Goal: Task Accomplishment & Management: Manage account settings

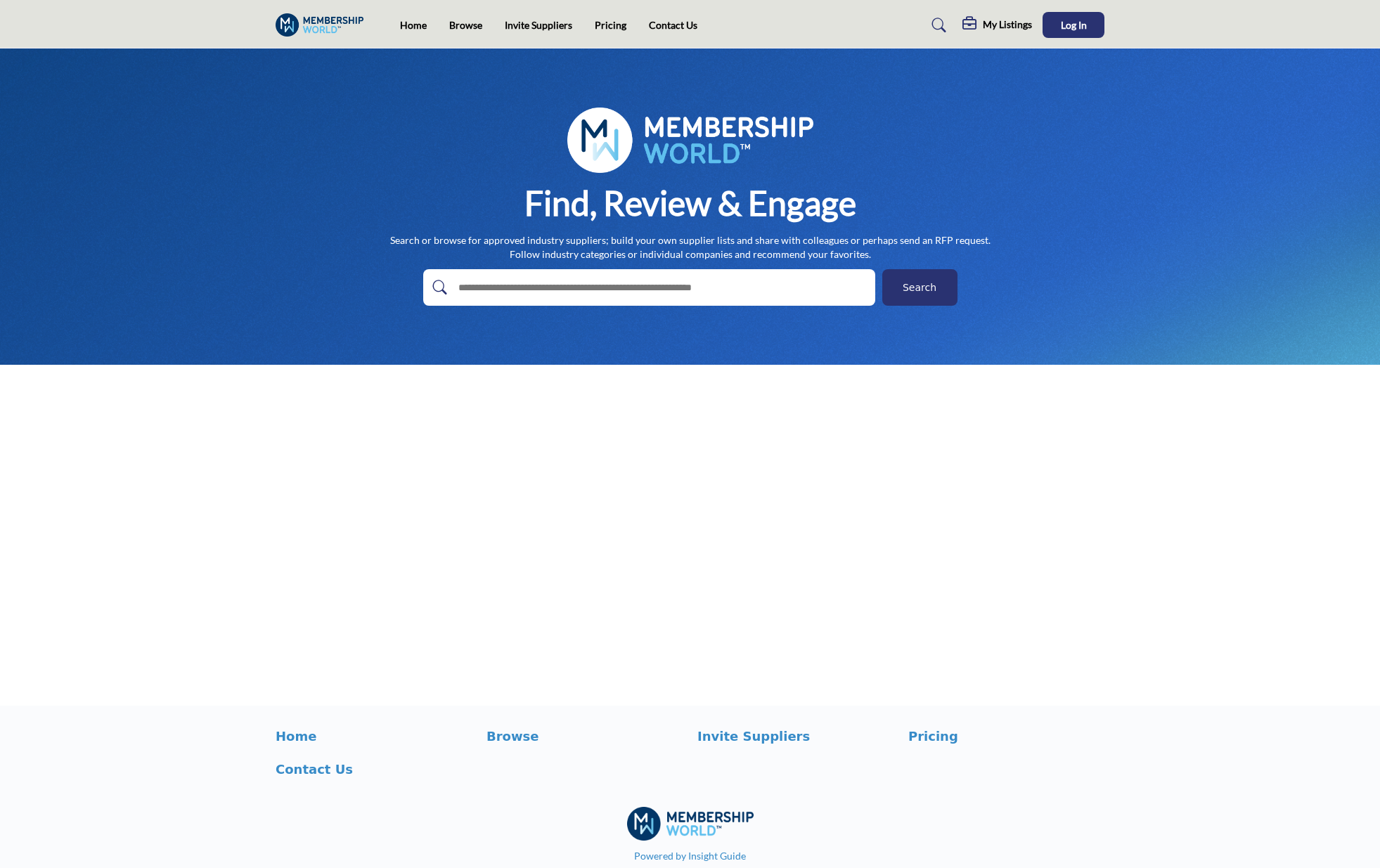
click at [970, 189] on div "Find, Review & Engage Search or browse for approved industry suppliers; build y…" at bounding box center [690, 206] width 829 height 198
click at [1092, 27] on button "Log In" at bounding box center [1073, 25] width 62 height 26
click at [1070, 31] on h5 "[PERSON_NAME]" at bounding box center [1065, 27] width 78 height 14
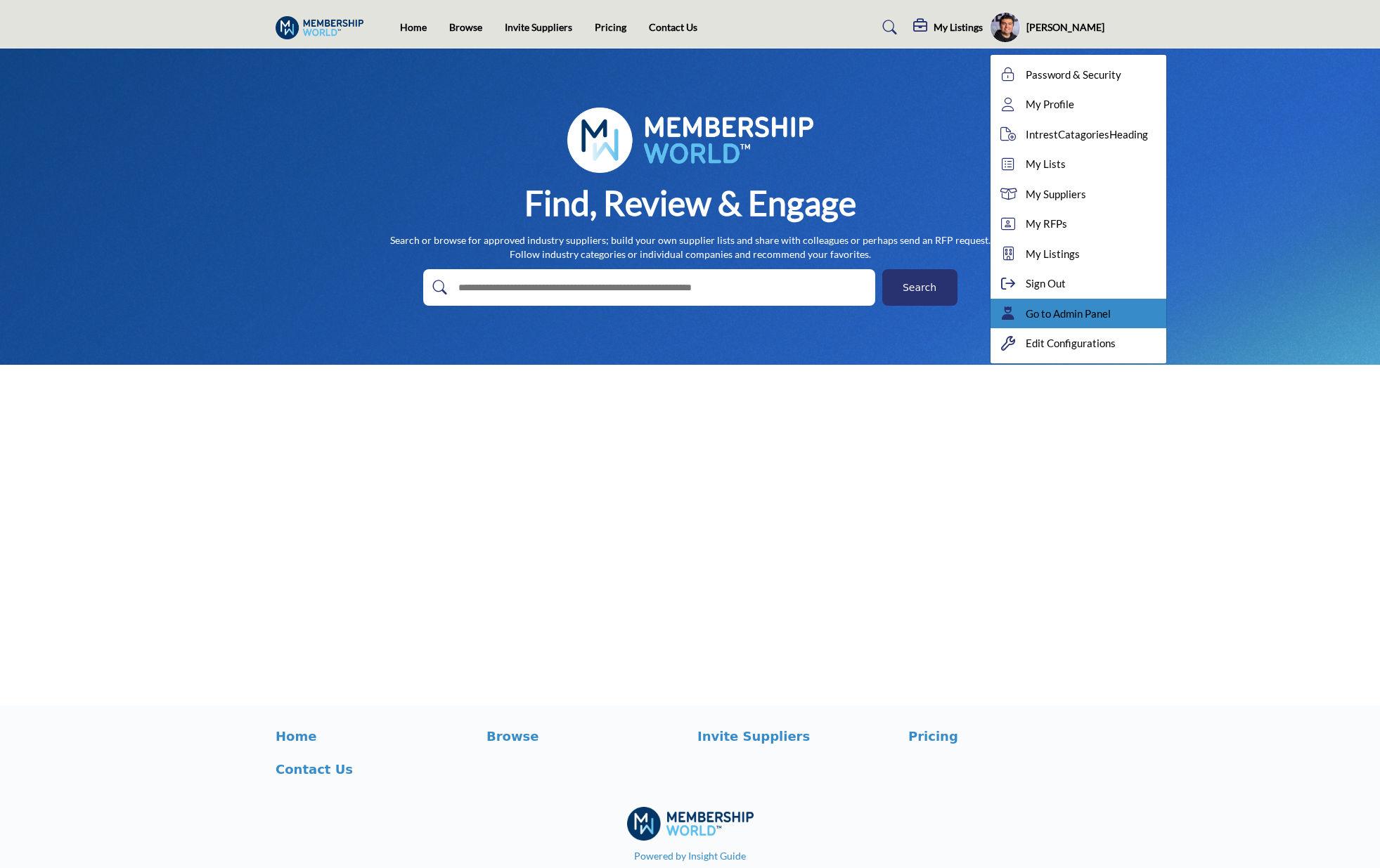
click at [1077, 310] on span "Go to Admin Panel" at bounding box center [1068, 314] width 85 height 16
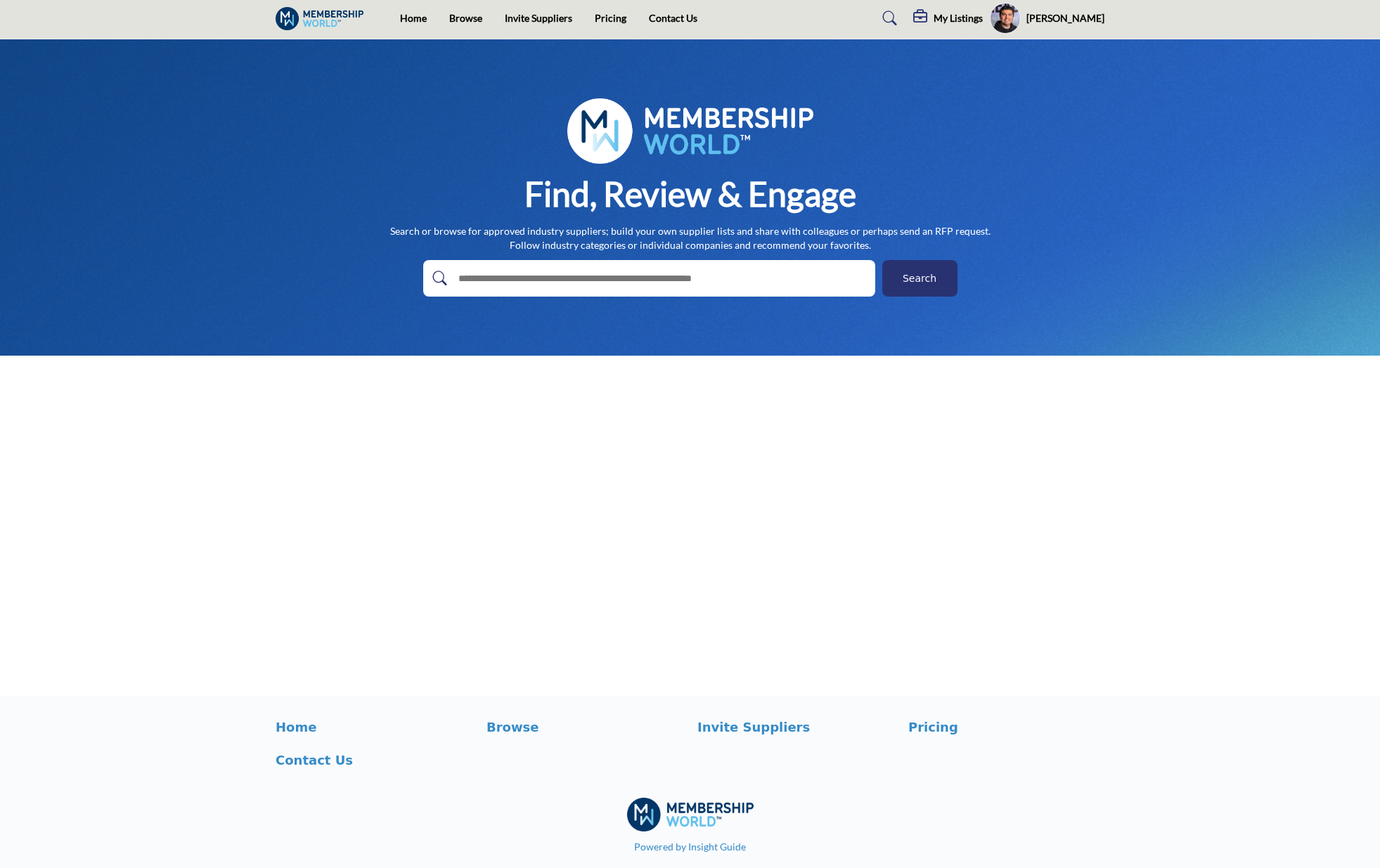
scroll to position [13, 0]
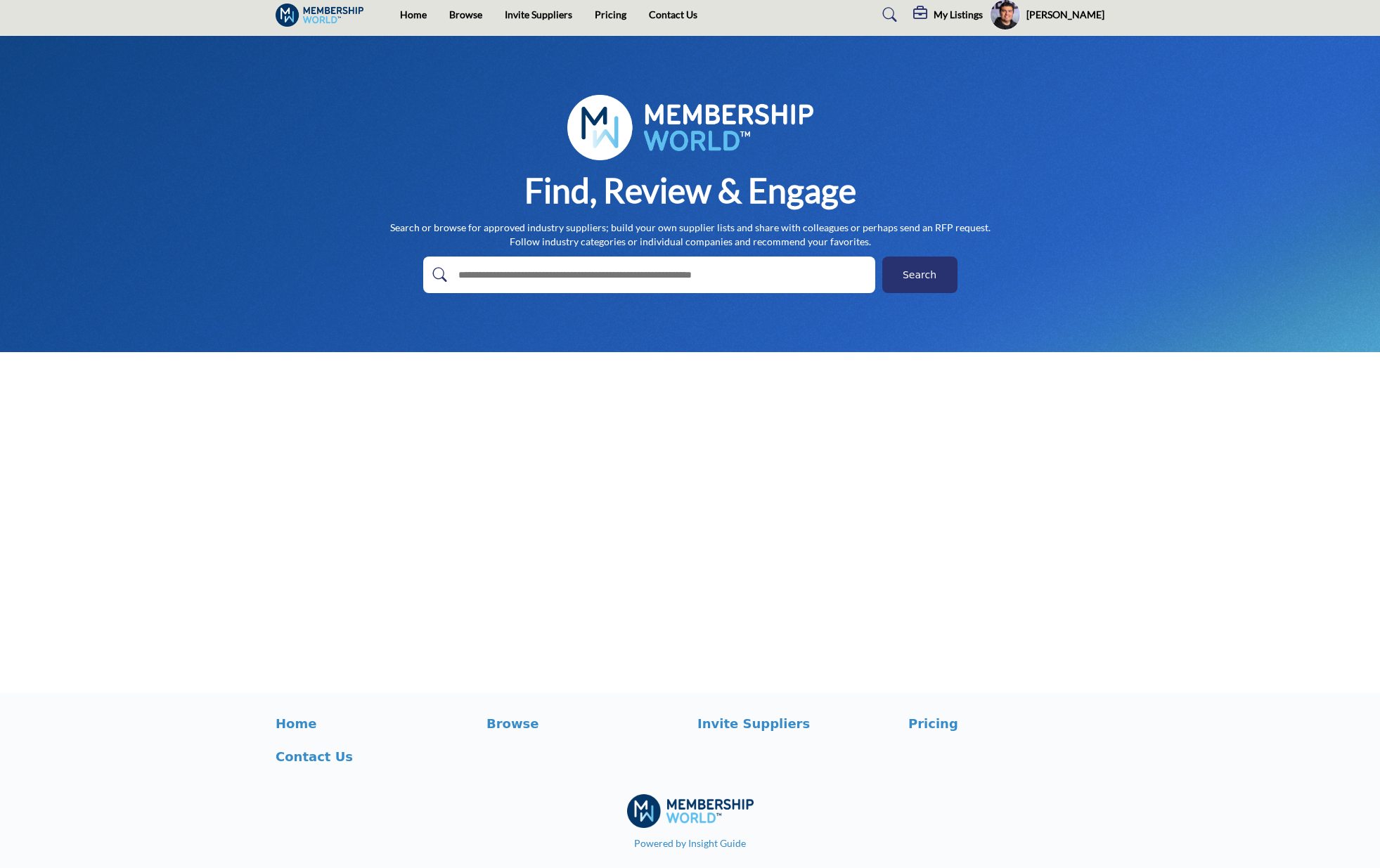
click at [624, 275] on input "text" at bounding box center [619, 275] width 336 height 21
type input "*****"
click at [882, 257] on button "Search" at bounding box center [920, 275] width 75 height 36
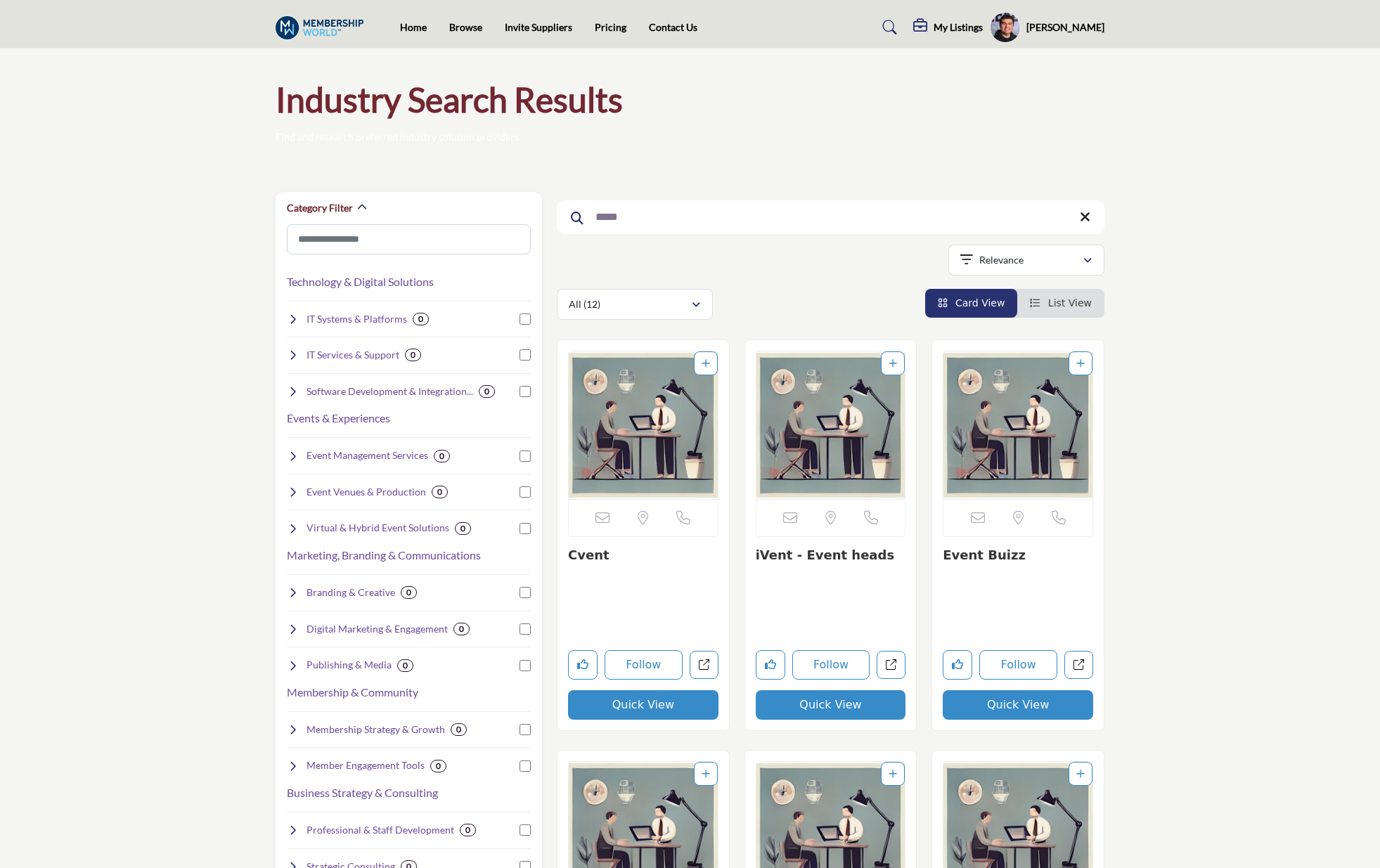
click at [660, 421] on img "Open Listing in new tab" at bounding box center [643, 425] width 149 height 148
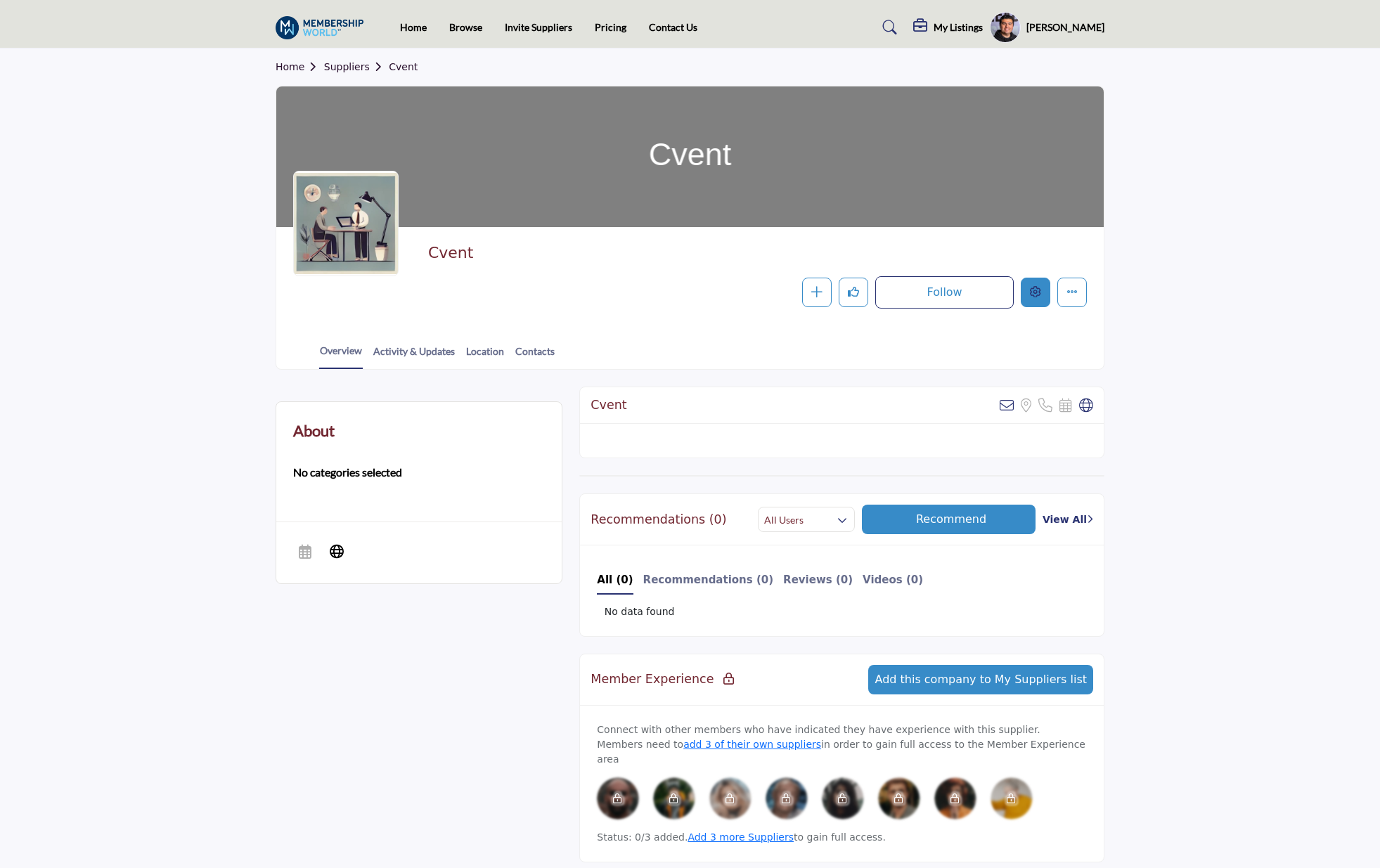
click at [1040, 290] on icon "Edit company" at bounding box center [1035, 291] width 11 height 11
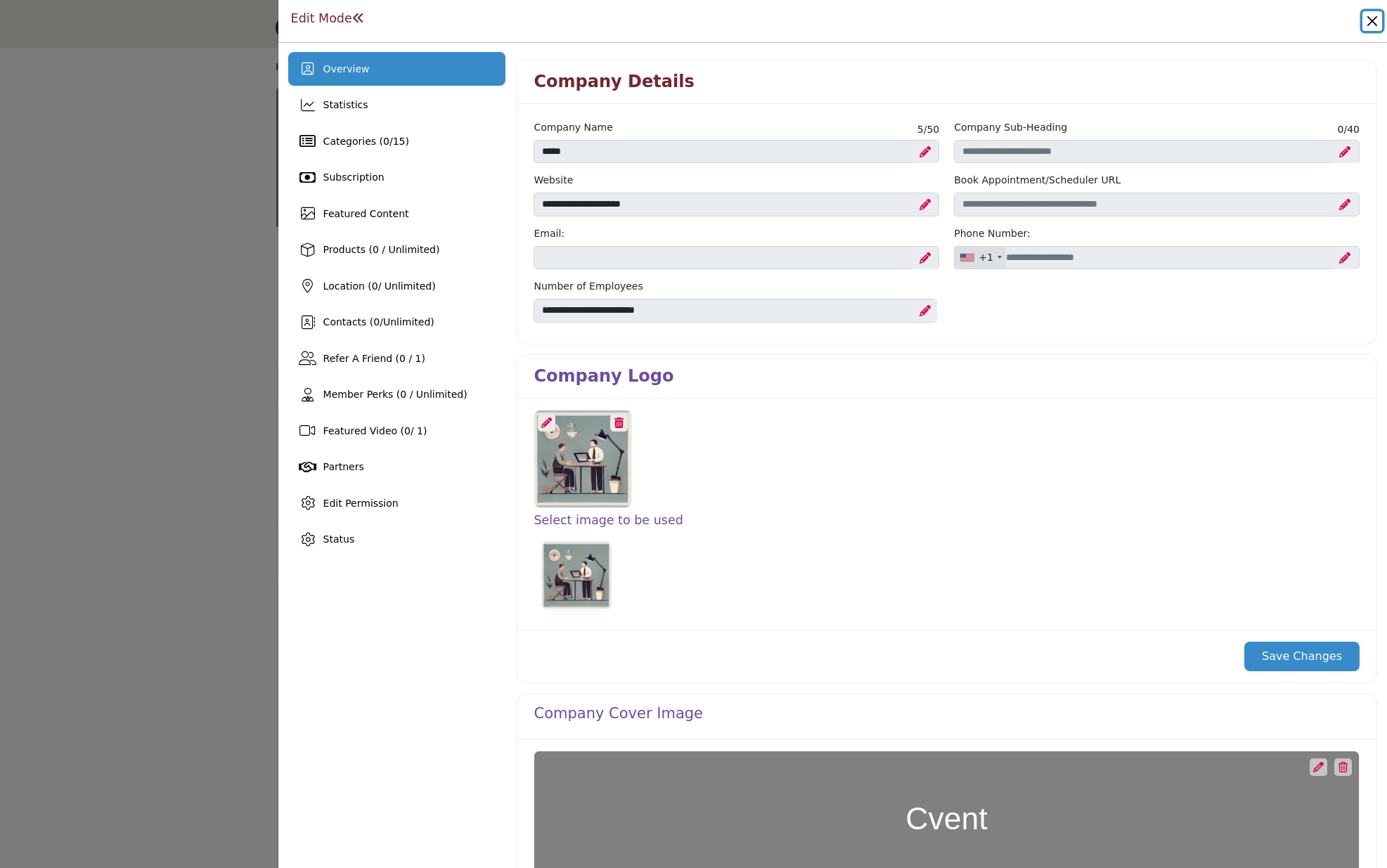
drag, startPoint x: 1370, startPoint y: 23, endPoint x: 1342, endPoint y: 25, distance: 28.1
click at [1370, 23] on button "Close" at bounding box center [1372, 21] width 20 height 20
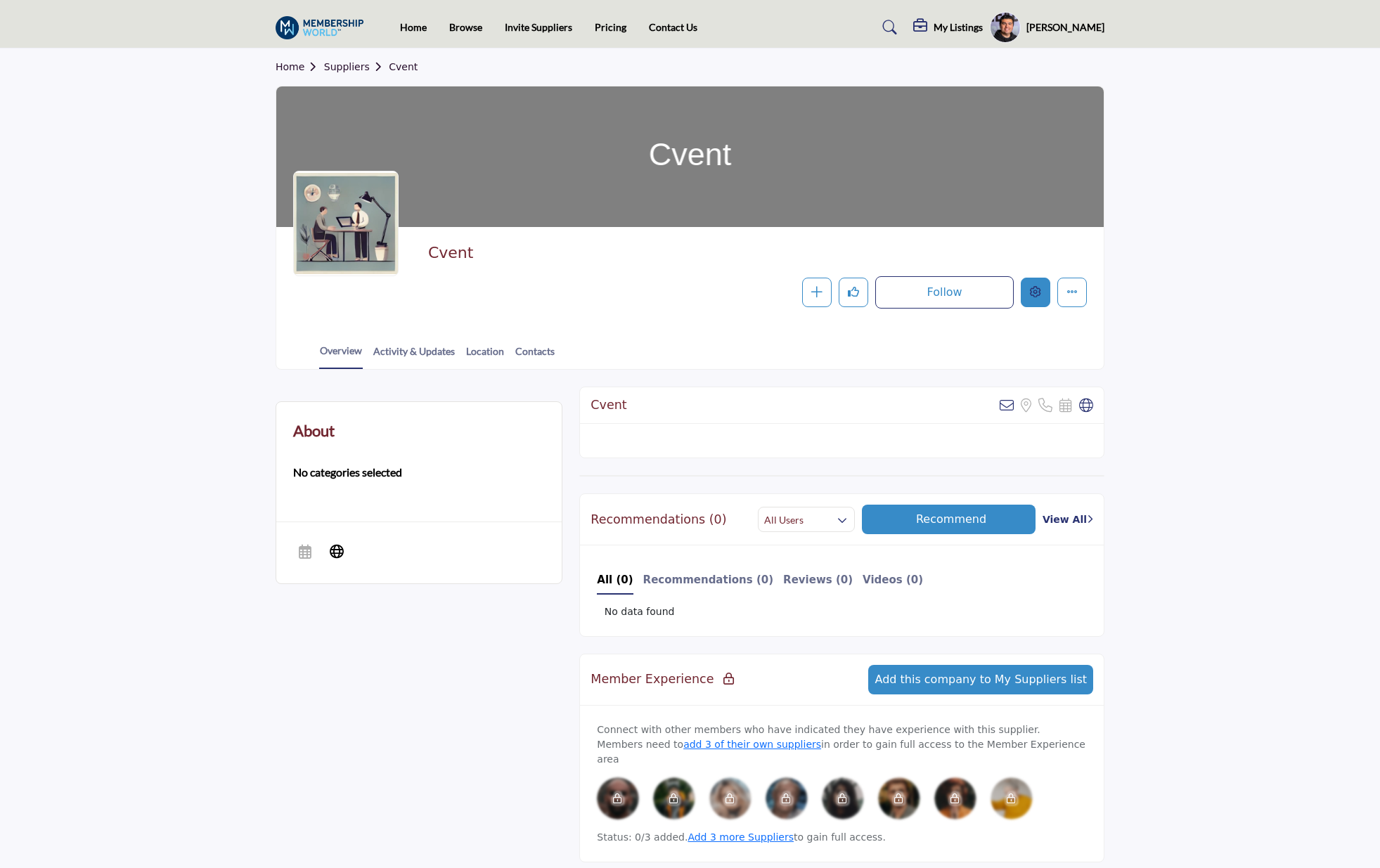
click at [1035, 287] on icon "Edit company" at bounding box center [1035, 291] width 11 height 11
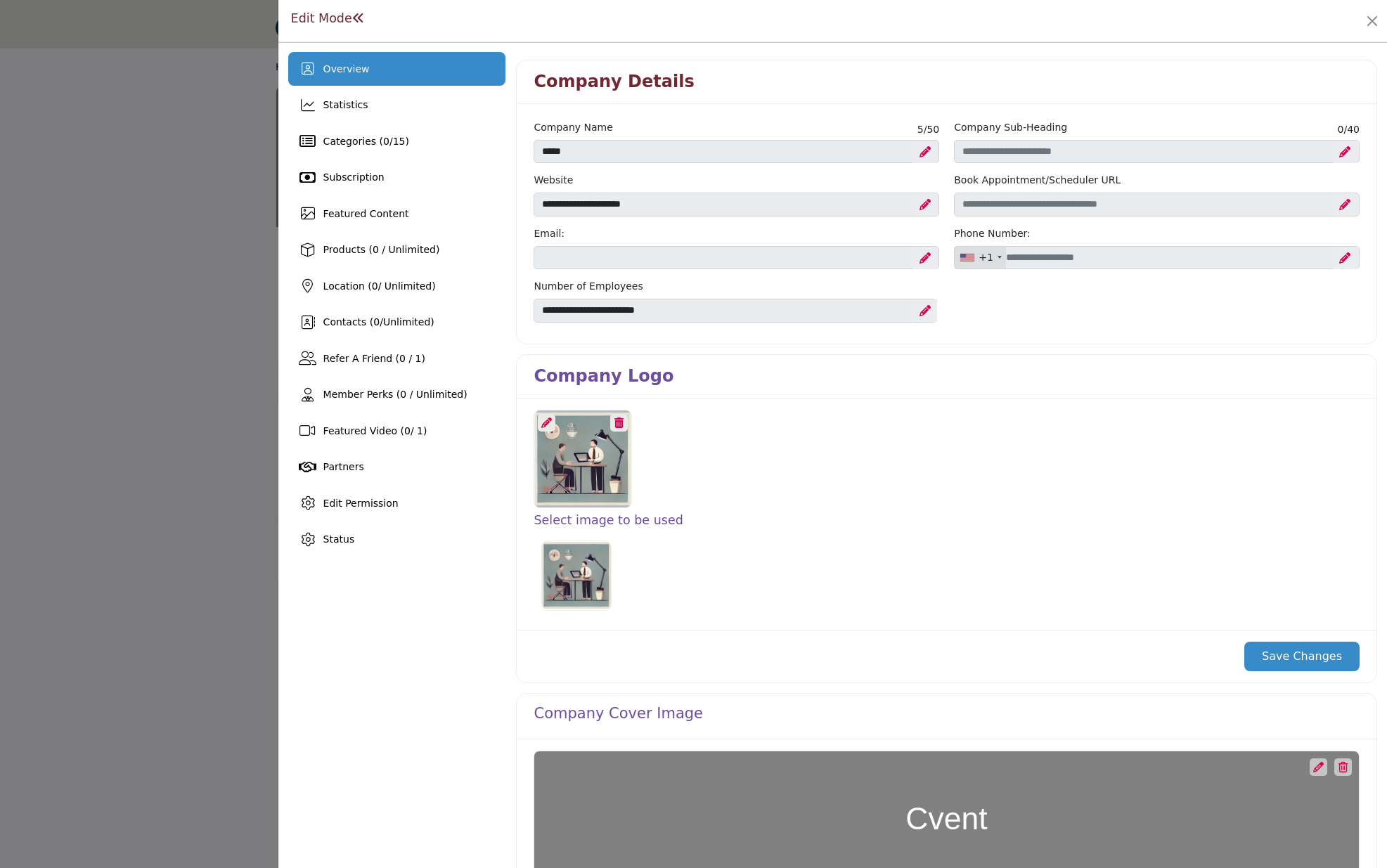
click at [617, 422] on icon at bounding box center [619, 422] width 9 height 10
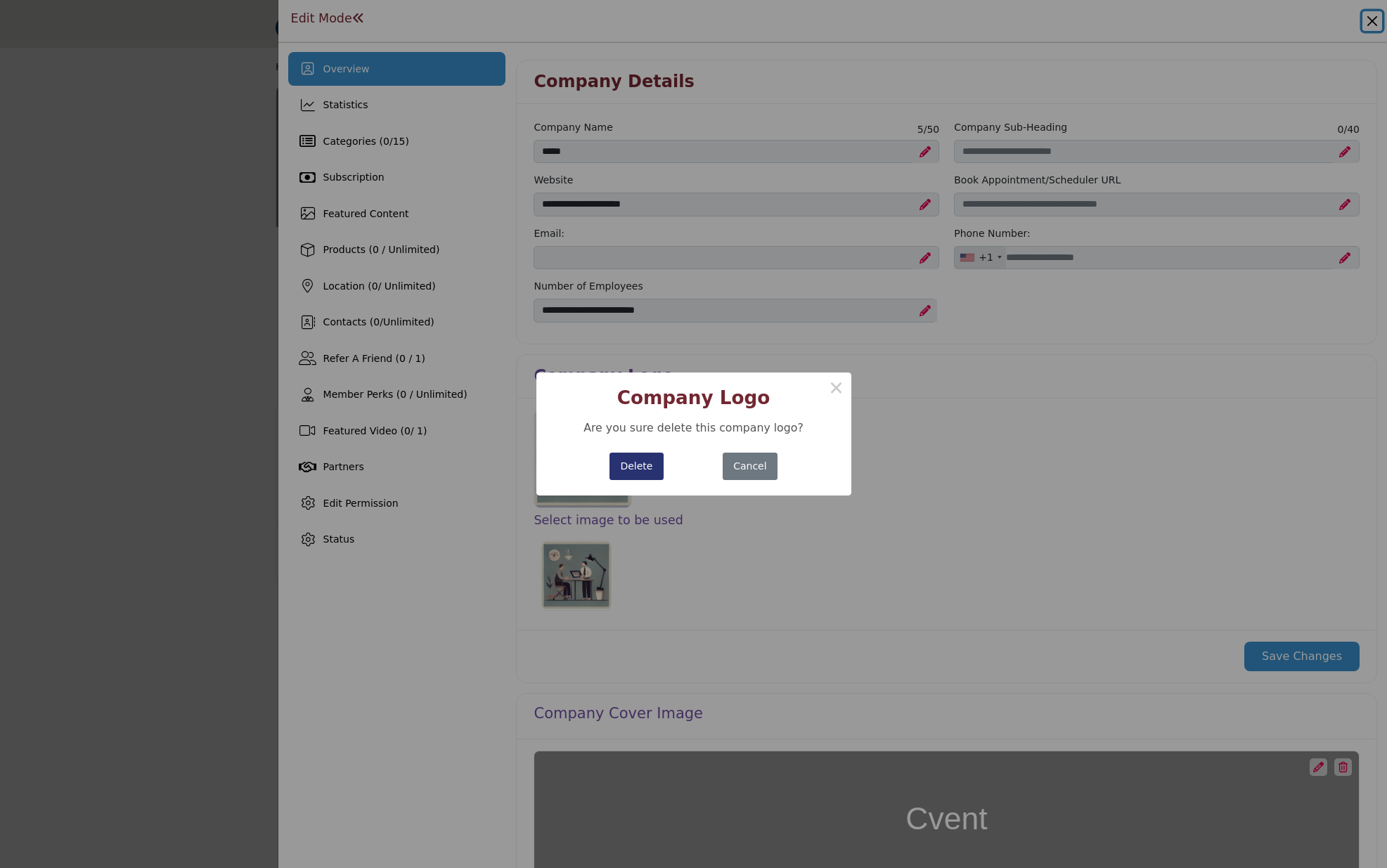
click at [646, 468] on button "Delete" at bounding box center [636, 466] width 54 height 27
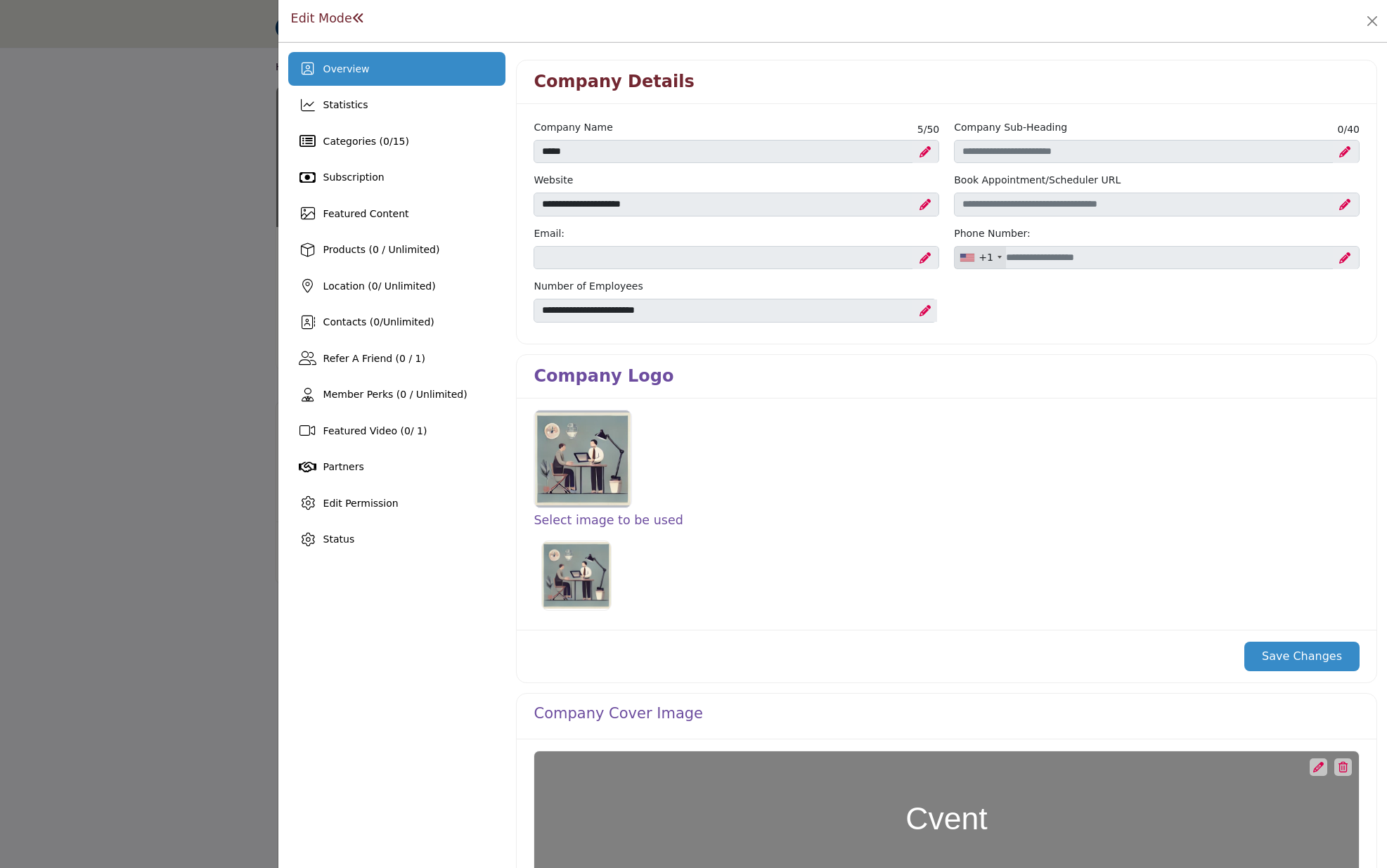
click at [575, 450] on div at bounding box center [582, 459] width 97 height 99
click at [593, 521] on h3 "Select image to be used" at bounding box center [947, 521] width 826 height 15
click at [584, 572] on img at bounding box center [576, 575] width 71 height 71
click at [572, 558] on img at bounding box center [576, 575] width 71 height 71
click at [541, 541] on label at bounding box center [576, 575] width 79 height 79
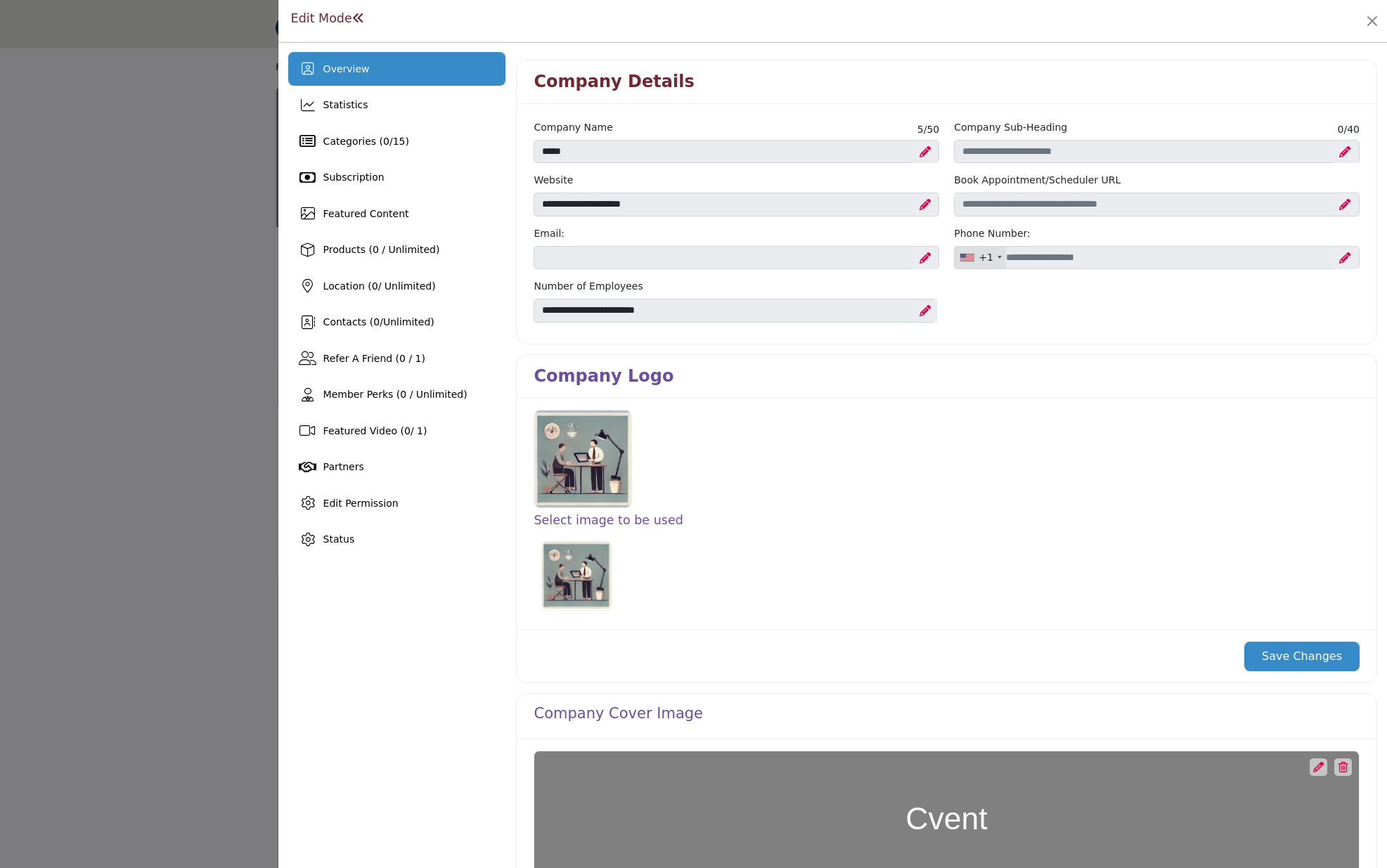
drag, startPoint x: 578, startPoint y: 565, endPoint x: 587, endPoint y: 564, distance: 9.1
click at [578, 564] on img at bounding box center [576, 575] width 71 height 71
click at [801, 533] on ul at bounding box center [898, 575] width 728 height 85
drag, startPoint x: 618, startPoint y: 384, endPoint x: 639, endPoint y: 521, distance: 138.6
click at [619, 386] on h3 "Company Logo" at bounding box center [604, 376] width 140 height 20
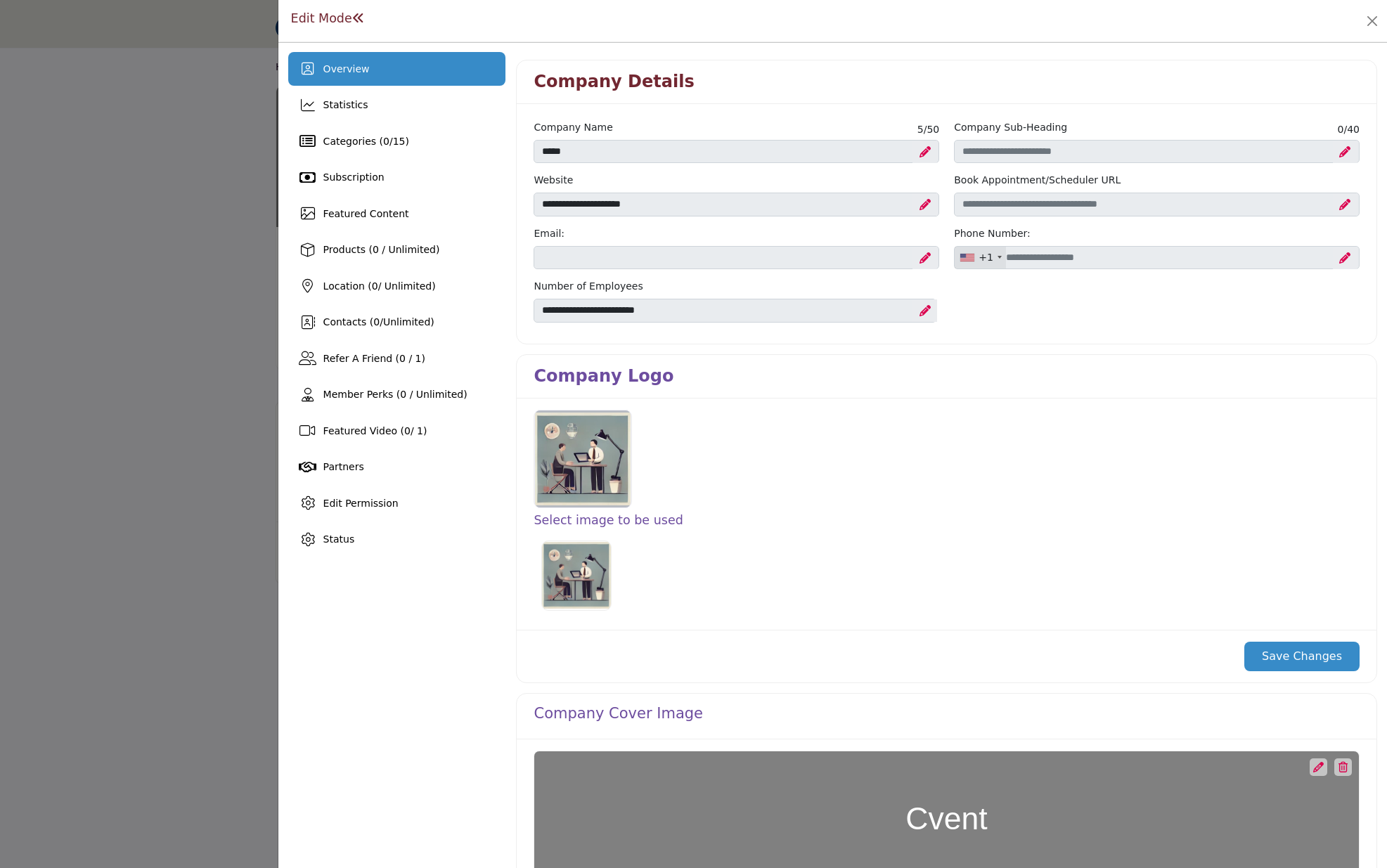
click at [624, 521] on h3 "Select image to be used" at bounding box center [947, 521] width 826 height 15
click at [590, 450] on div at bounding box center [582, 459] width 97 height 99
click at [586, 460] on div at bounding box center [582, 459] width 97 height 99
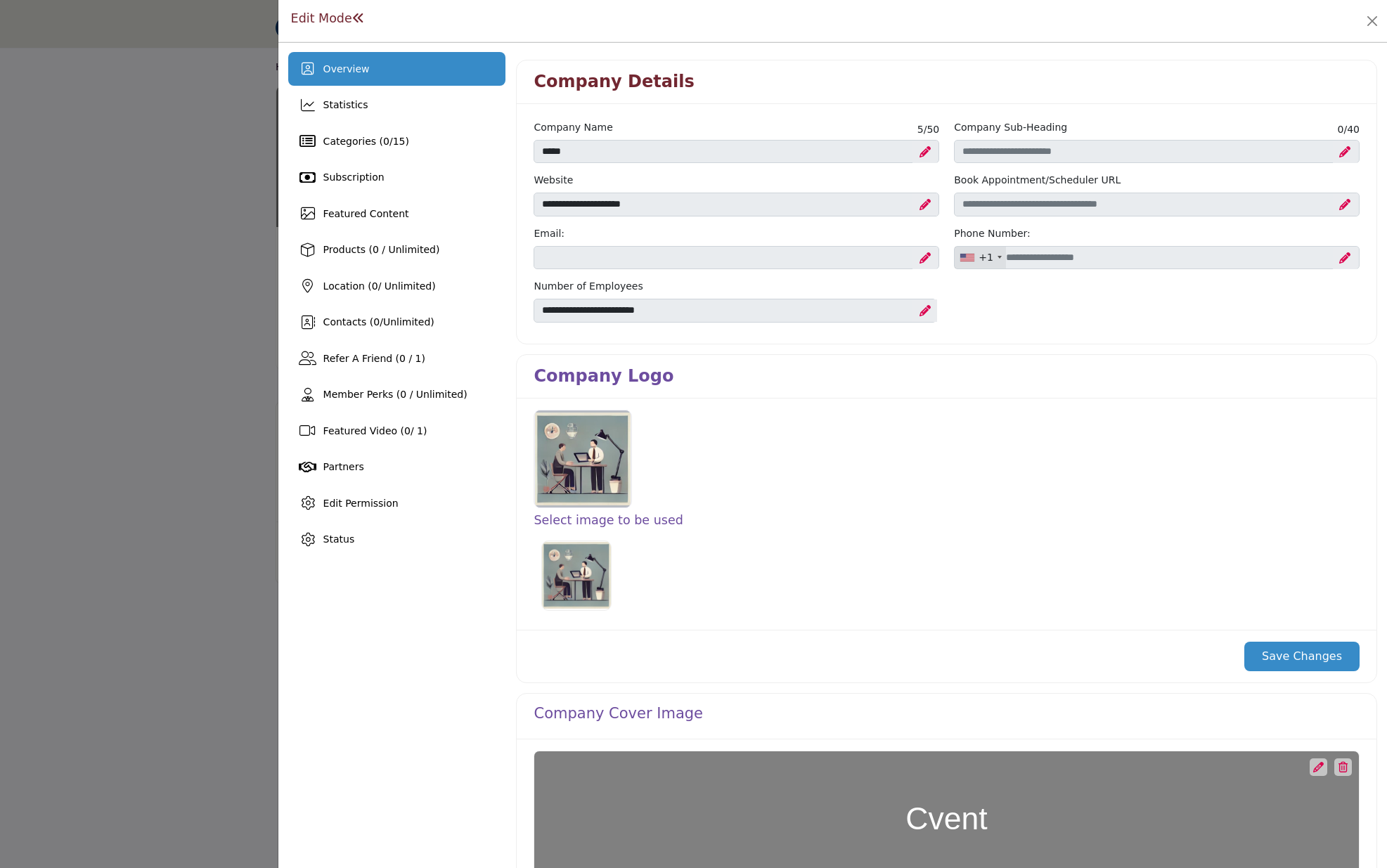
click at [586, 460] on div at bounding box center [582, 459] width 97 height 99
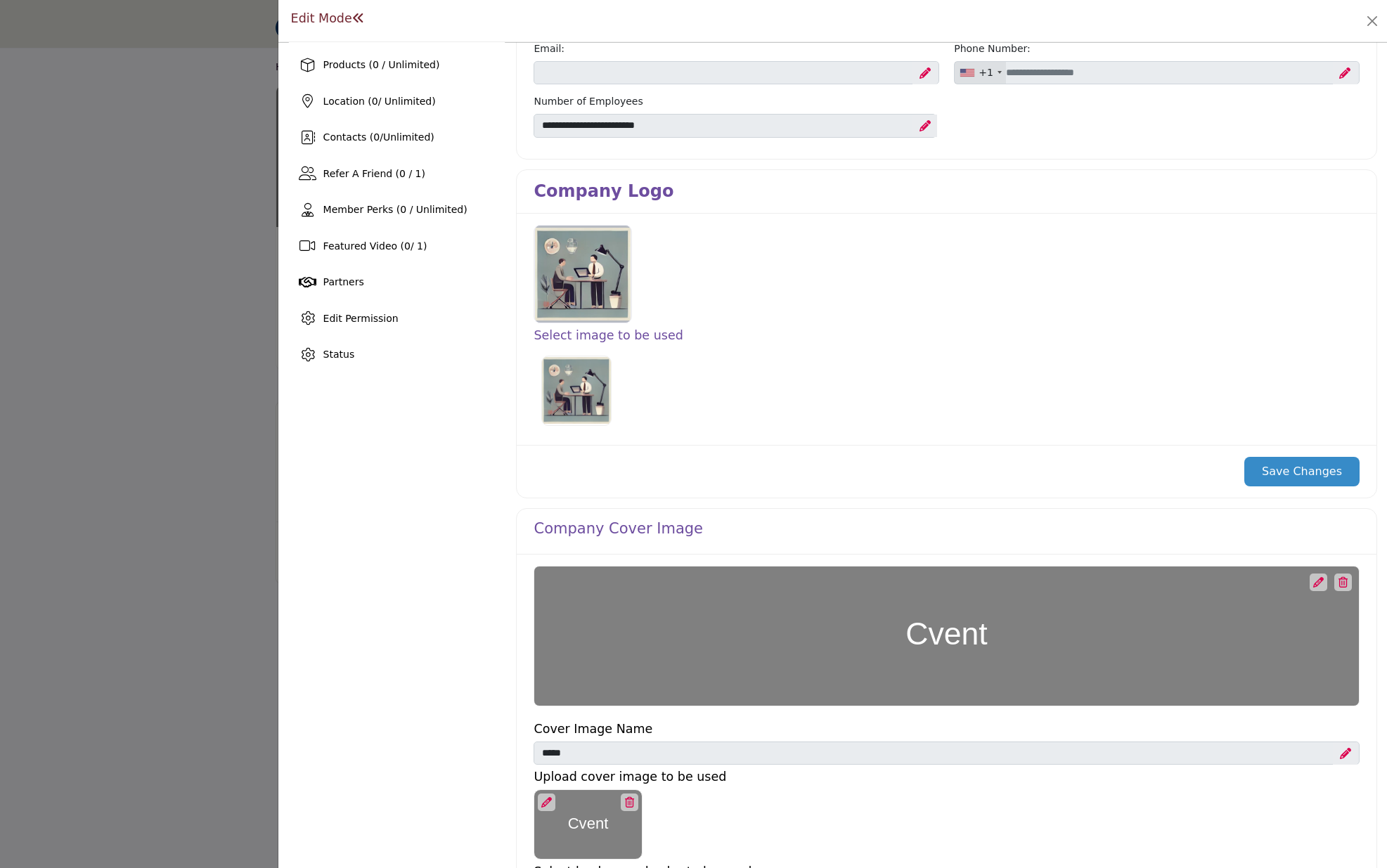
scroll to position [278, 0]
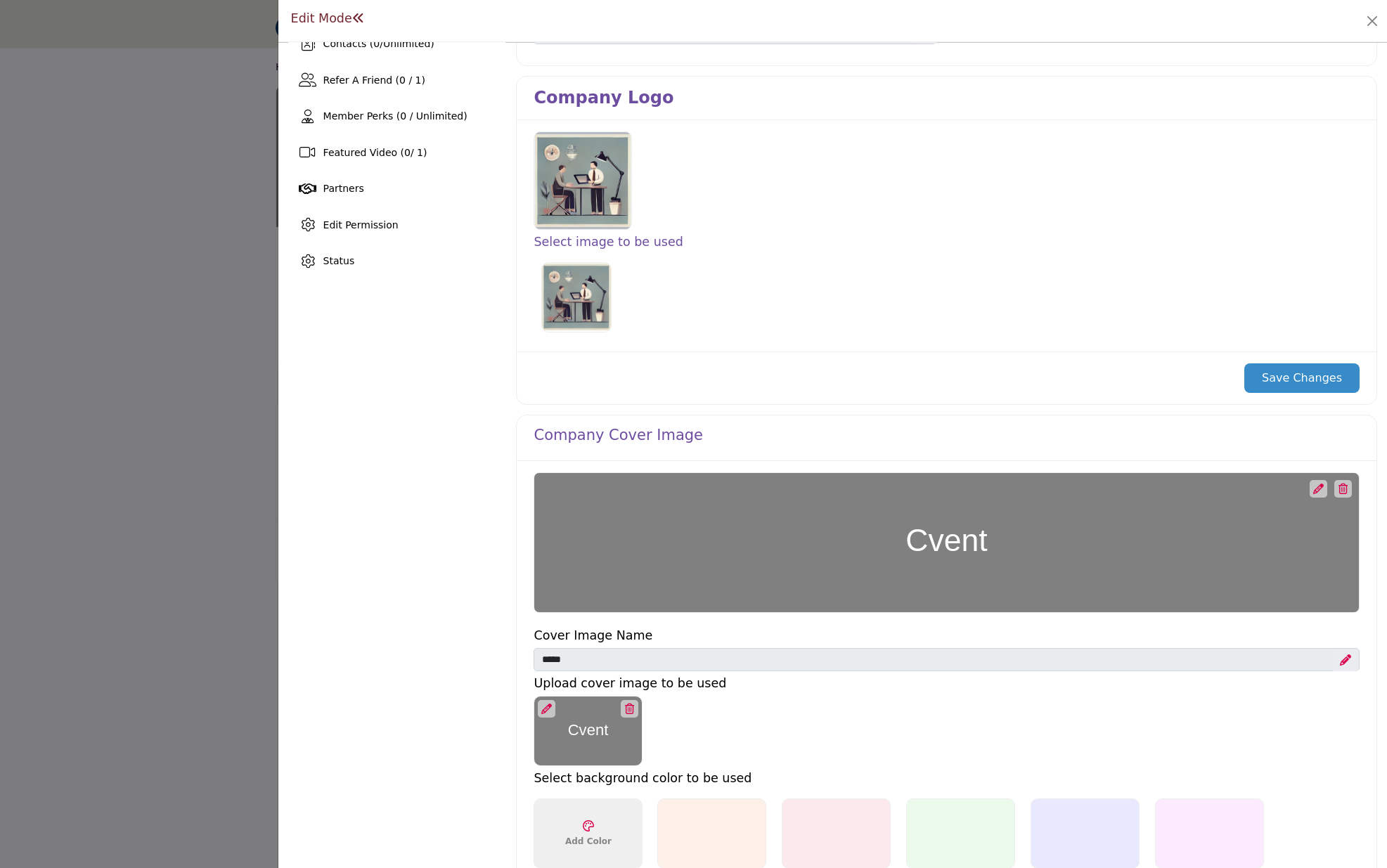
click at [557, 269] on img at bounding box center [576, 297] width 71 height 71
drag, startPoint x: 541, startPoint y: 261, endPoint x: 560, endPoint y: 271, distance: 21.5
click at [541, 261] on label at bounding box center [576, 297] width 79 height 79
click at [567, 285] on img at bounding box center [576, 297] width 71 height 71
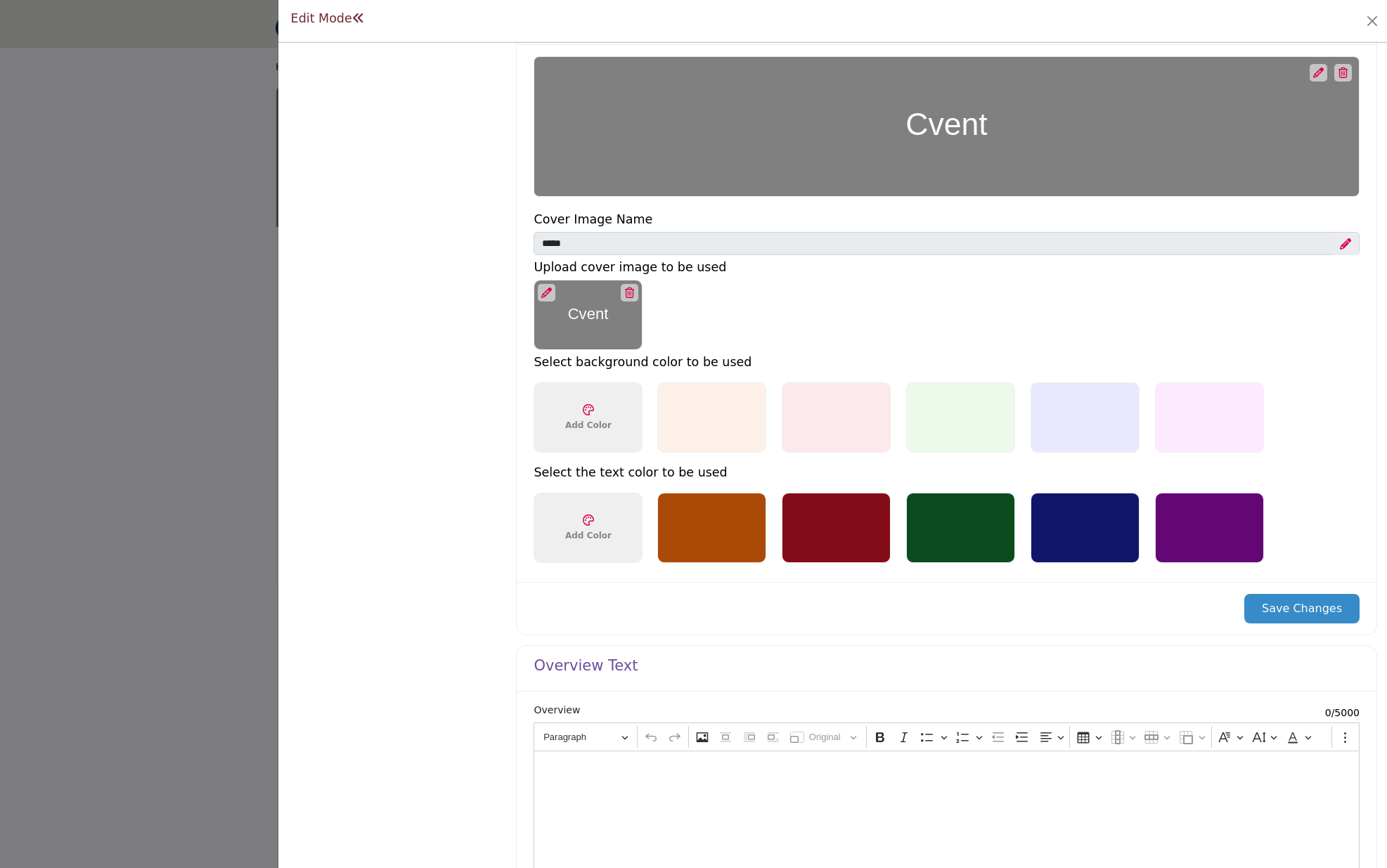
scroll to position [718, 0]
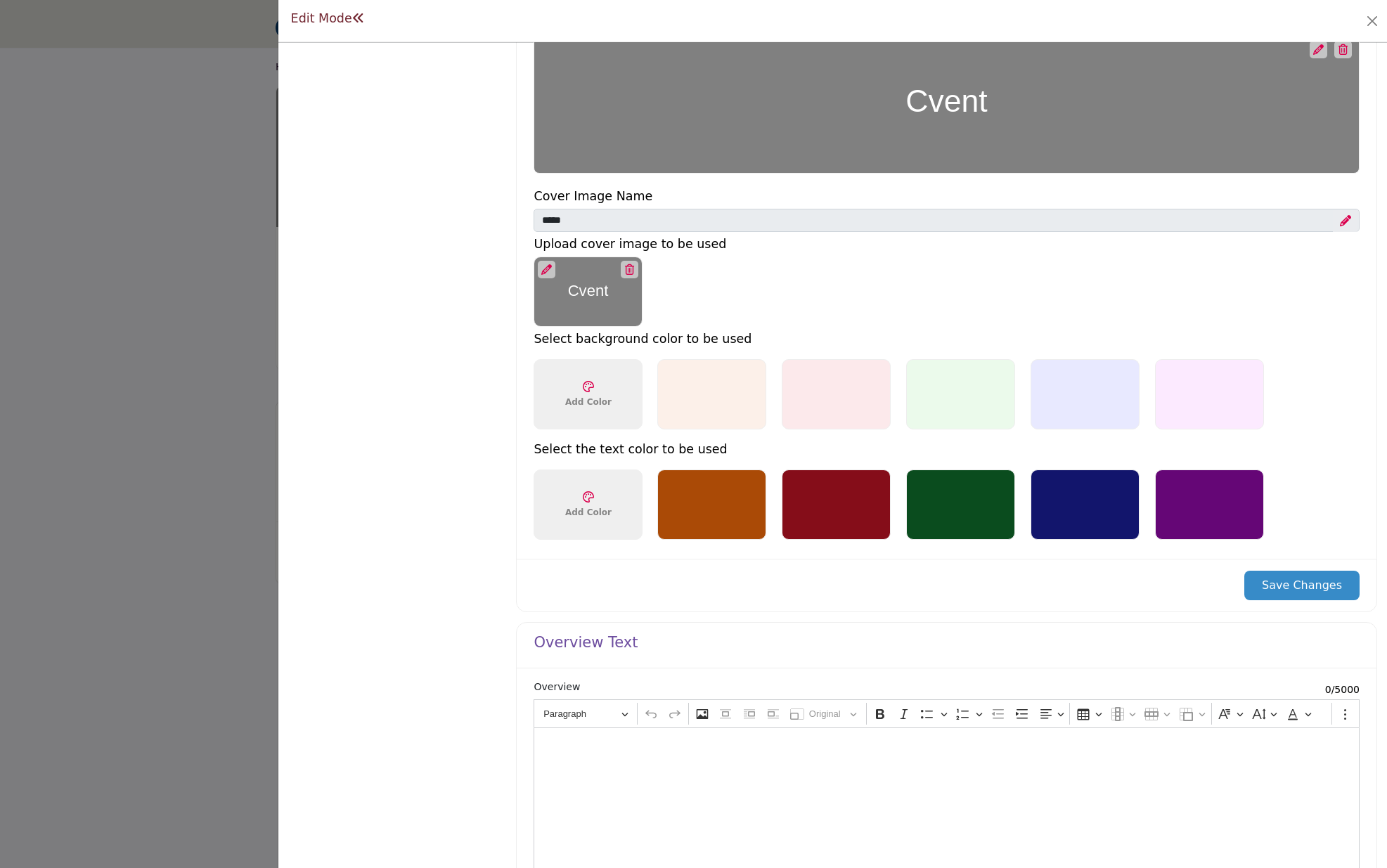
click at [629, 270] on icon at bounding box center [630, 270] width 9 height 10
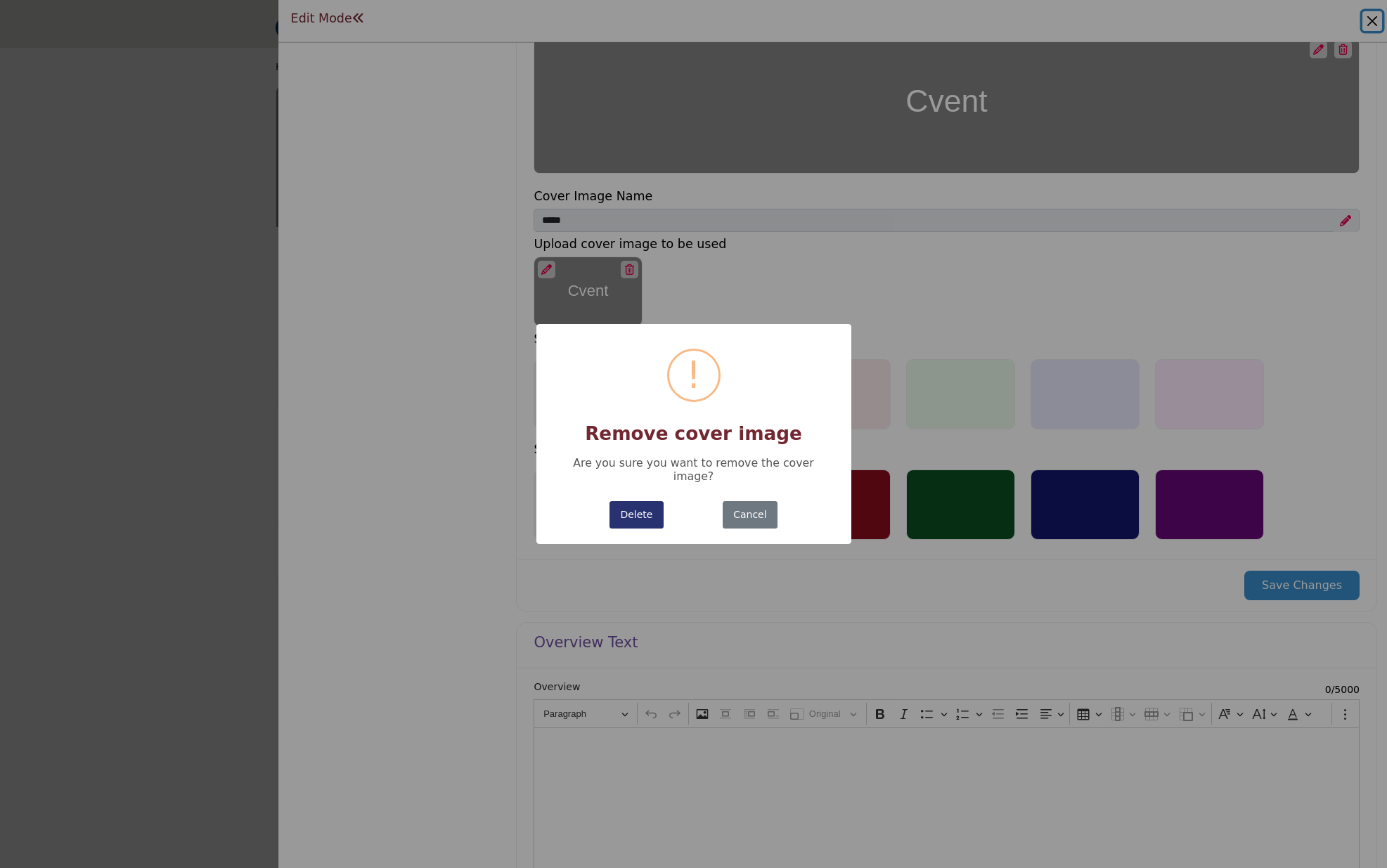
click at [636, 509] on button "Delete" at bounding box center [636, 515] width 54 height 27
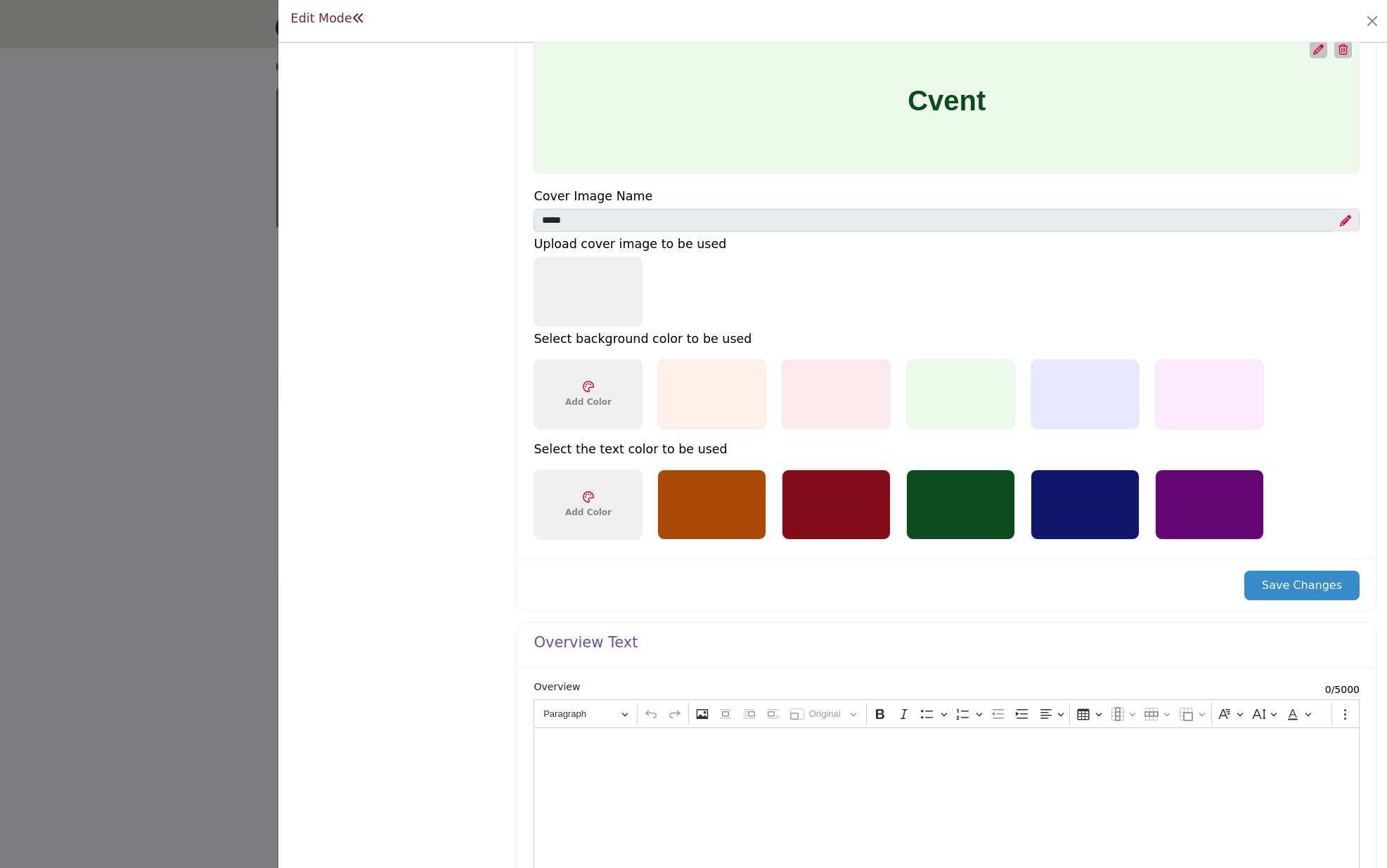
click at [595, 291] on div "Upload Cover Image 1200 x 200px" at bounding box center [588, 292] width 109 height 71
click at [1339, 218] on icon at bounding box center [1345, 221] width 11 height 11
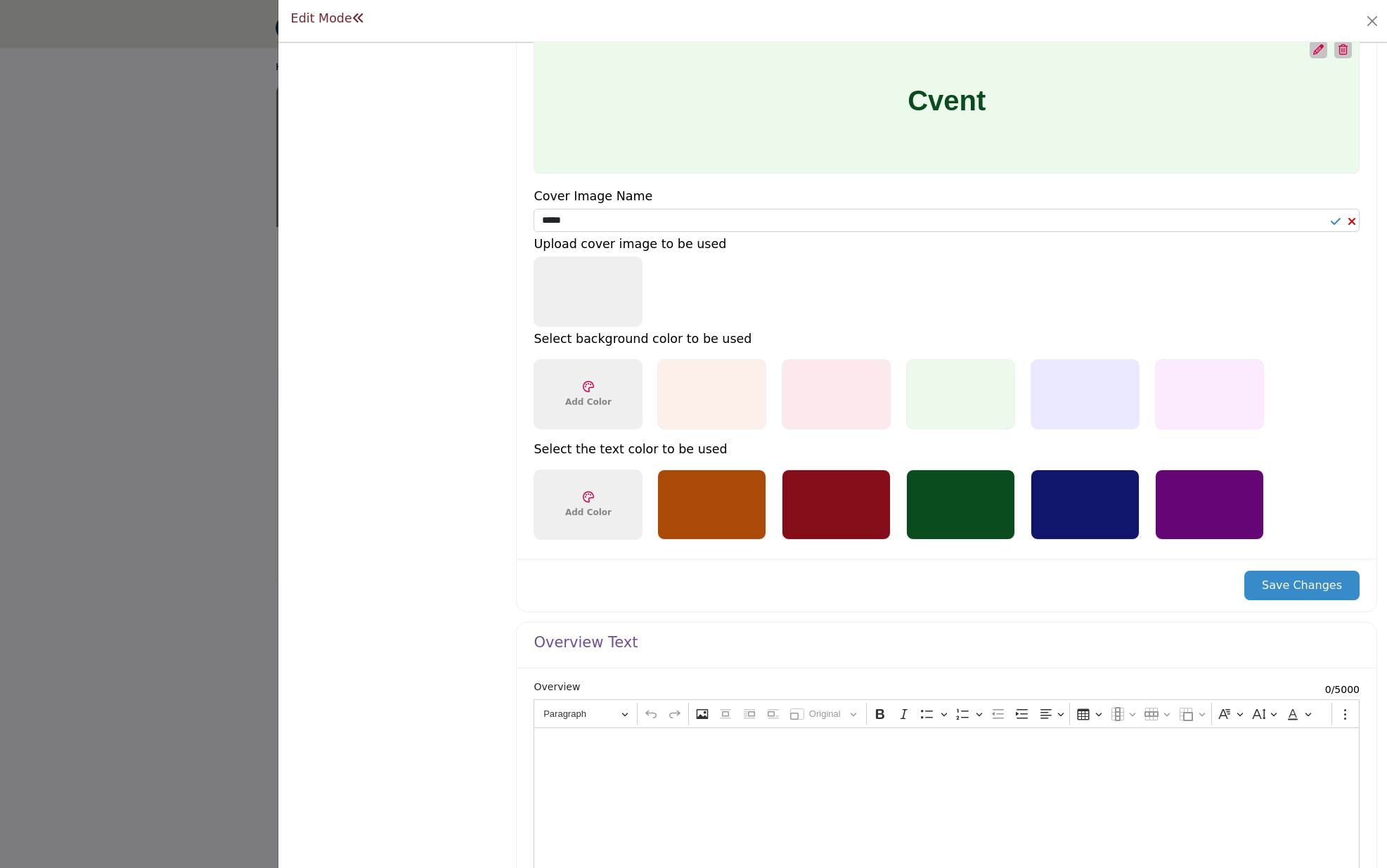
click at [1331, 218] on icon at bounding box center [1335, 221] width 10 height 11
click at [595, 292] on div "Upload Cover Image 1200 x 200px" at bounding box center [588, 292] width 109 height 71
click at [595, 293] on div "Upload Cover Image 1200 x 200px" at bounding box center [588, 292] width 109 height 71
drag, startPoint x: 615, startPoint y: 291, endPoint x: 754, endPoint y: 309, distance: 140.2
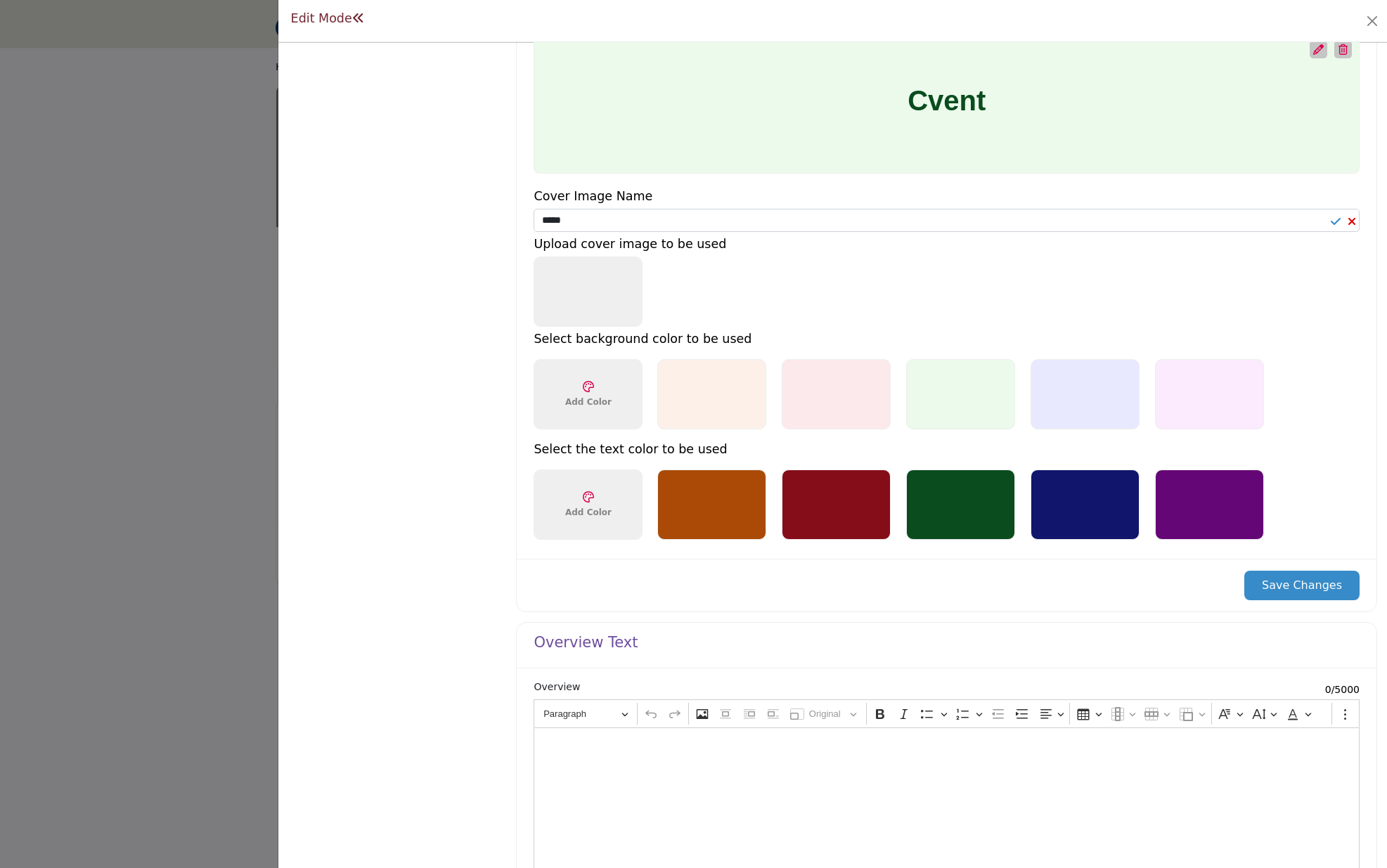
click at [615, 291] on div "Upload Cover Image 1200 x 200px" at bounding box center [588, 292] width 109 height 71
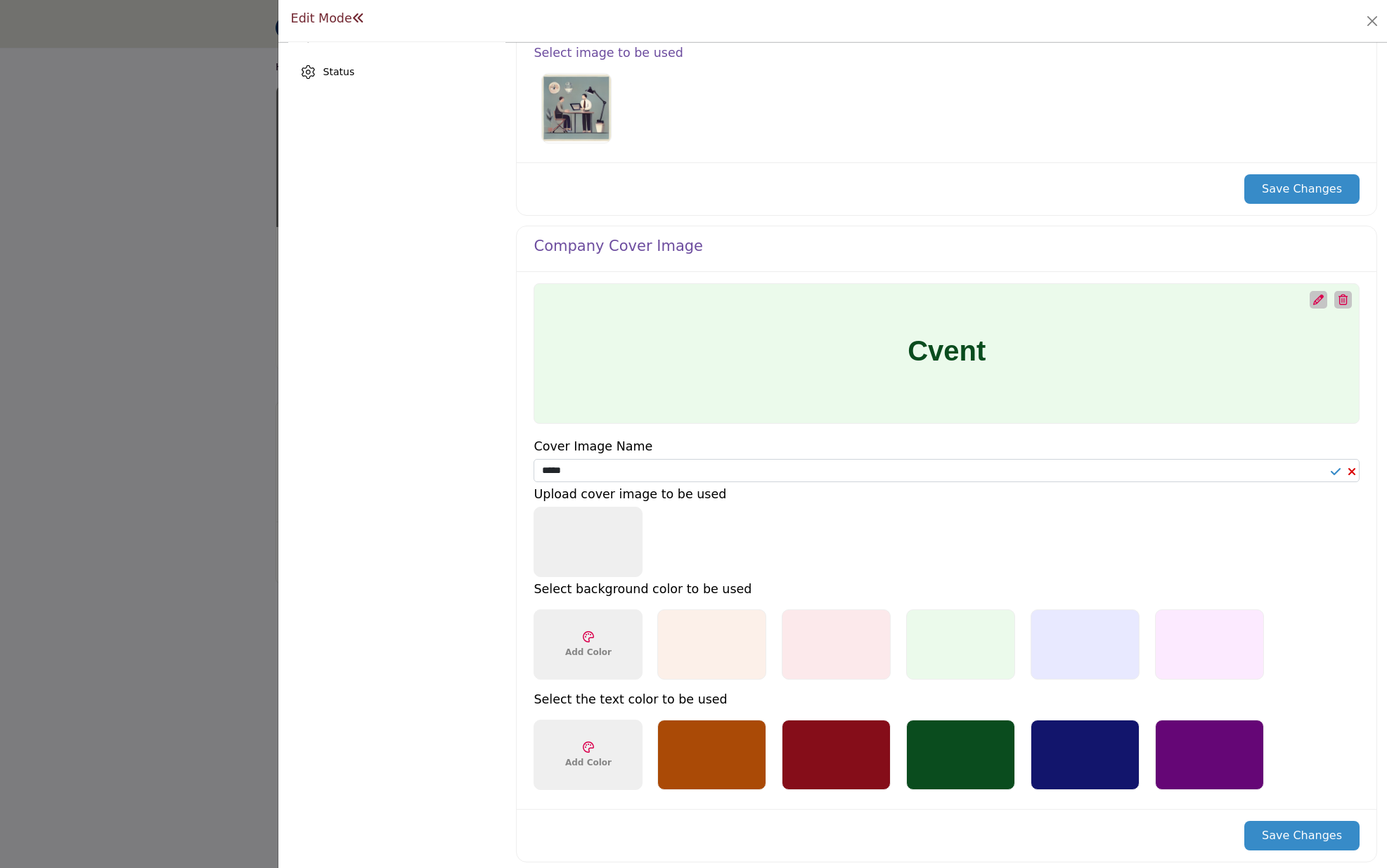
scroll to position [0, 0]
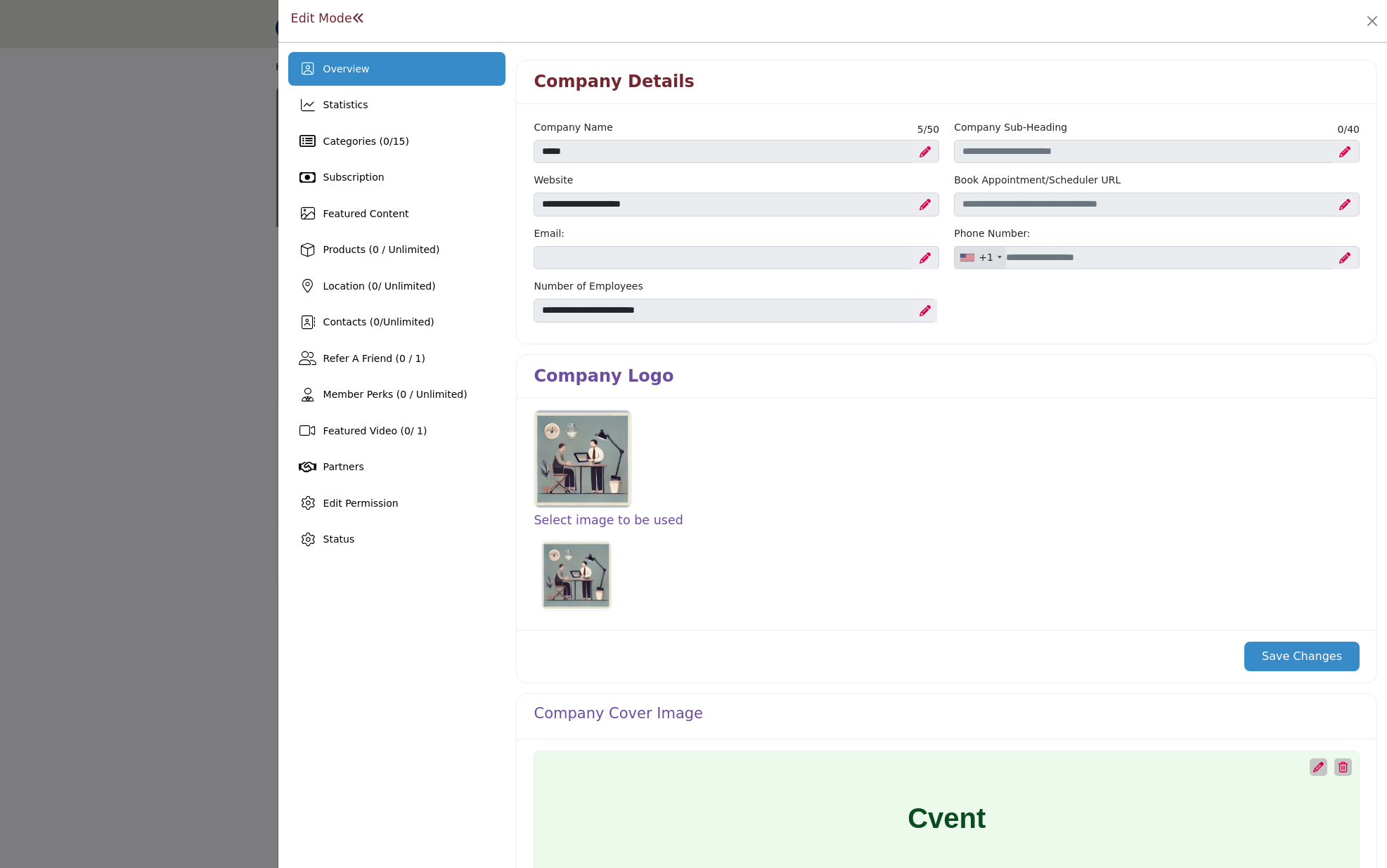
click at [569, 468] on div at bounding box center [582, 459] width 97 height 99
click at [844, 485] on div at bounding box center [947, 459] width 841 height 99
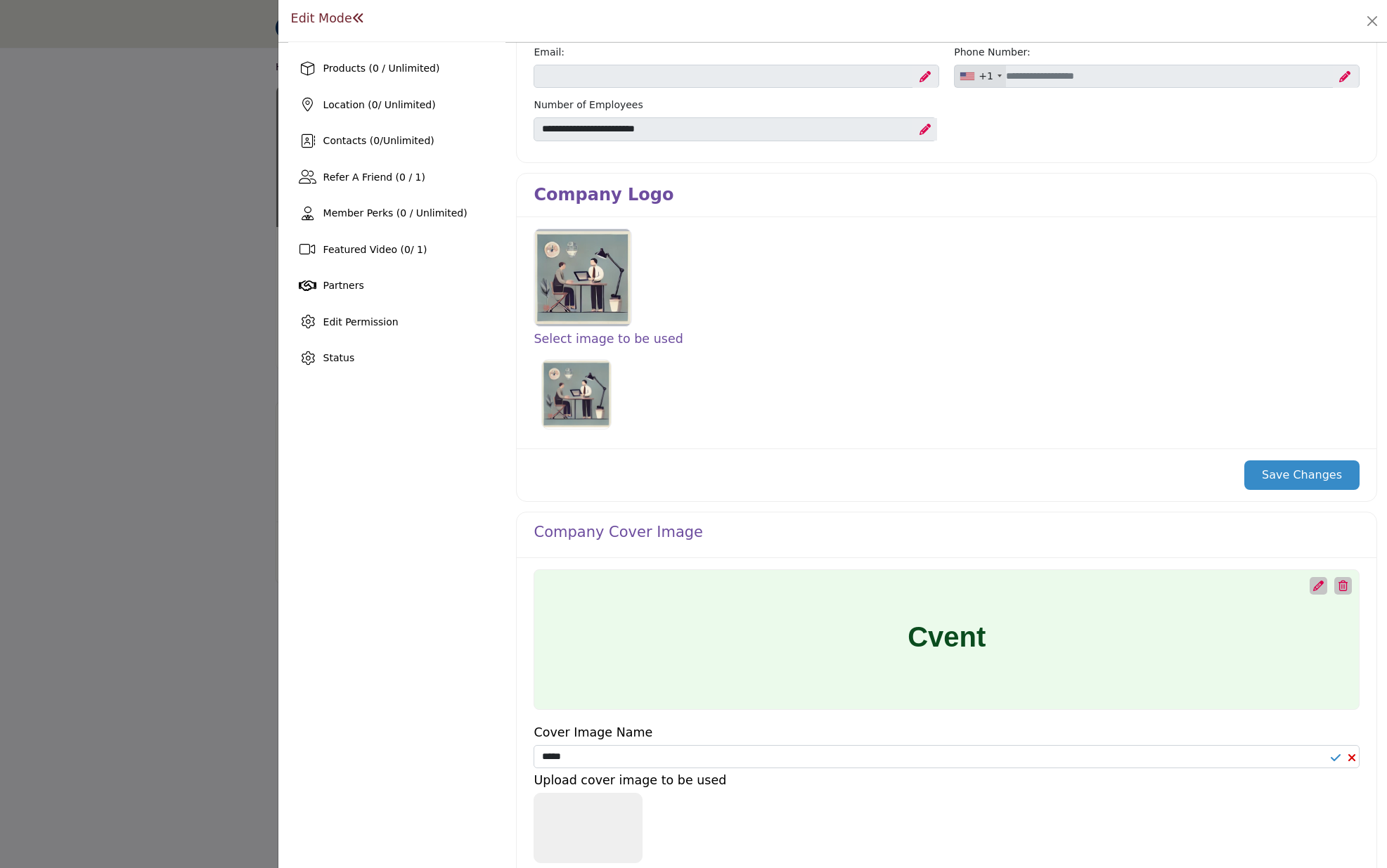
scroll to position [213, 0]
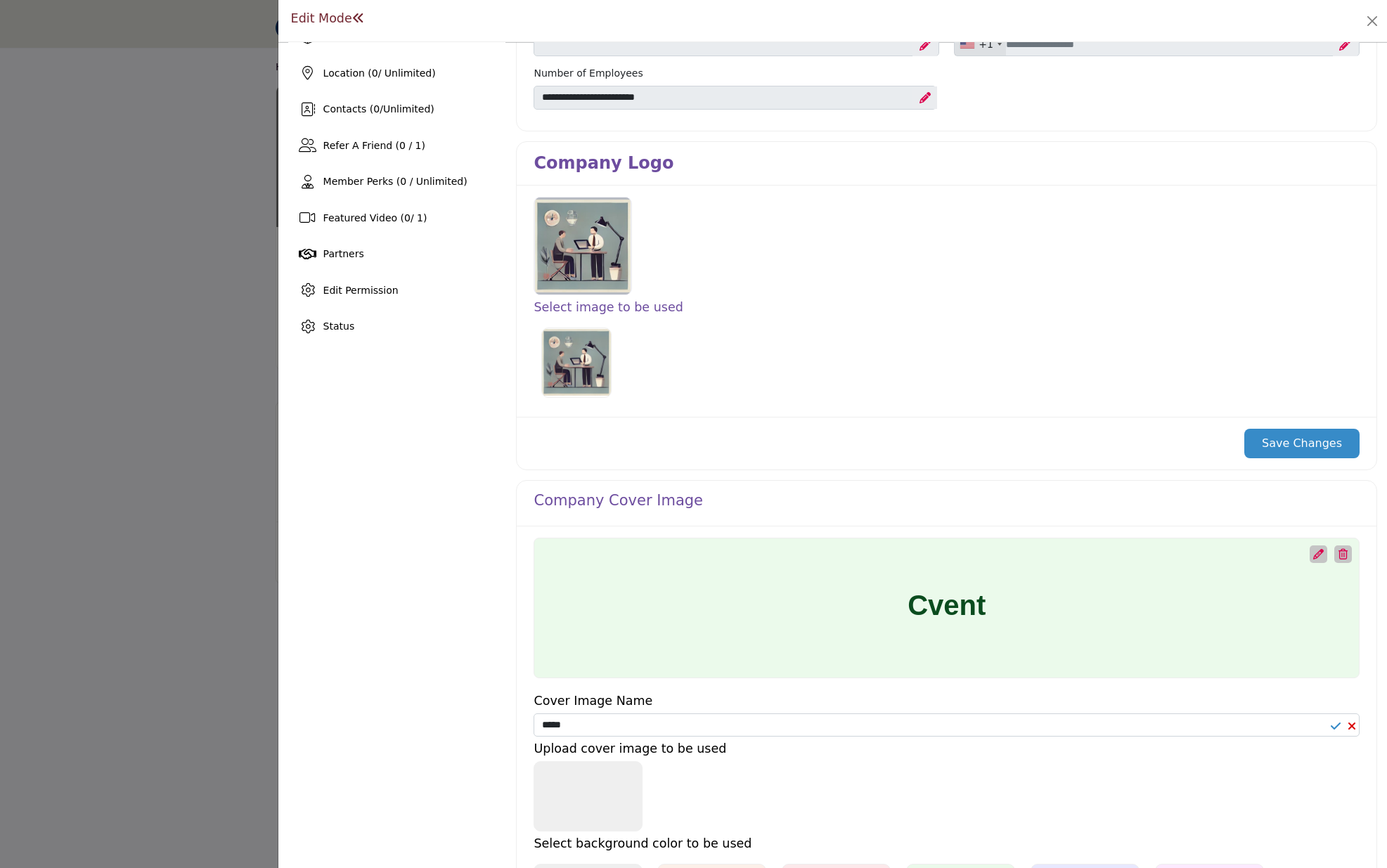
click at [627, 308] on h3 "Select image to be used" at bounding box center [947, 307] width 826 height 15
click at [579, 240] on div at bounding box center [582, 246] width 97 height 99
click at [580, 252] on div at bounding box center [582, 246] width 97 height 99
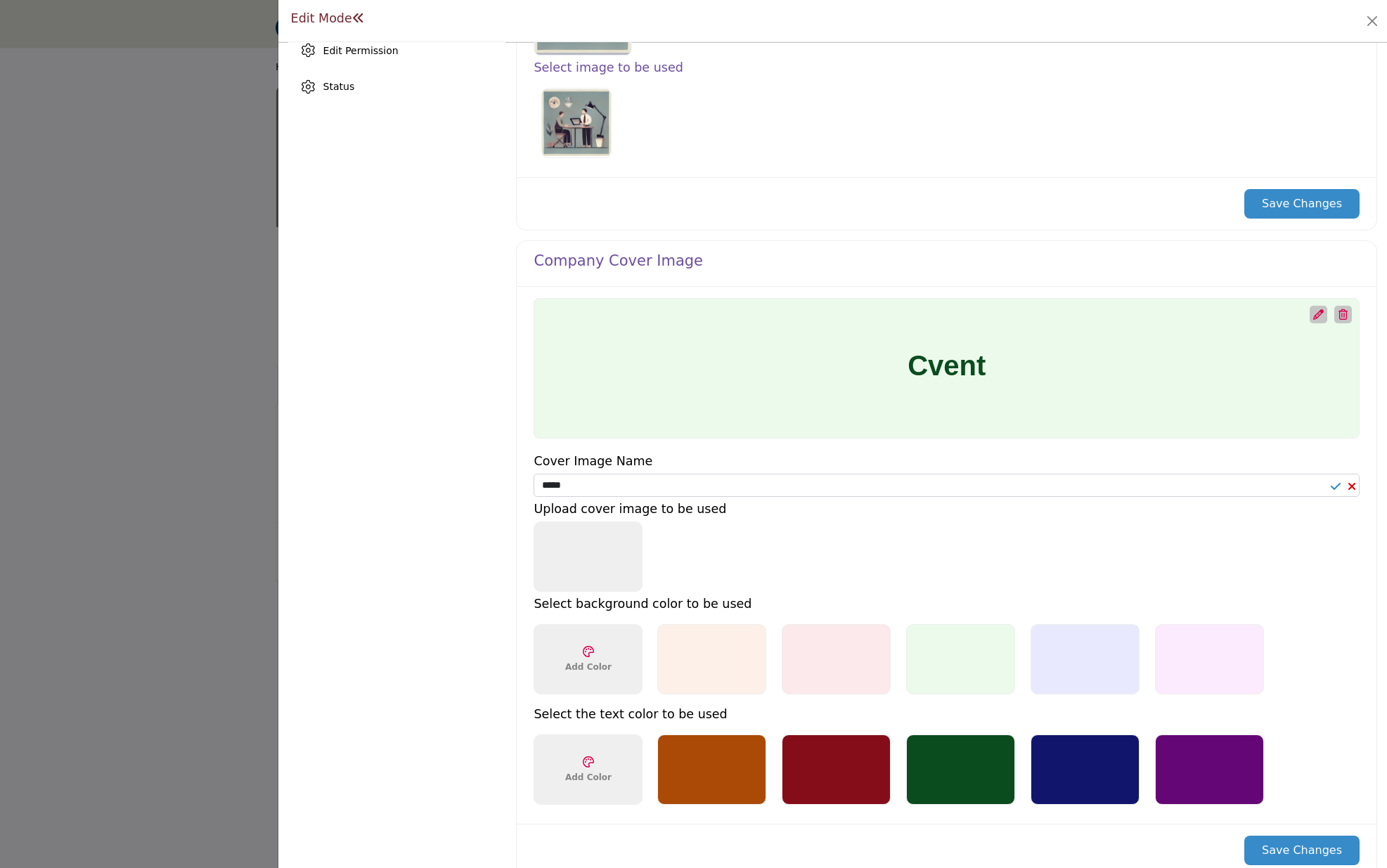
scroll to position [515, 0]
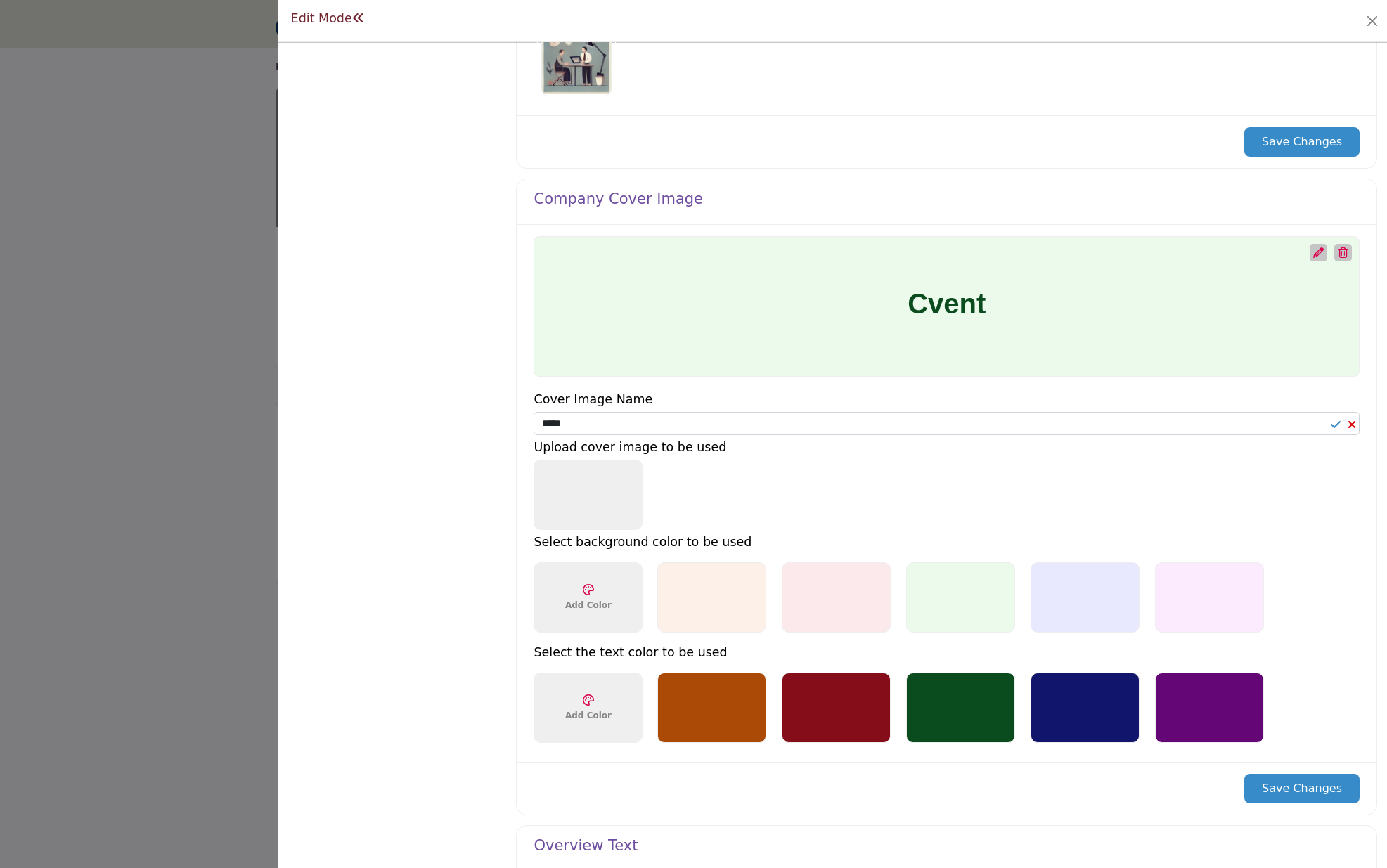
click at [601, 490] on div "Upload Cover Image 1200 x 200px" at bounding box center [588, 495] width 109 height 71
click at [604, 486] on div "Upload Cover Image 1200 x 200px" at bounding box center [588, 495] width 109 height 71
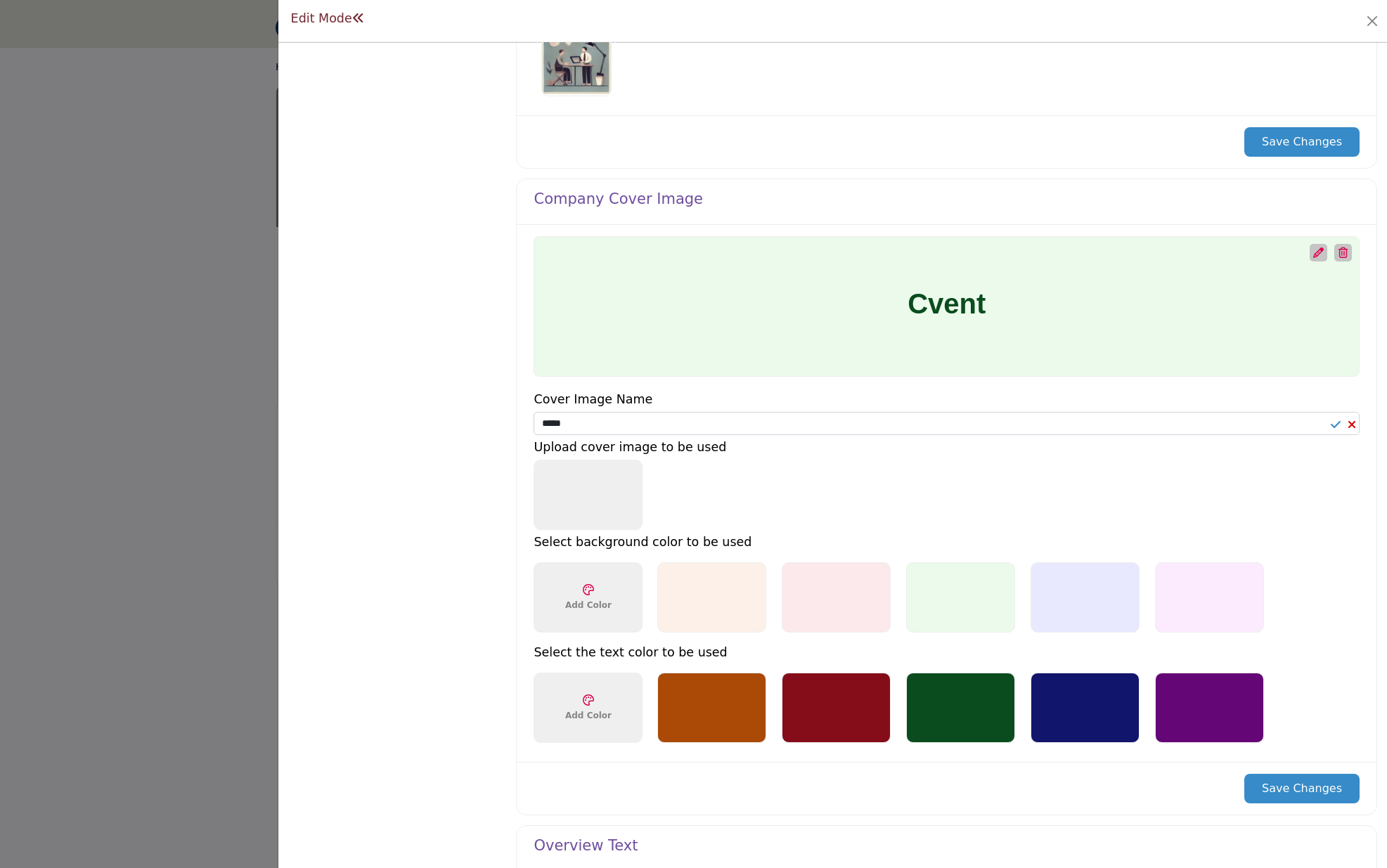
click at [604, 486] on div "Upload Cover Image 1200 x 200px" at bounding box center [588, 495] width 109 height 71
click at [618, 480] on div "Upload Cover Image 1200 x 200px" at bounding box center [588, 495] width 109 height 71
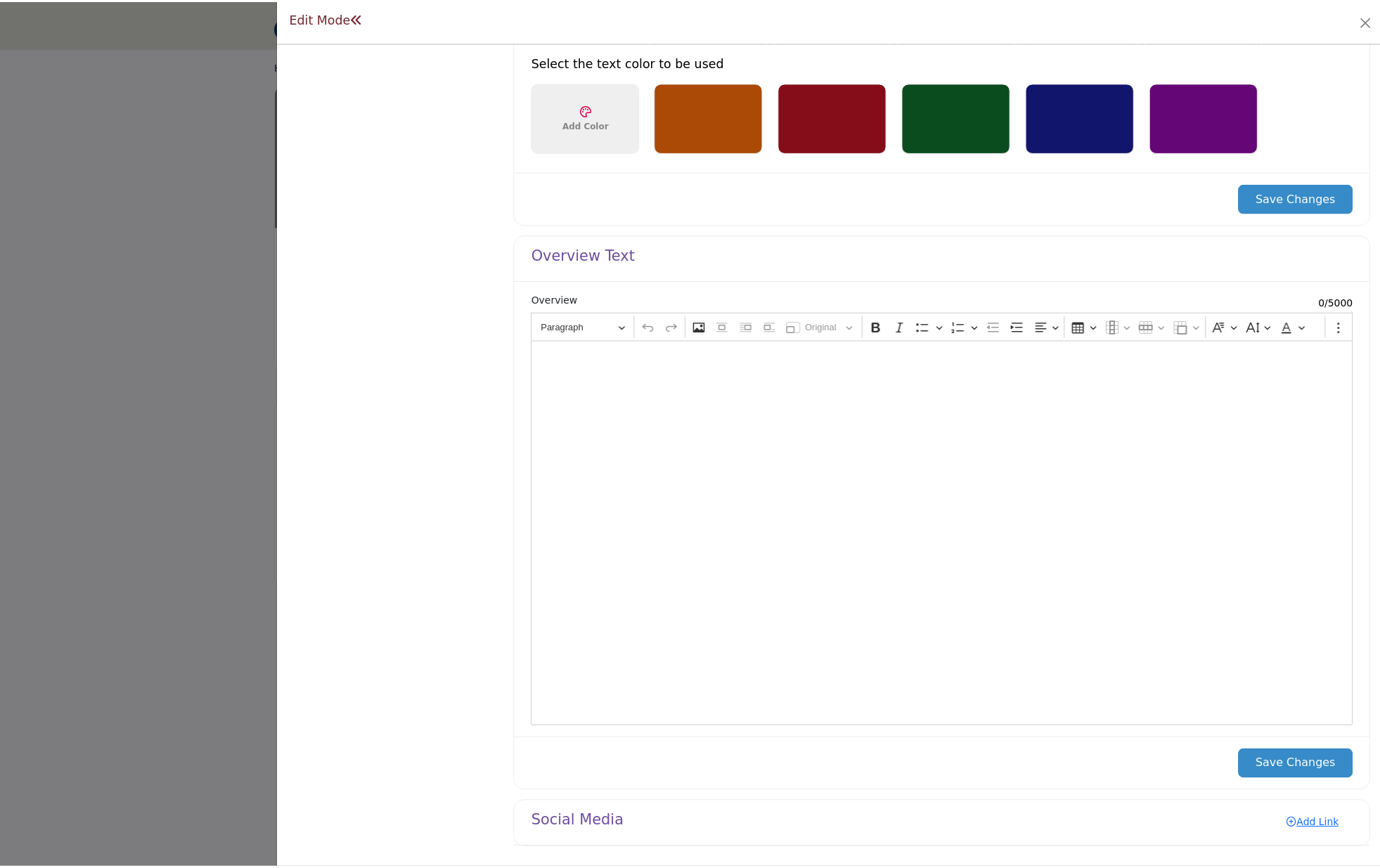
scroll to position [0, 0]
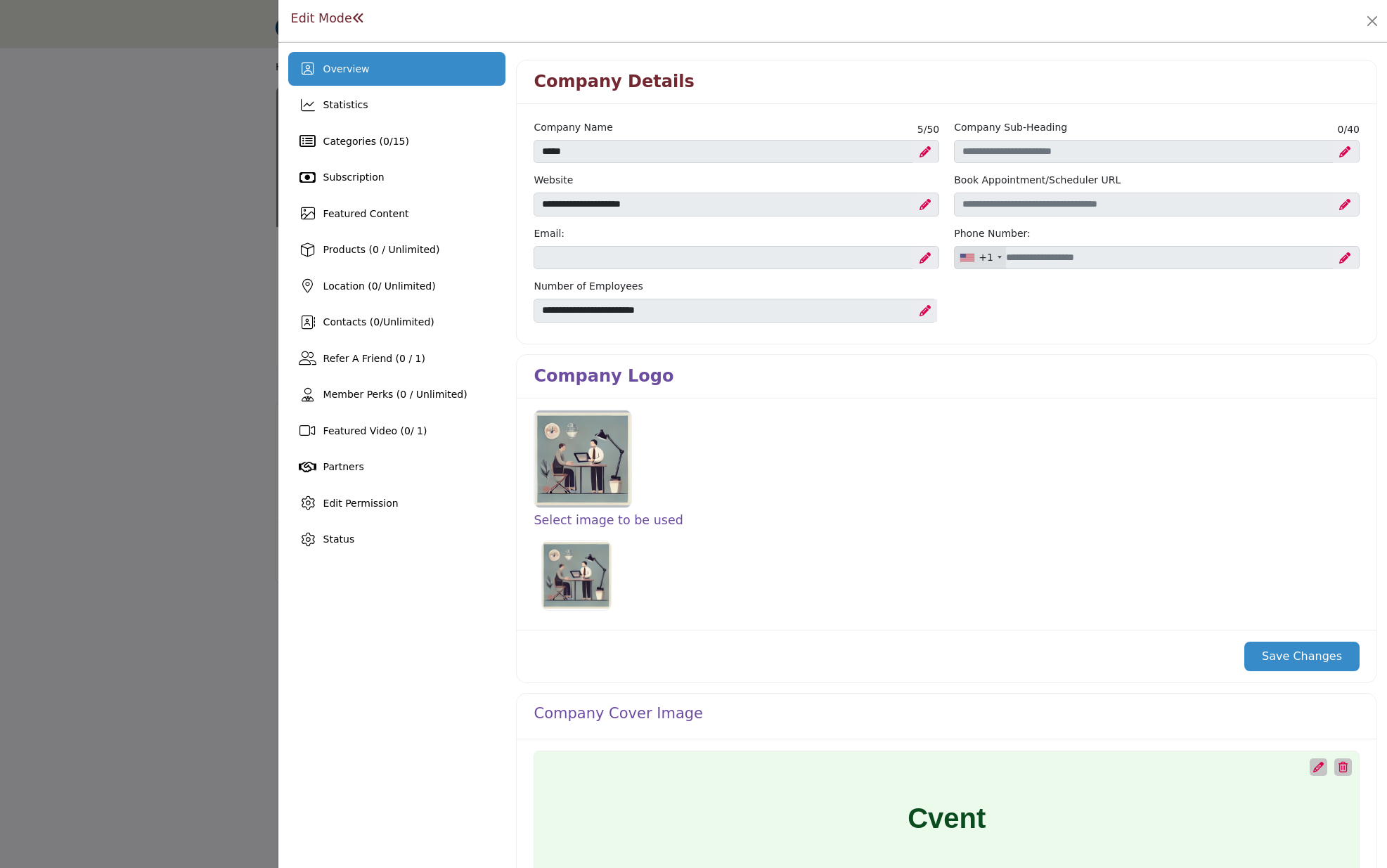
click at [602, 458] on div at bounding box center [582, 459] width 97 height 99
click at [588, 569] on img at bounding box center [576, 575] width 71 height 71
click at [601, 451] on div at bounding box center [582, 459] width 97 height 99
drag, startPoint x: 536, startPoint y: 542, endPoint x: 542, endPoint y: 547, distance: 7.8
click at [537, 541] on label at bounding box center [576, 575] width 79 height 79
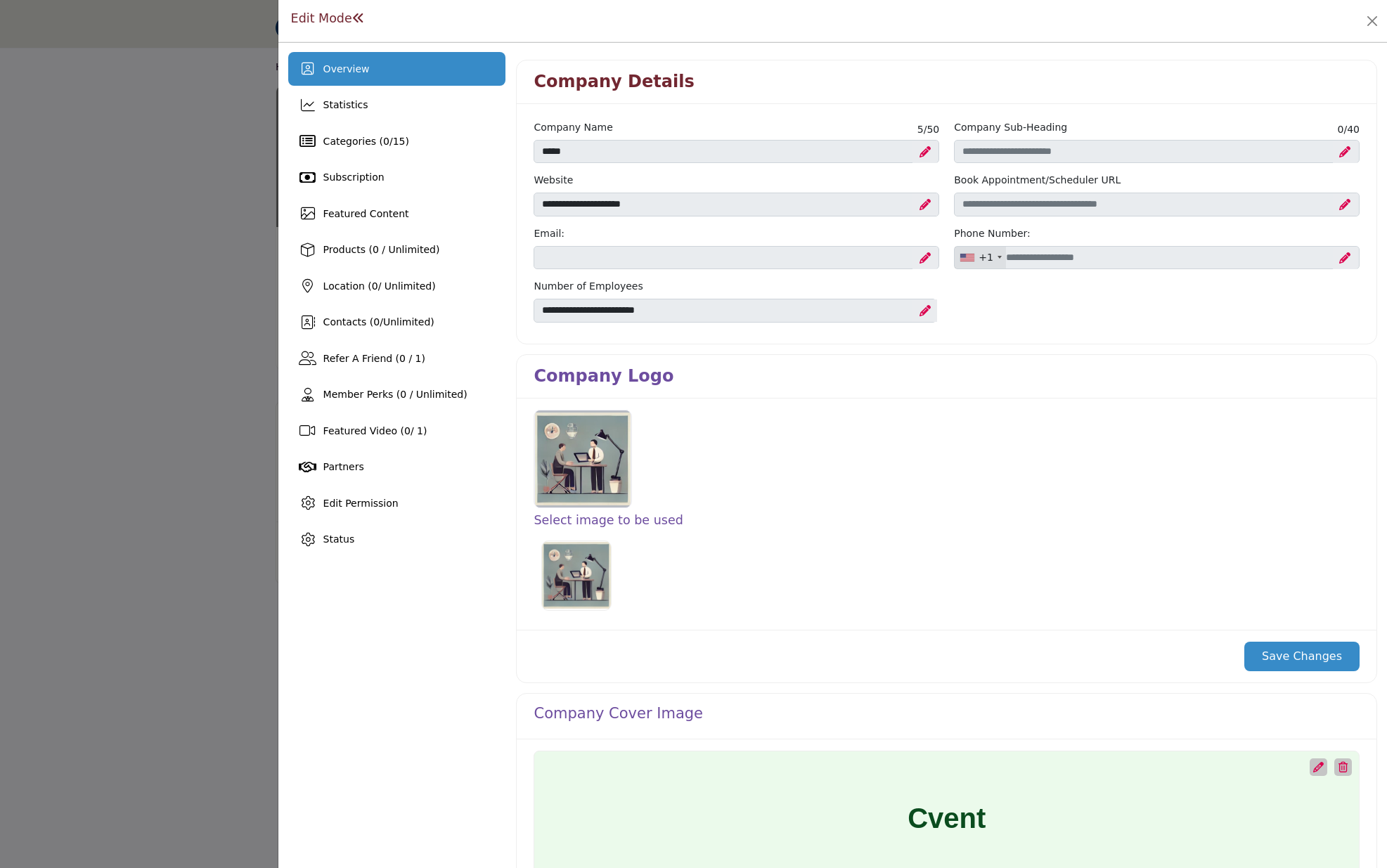
drag, startPoint x: 573, startPoint y: 573, endPoint x: 588, endPoint y: 562, distance: 18.6
click at [573, 572] on img at bounding box center [576, 575] width 71 height 71
click at [610, 442] on div at bounding box center [582, 459] width 97 height 99
click at [800, 471] on div at bounding box center [947, 459] width 841 height 99
click at [1374, 20] on button "Close" at bounding box center [1372, 21] width 20 height 20
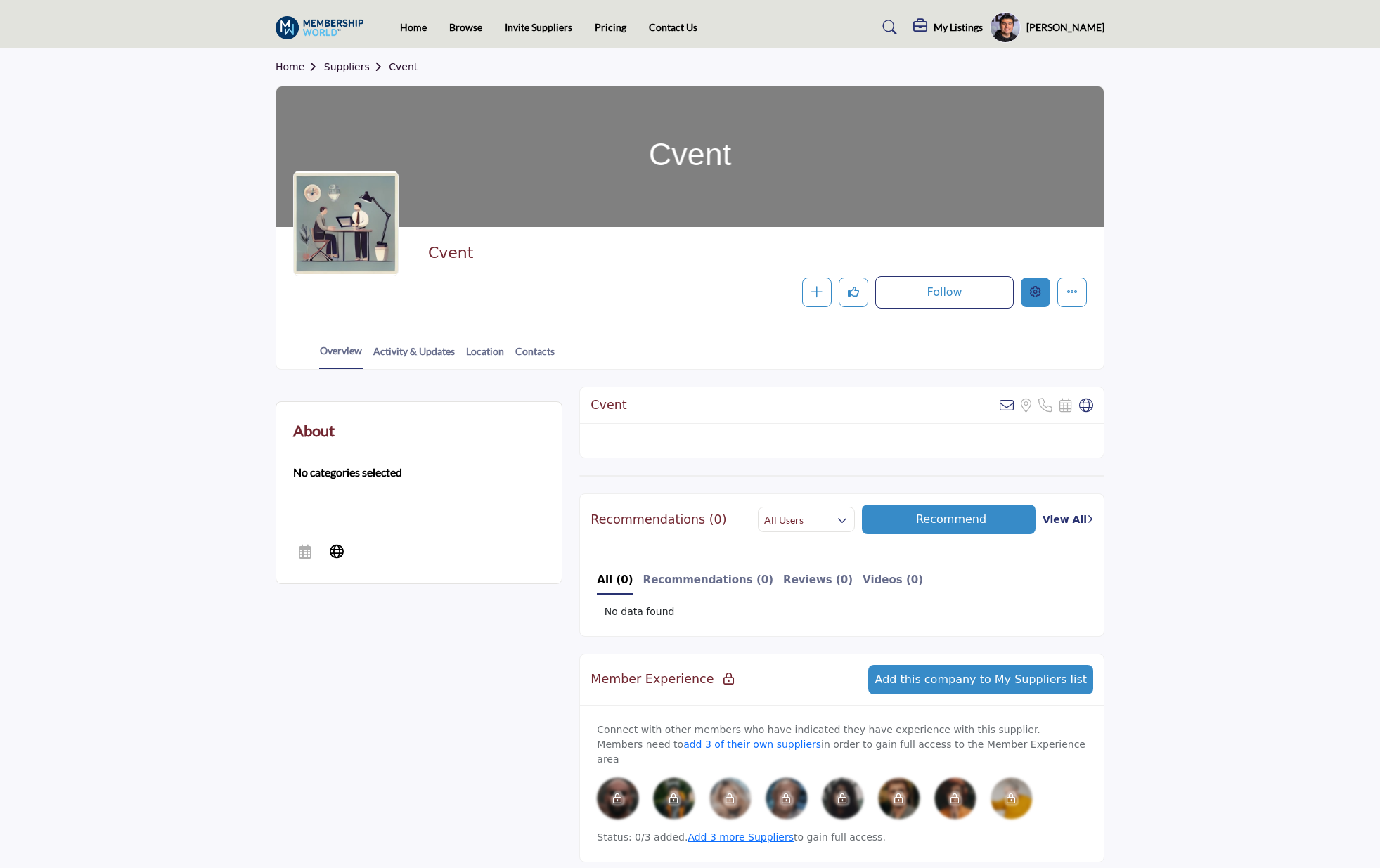
scroll to position [1, 0]
click at [1033, 290] on icon "Edit company" at bounding box center [1035, 290] width 11 height 11
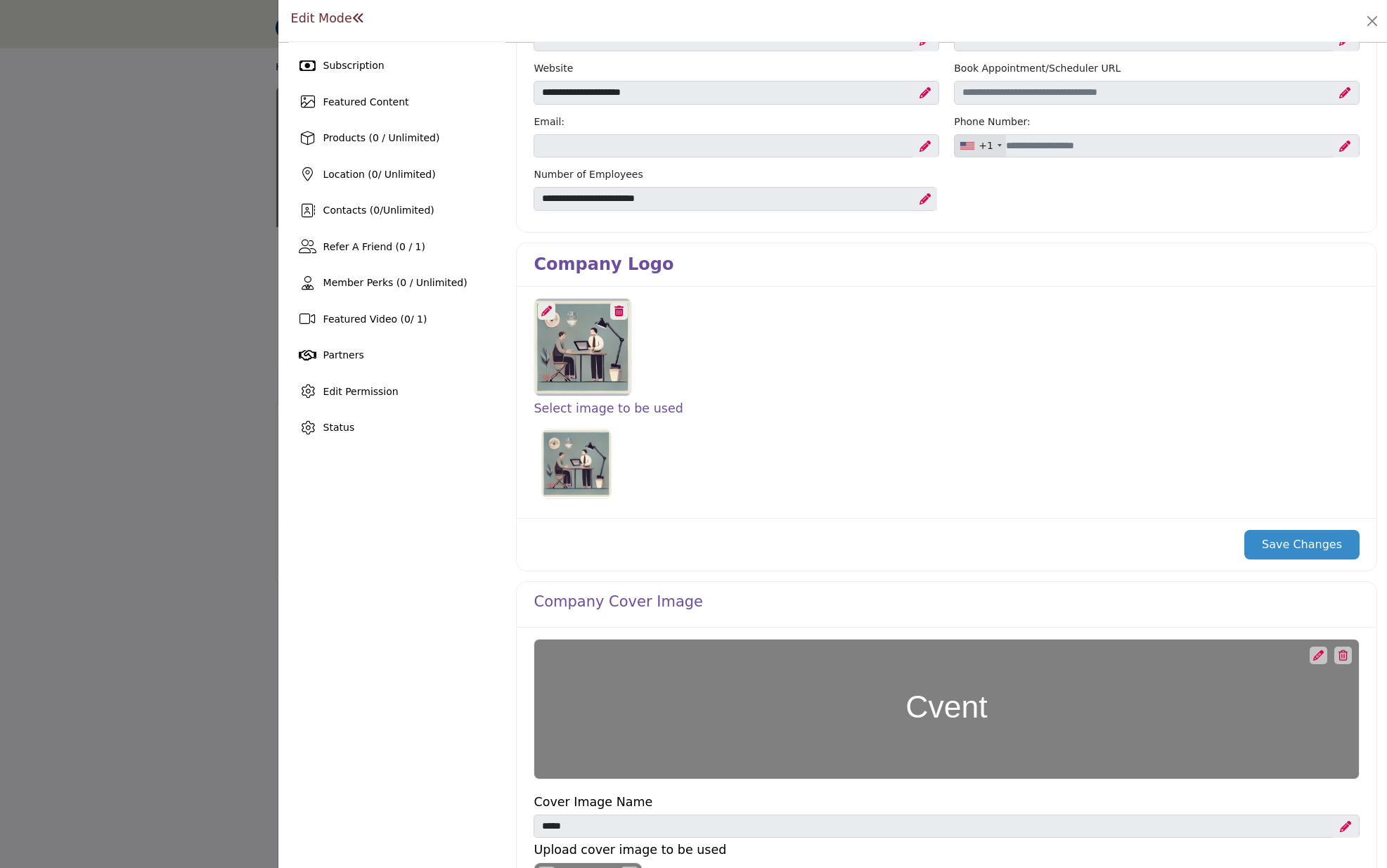
scroll to position [116, 0]
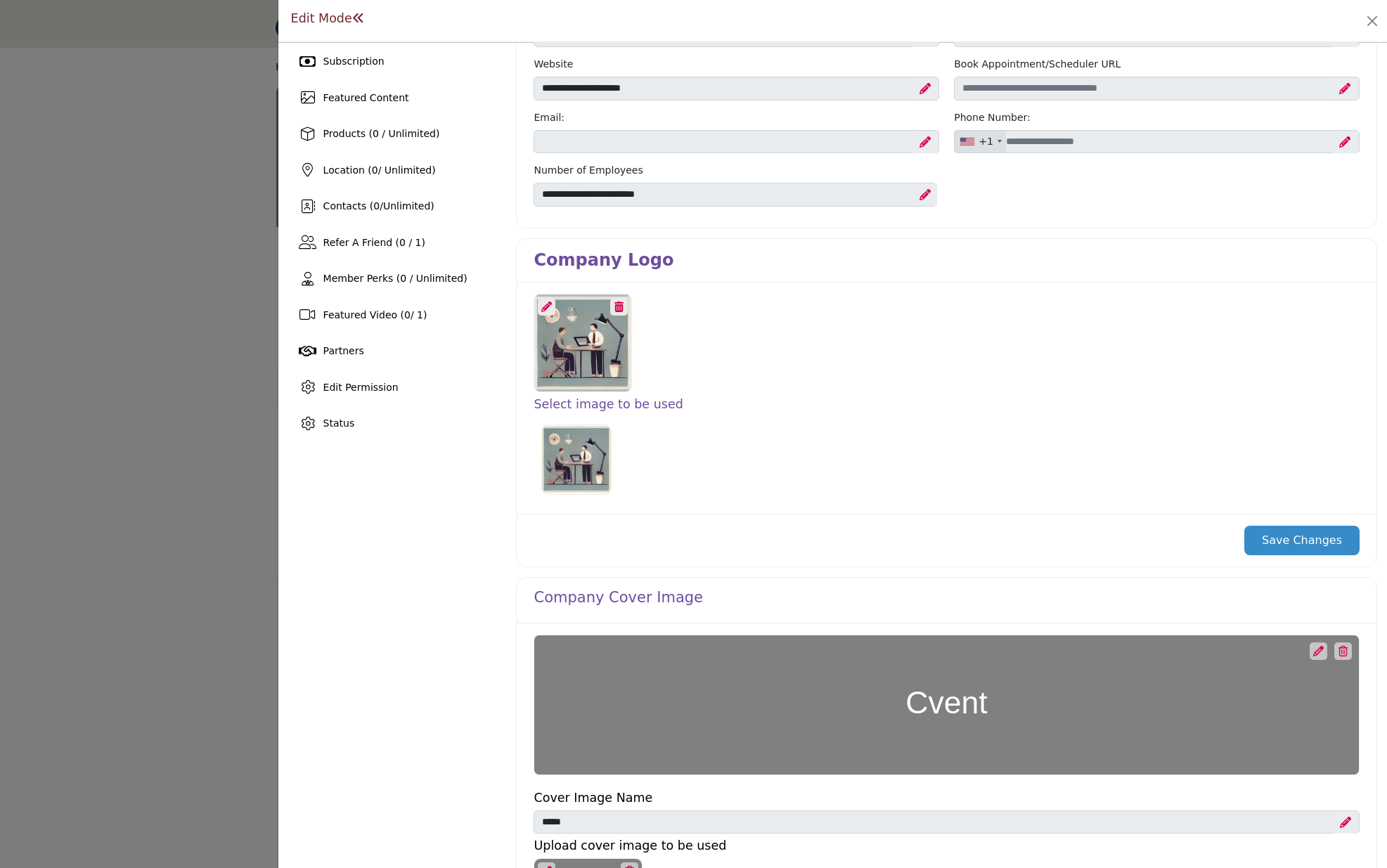
click at [547, 309] on icon at bounding box center [546, 307] width 10 height 10
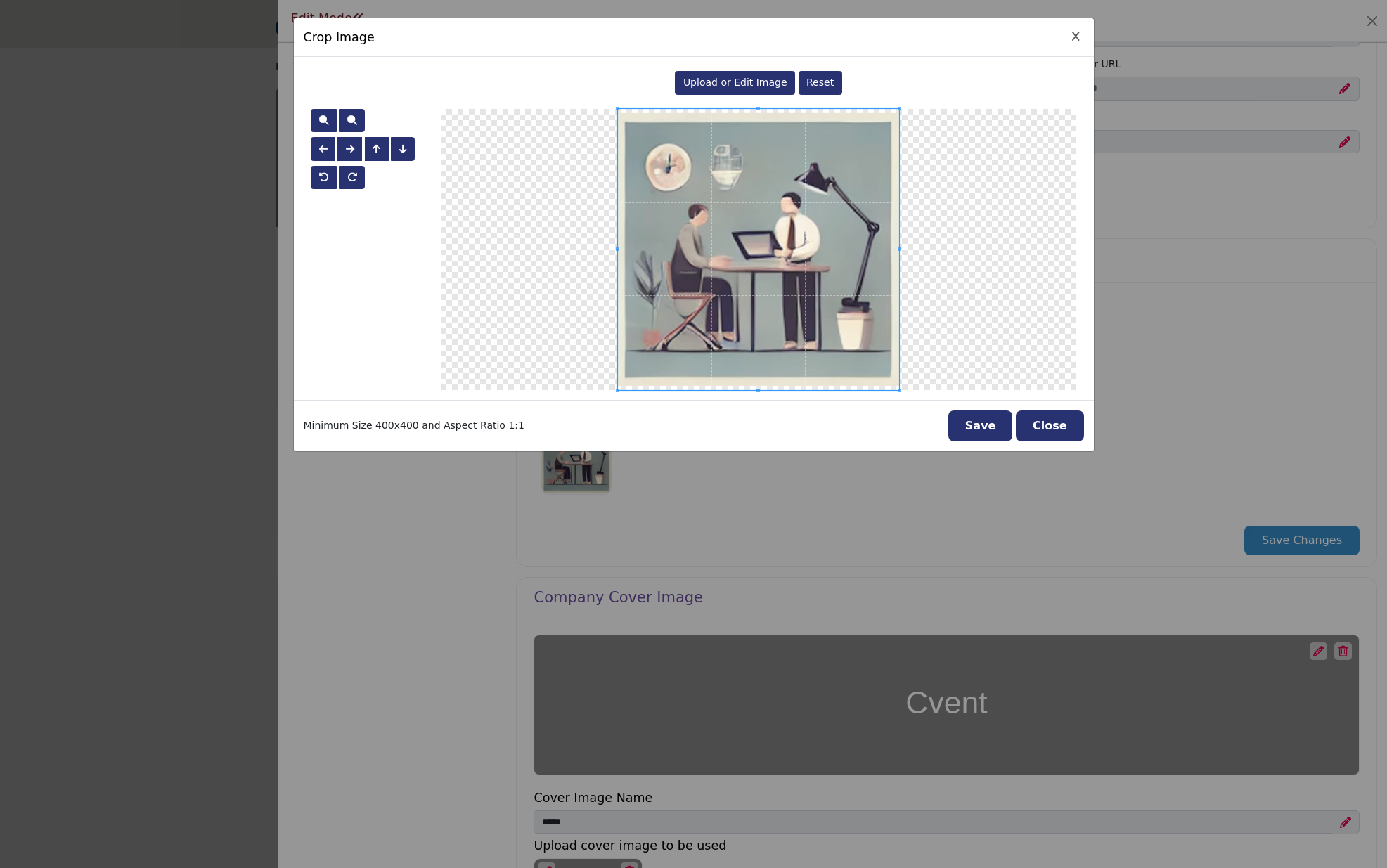
click at [760, 81] on span "Upload or Edit Image" at bounding box center [735, 82] width 104 height 11
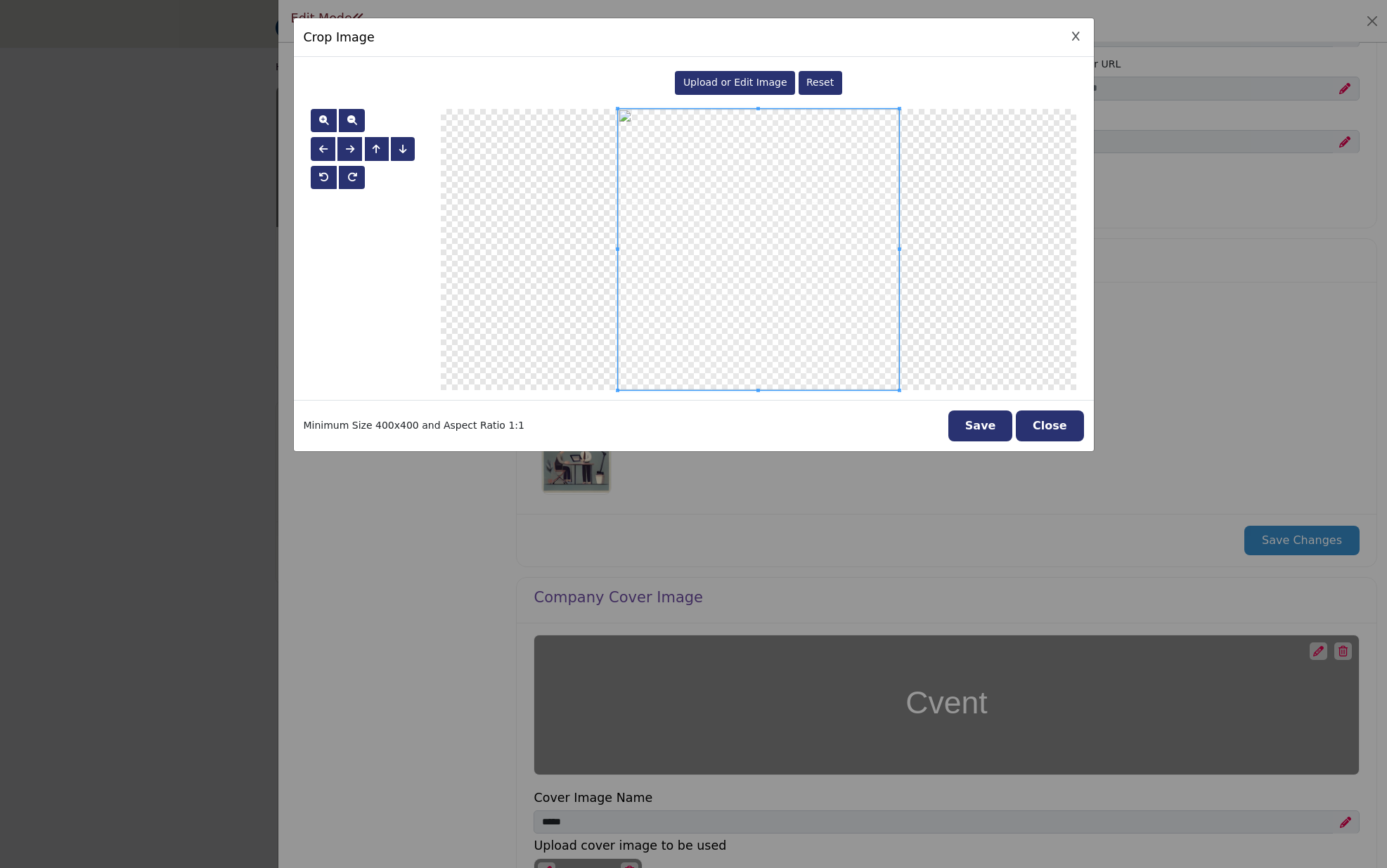
click at [991, 431] on button "Save" at bounding box center [980, 426] width 65 height 31
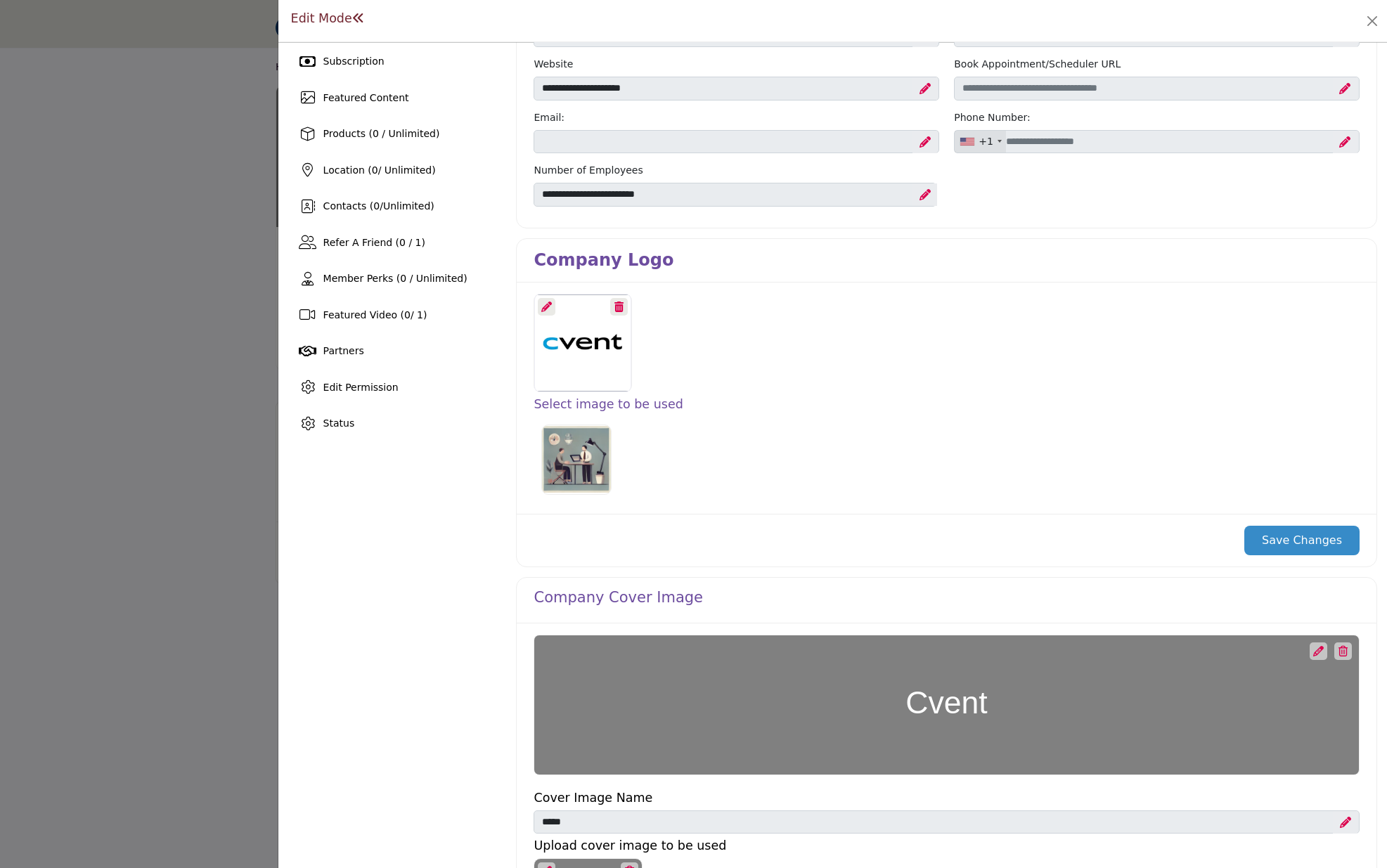
click at [1279, 542] on button "Save Changes" at bounding box center [1302, 541] width 115 height 30
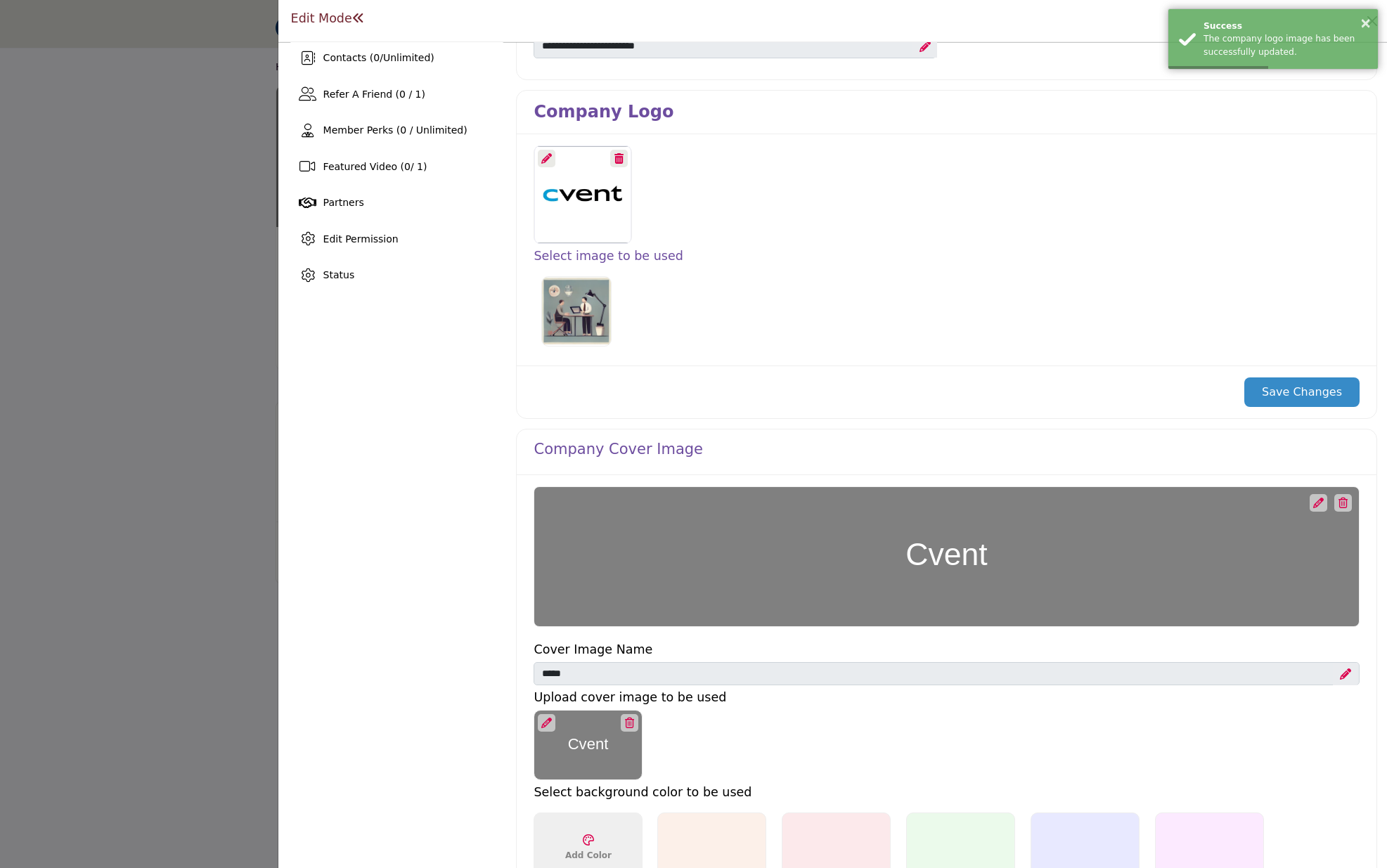
scroll to position [274, 0]
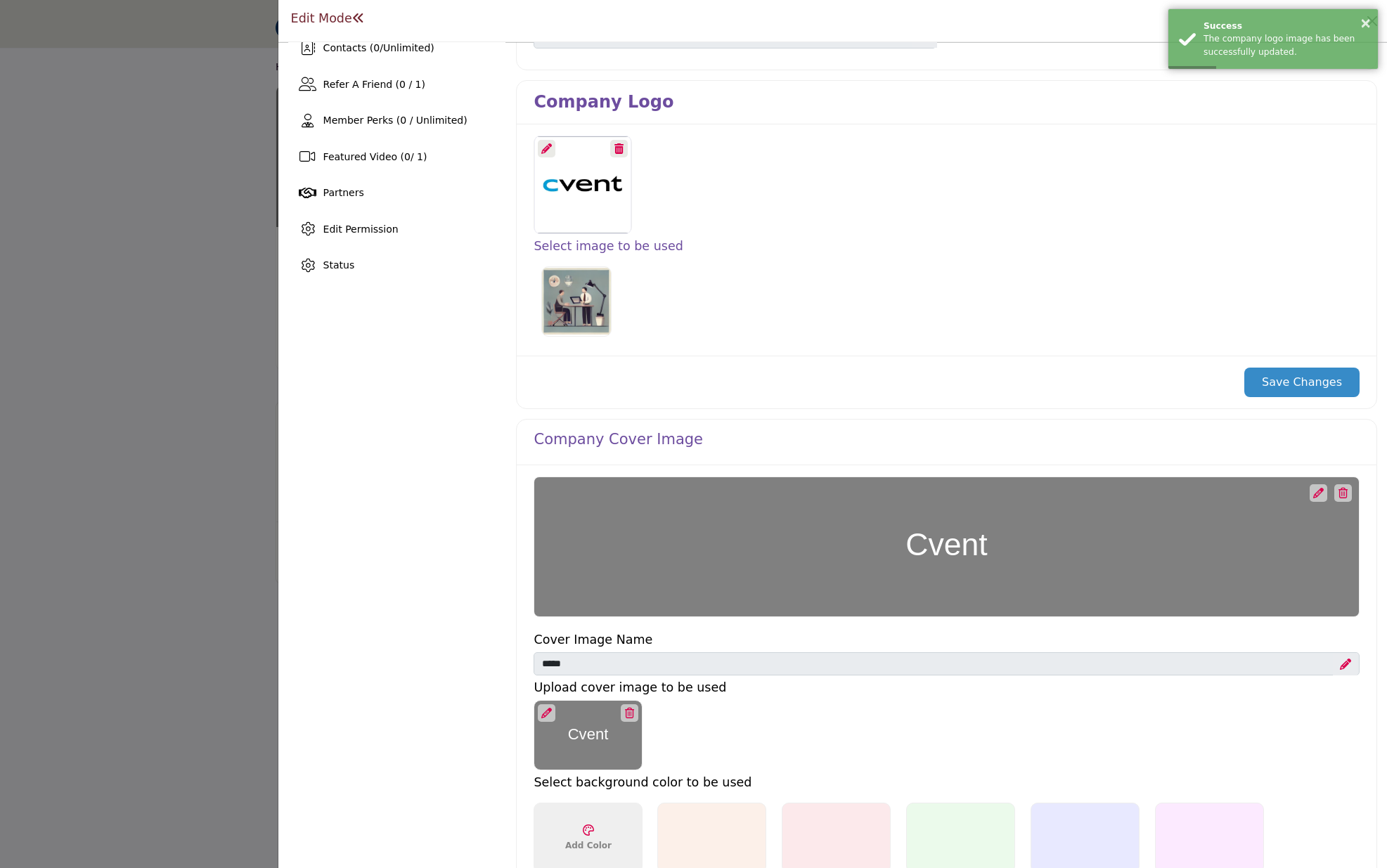
click at [1313, 495] on icon at bounding box center [1318, 493] width 10 height 10
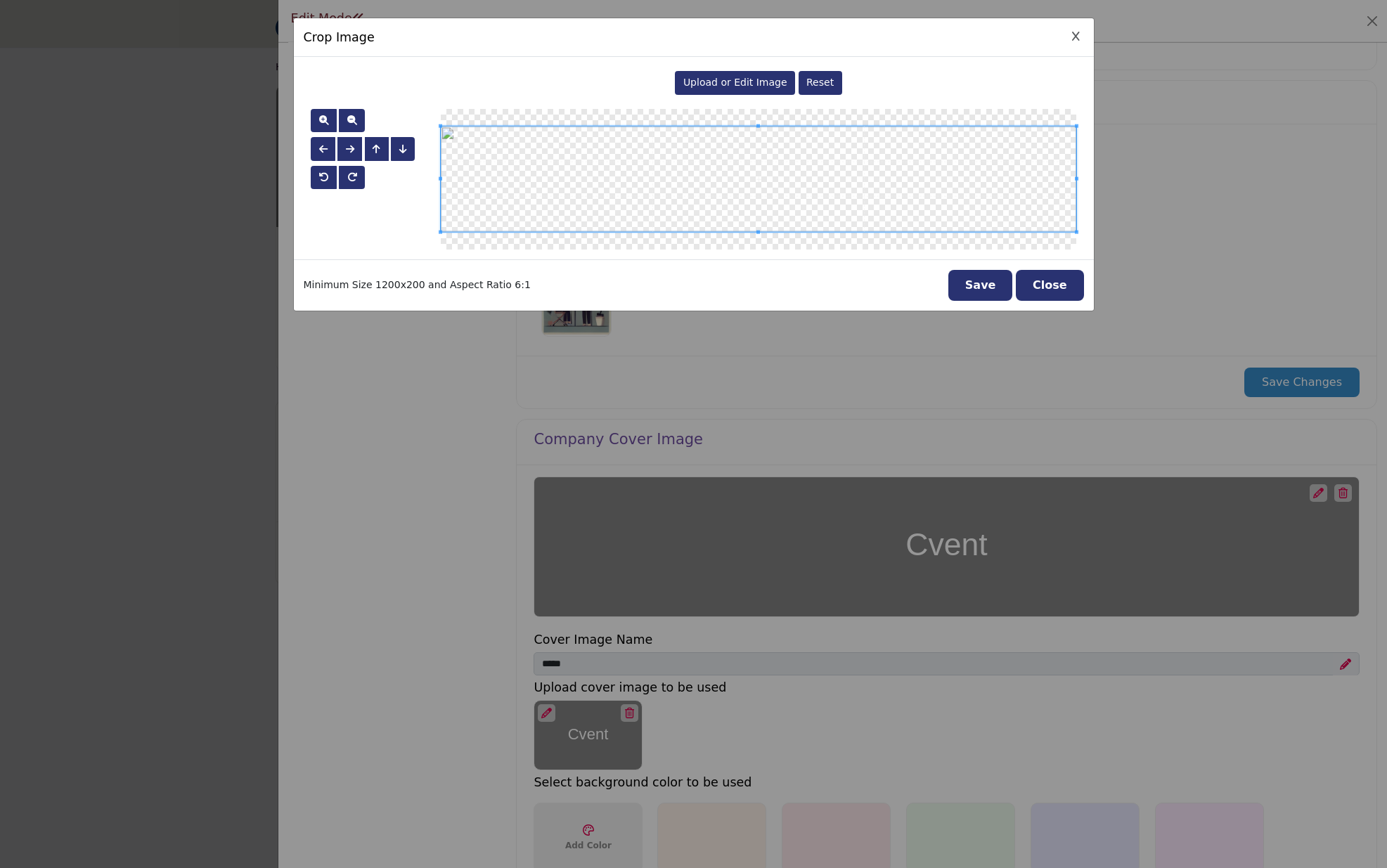
click at [758, 85] on span "Upload or Edit Image" at bounding box center [735, 82] width 104 height 11
click at [983, 277] on button "Save" at bounding box center [980, 286] width 65 height 31
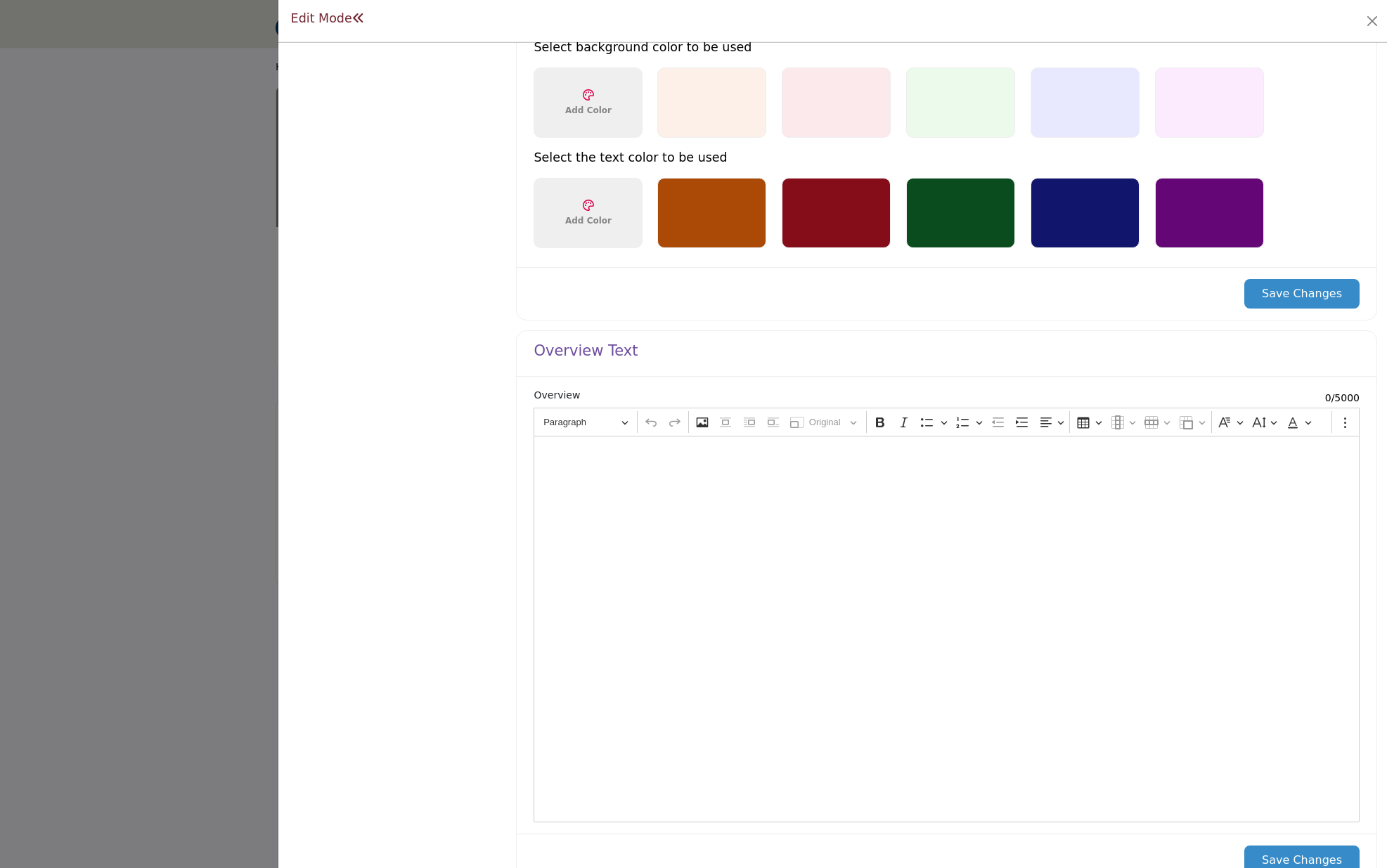
scroll to position [1105, 0]
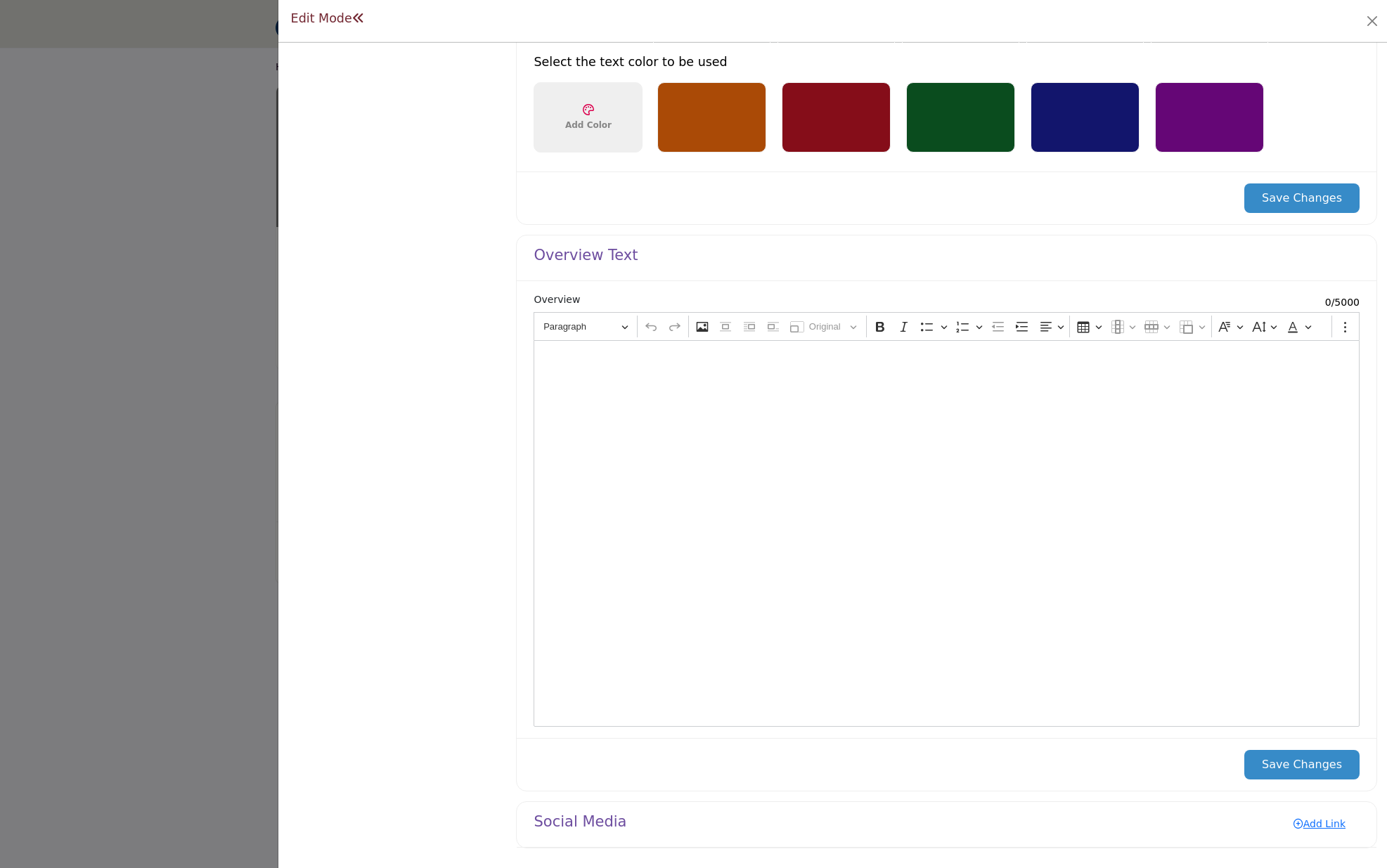
click at [638, 403] on div "Editor editing area: main" at bounding box center [947, 533] width 826 height 387
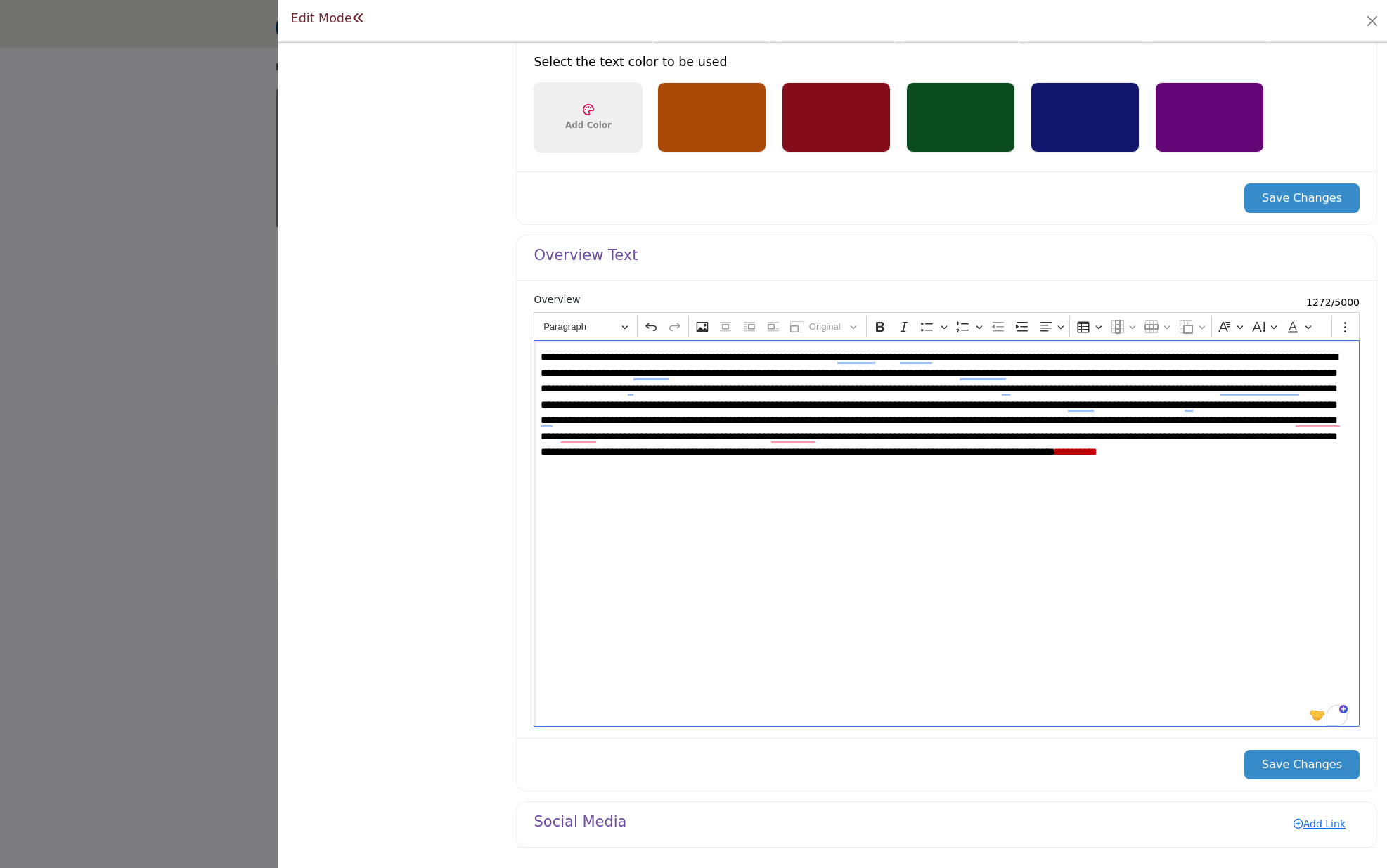
click at [740, 385] on span "To enrich screen reader interactions, please activate Accessibility in Grammarl…" at bounding box center [939, 404] width 797 height 105
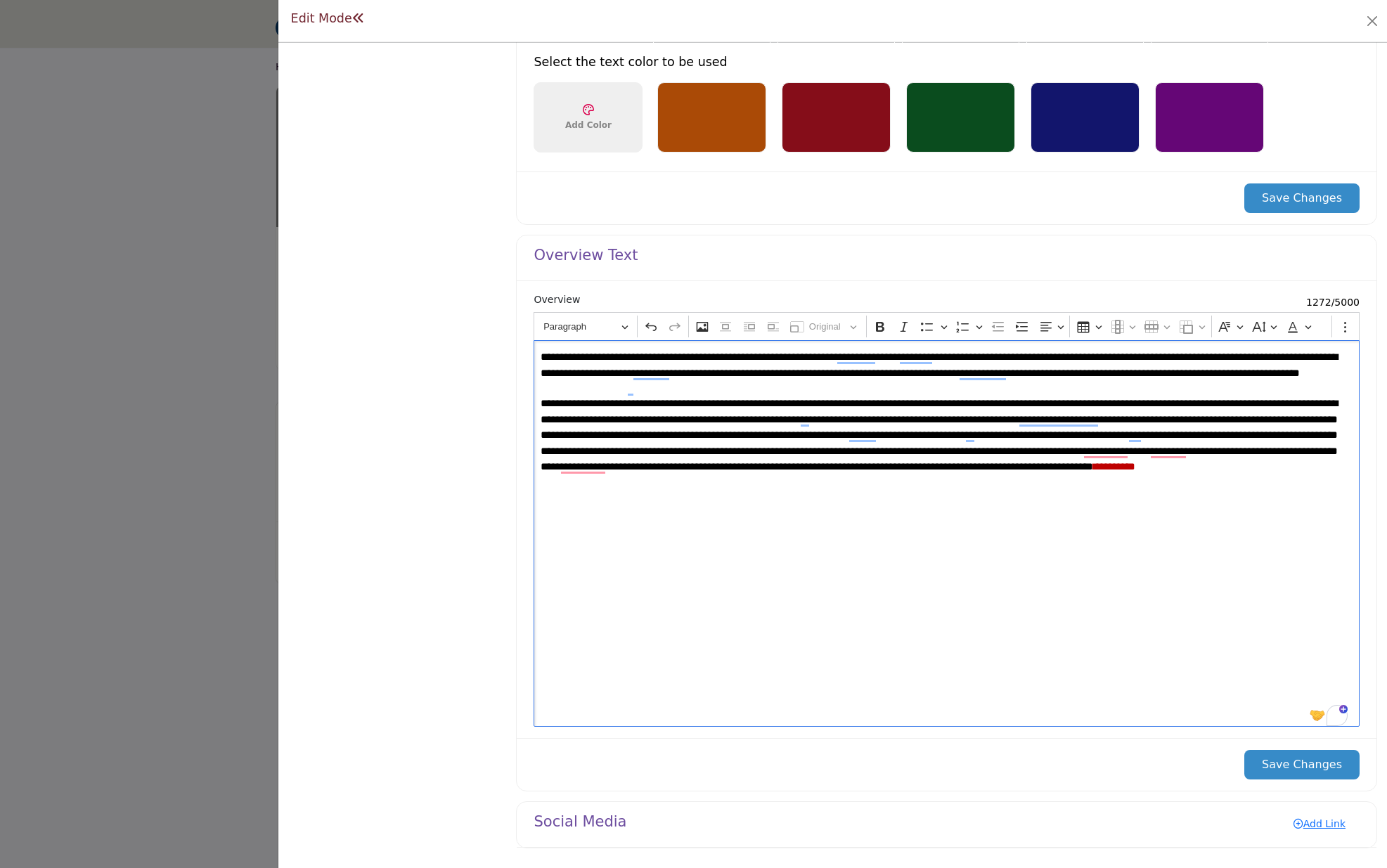
click at [967, 448] on span "**********" at bounding box center [939, 434] width 797 height 74
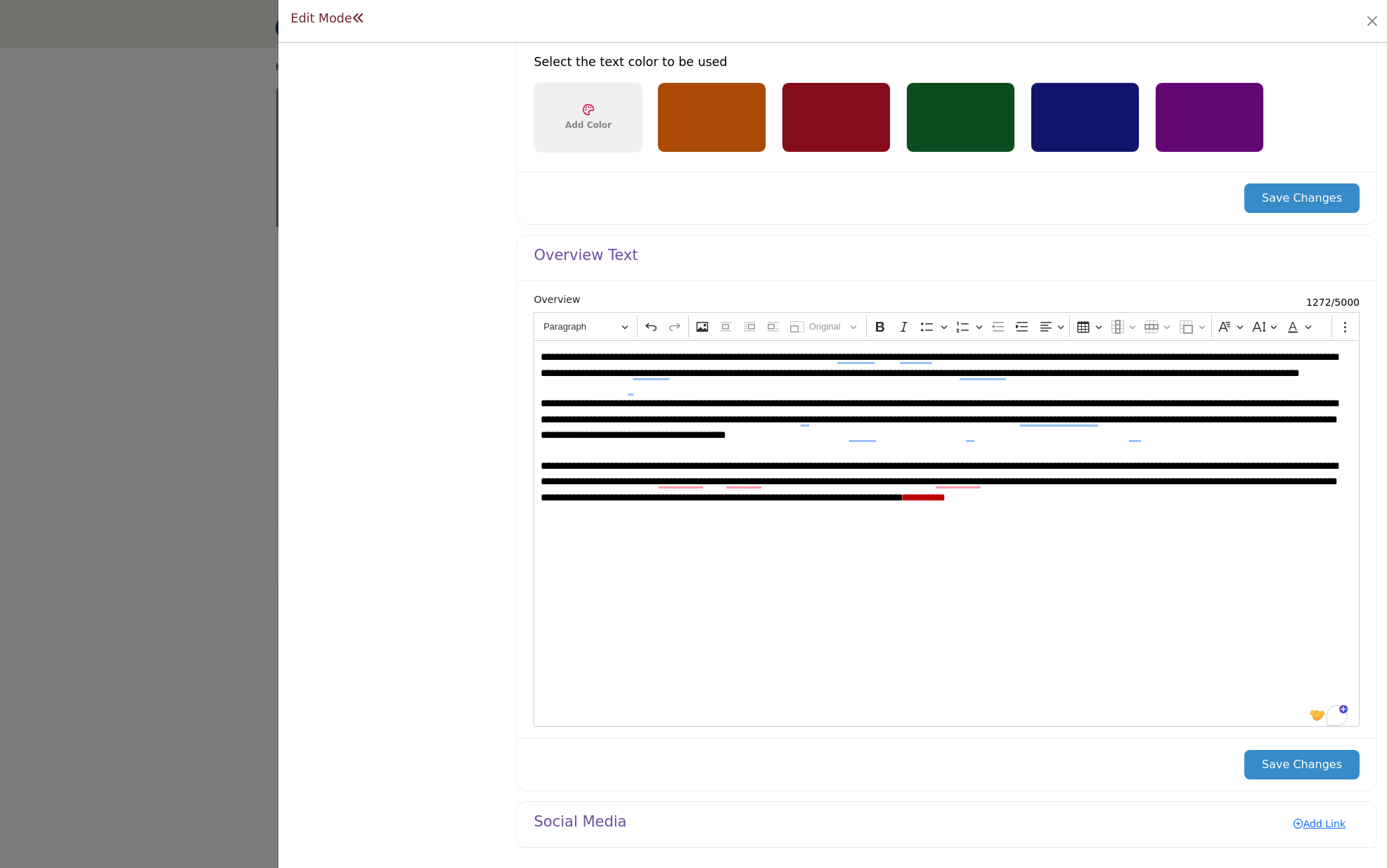
click at [1298, 766] on button "Save Changes" at bounding box center [1302, 765] width 115 height 30
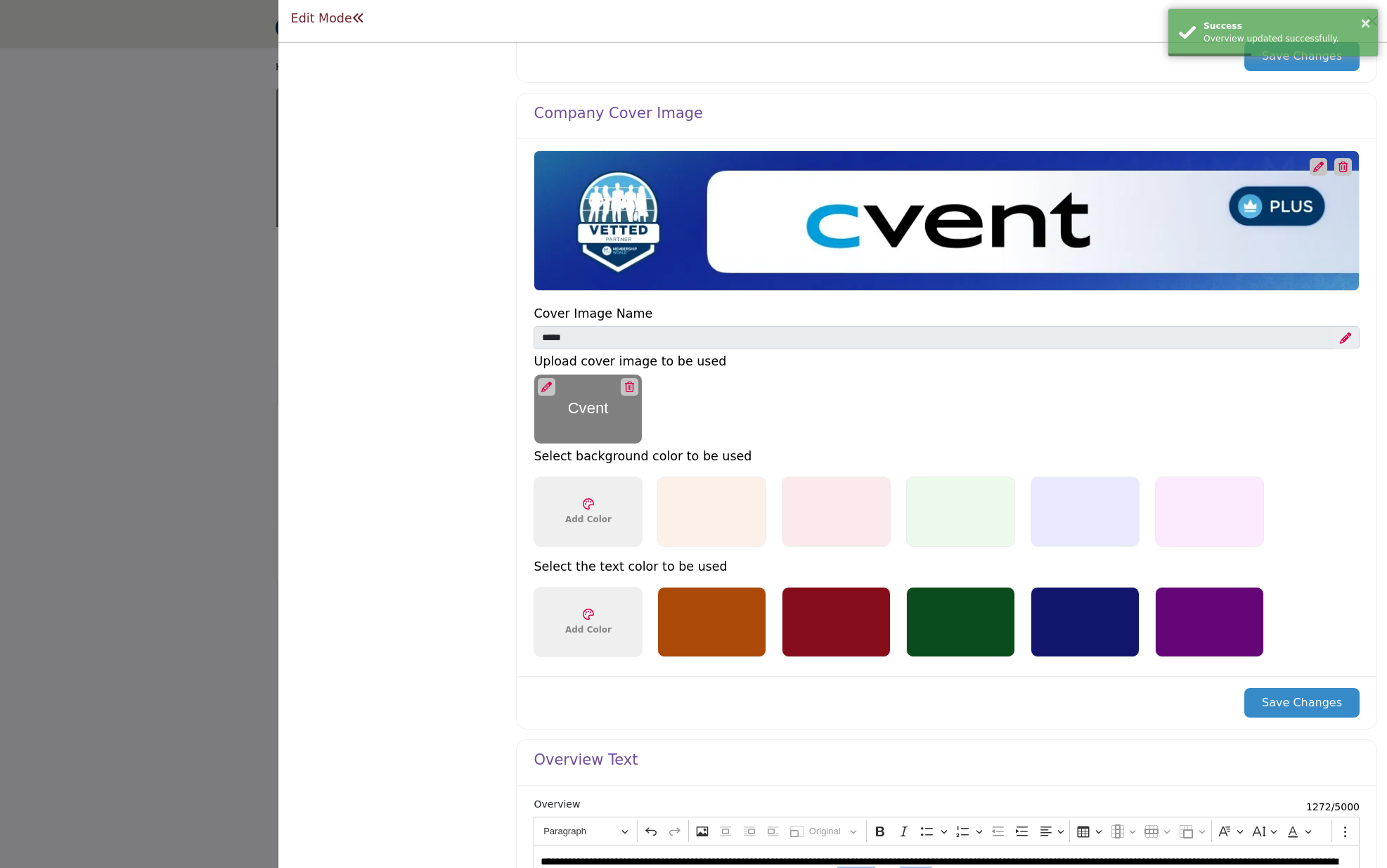
scroll to position [479, 0]
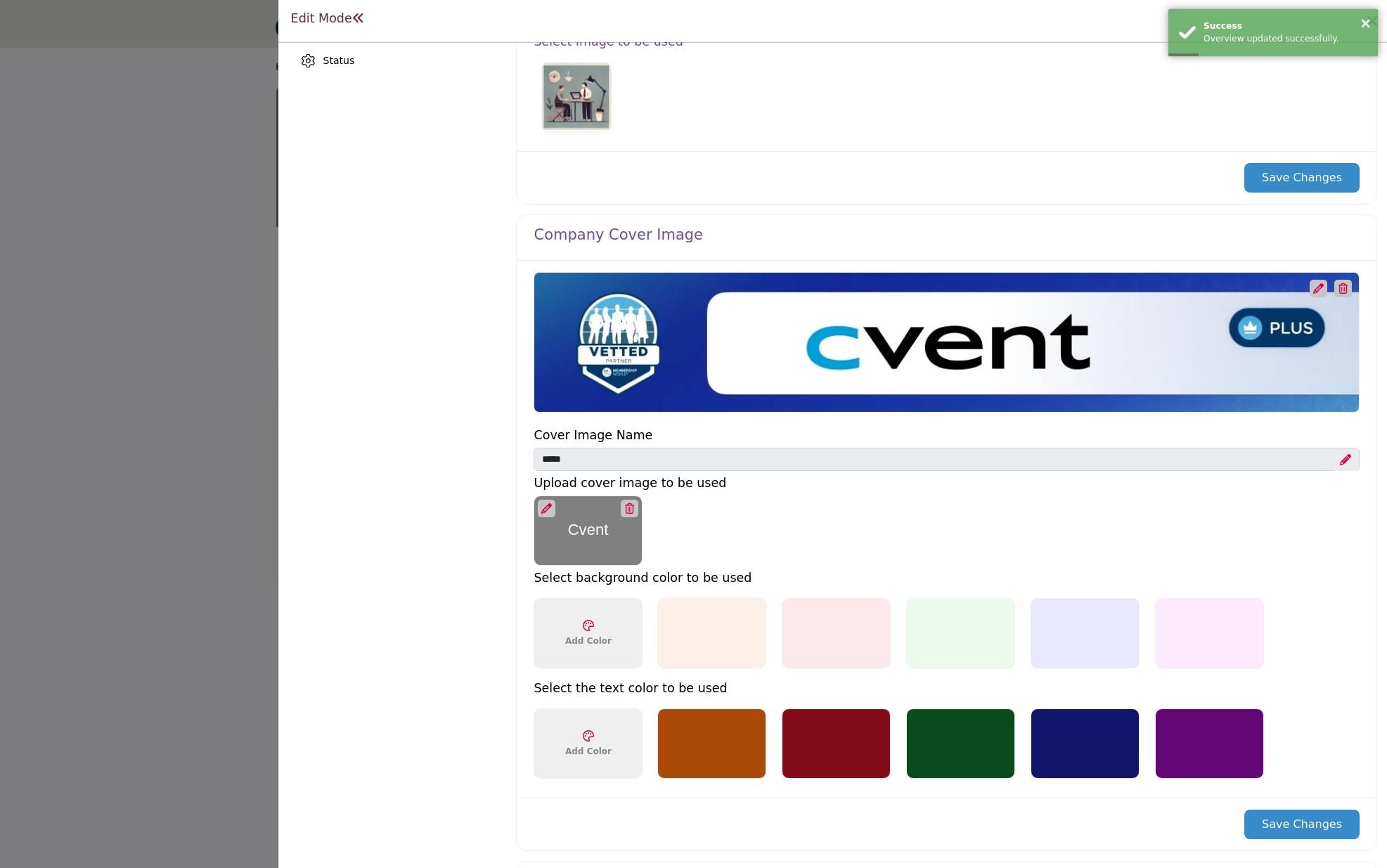
click at [1314, 828] on button "Save Changes" at bounding box center [1302, 825] width 115 height 30
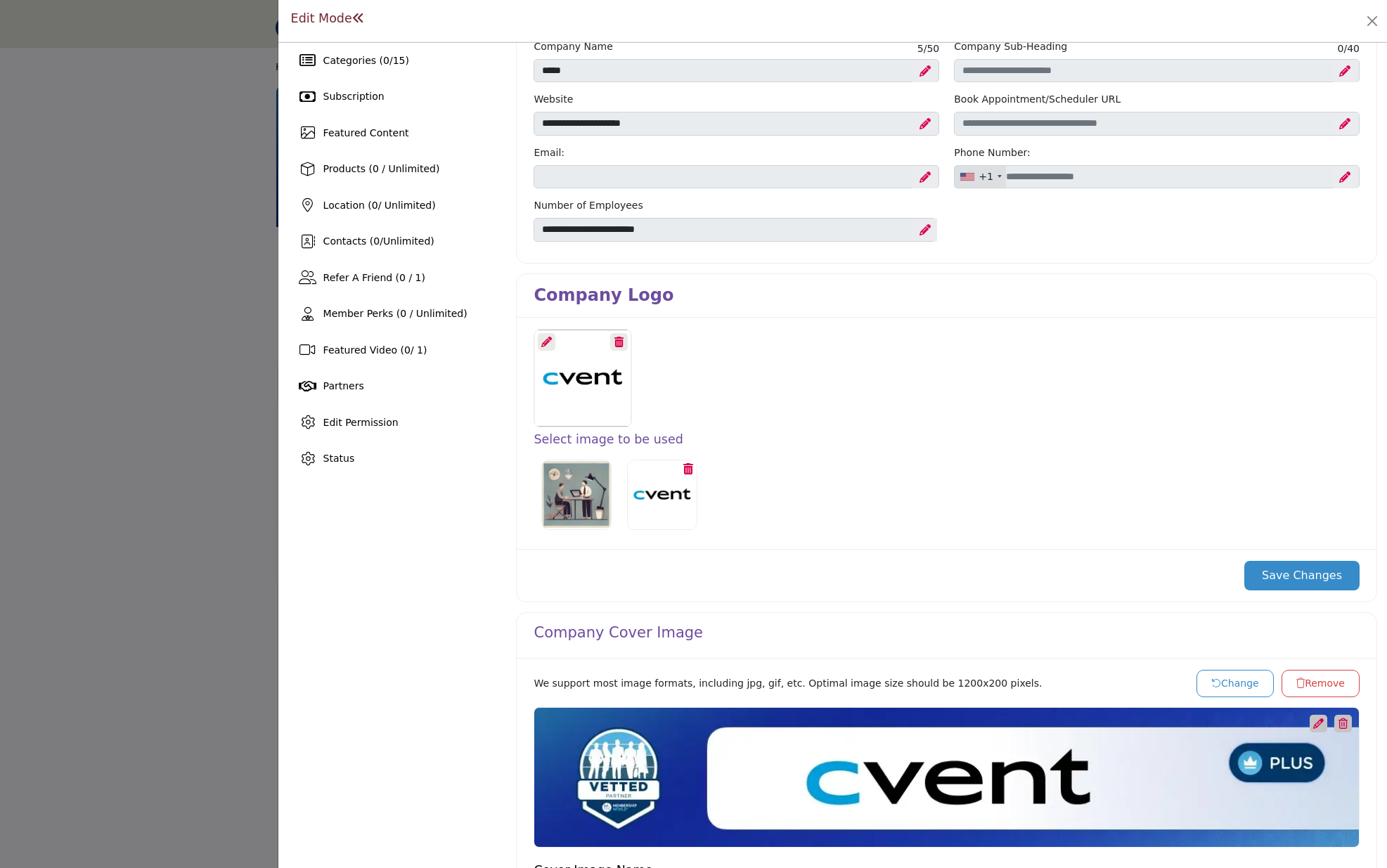
scroll to position [52, 0]
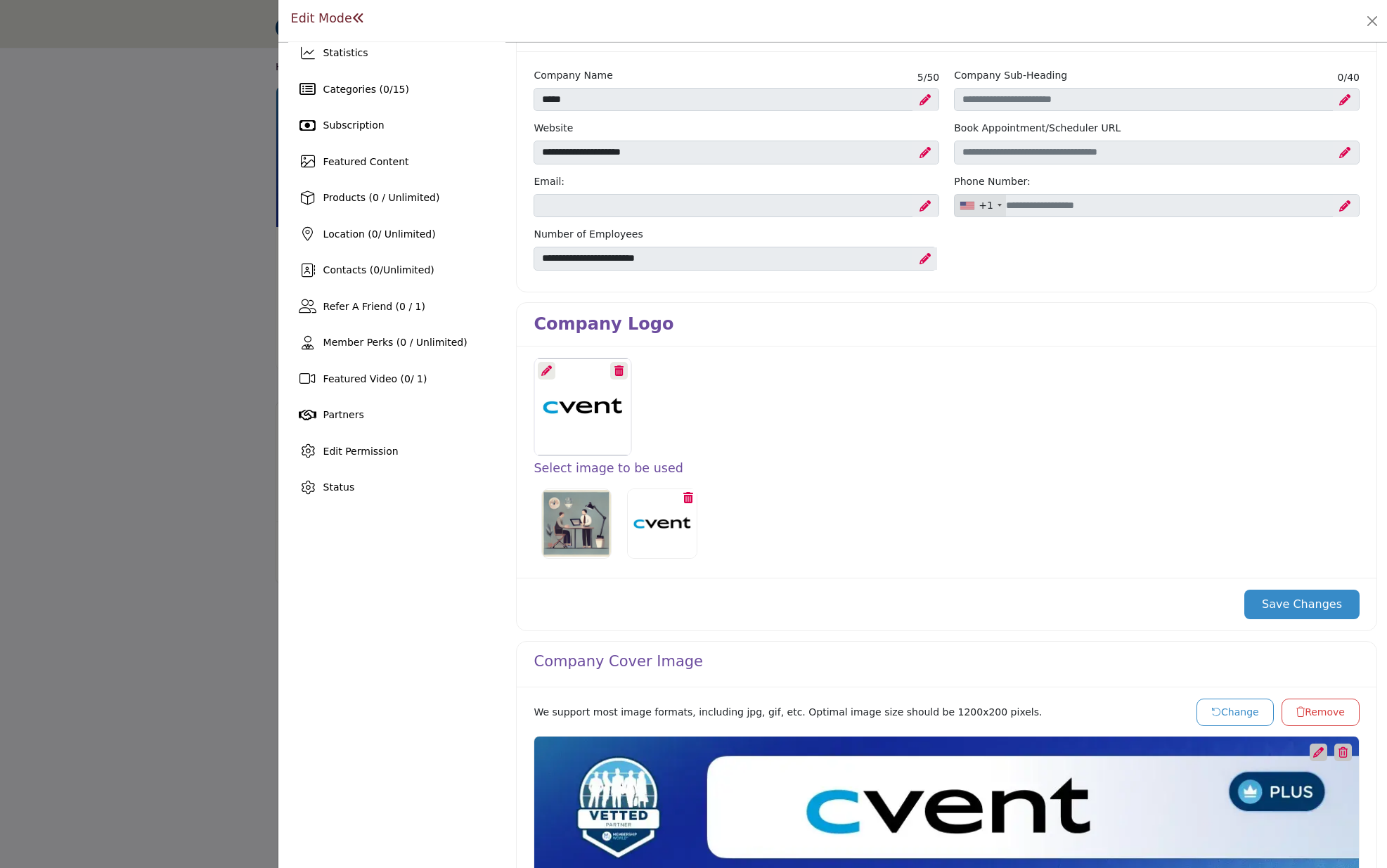
drag, startPoint x: 1287, startPoint y: 607, endPoint x: 1213, endPoint y: 605, distance: 74.0
click at [1286, 607] on button "Save Changes" at bounding box center [1302, 604] width 115 height 30
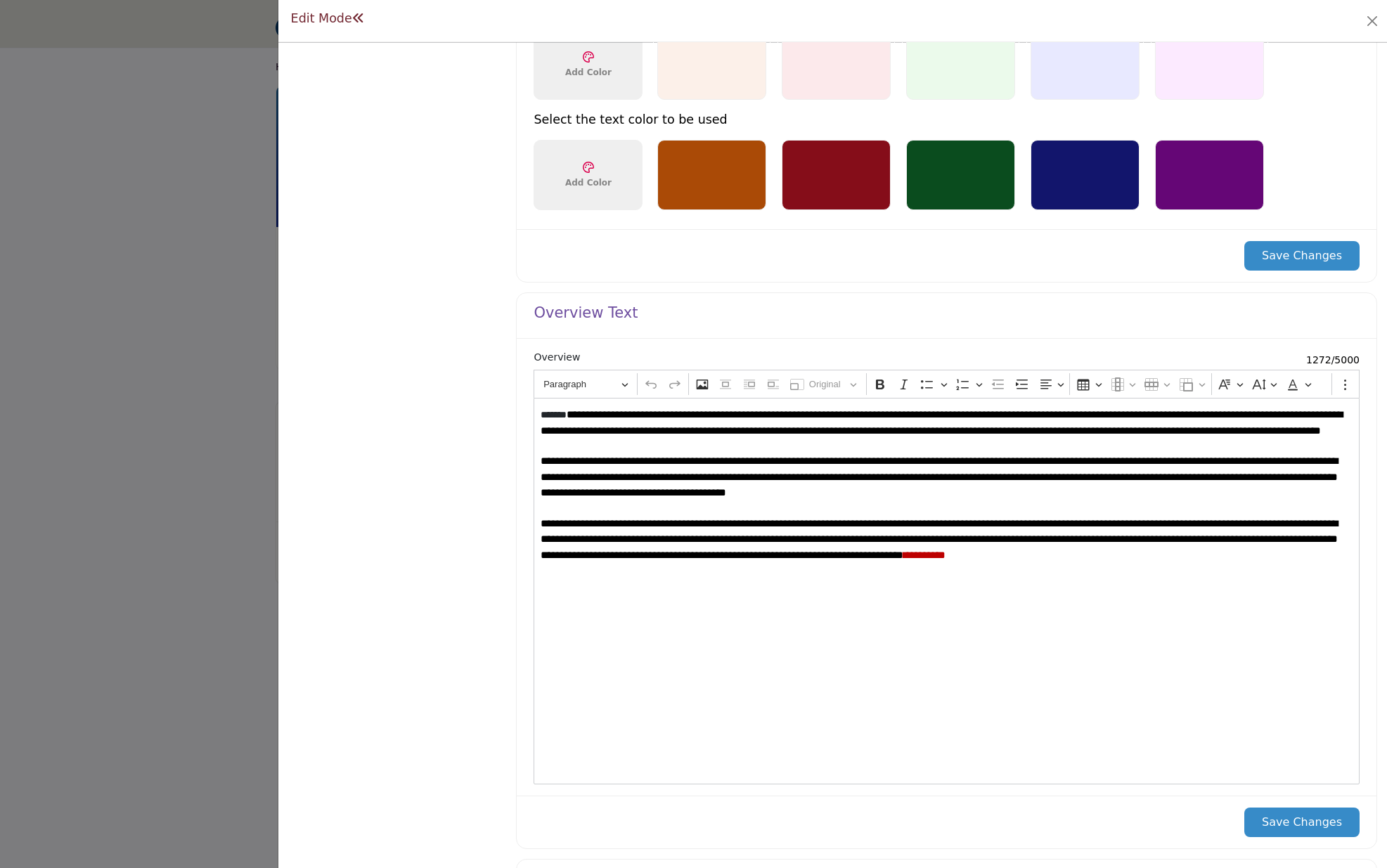
scroll to position [1158, 0]
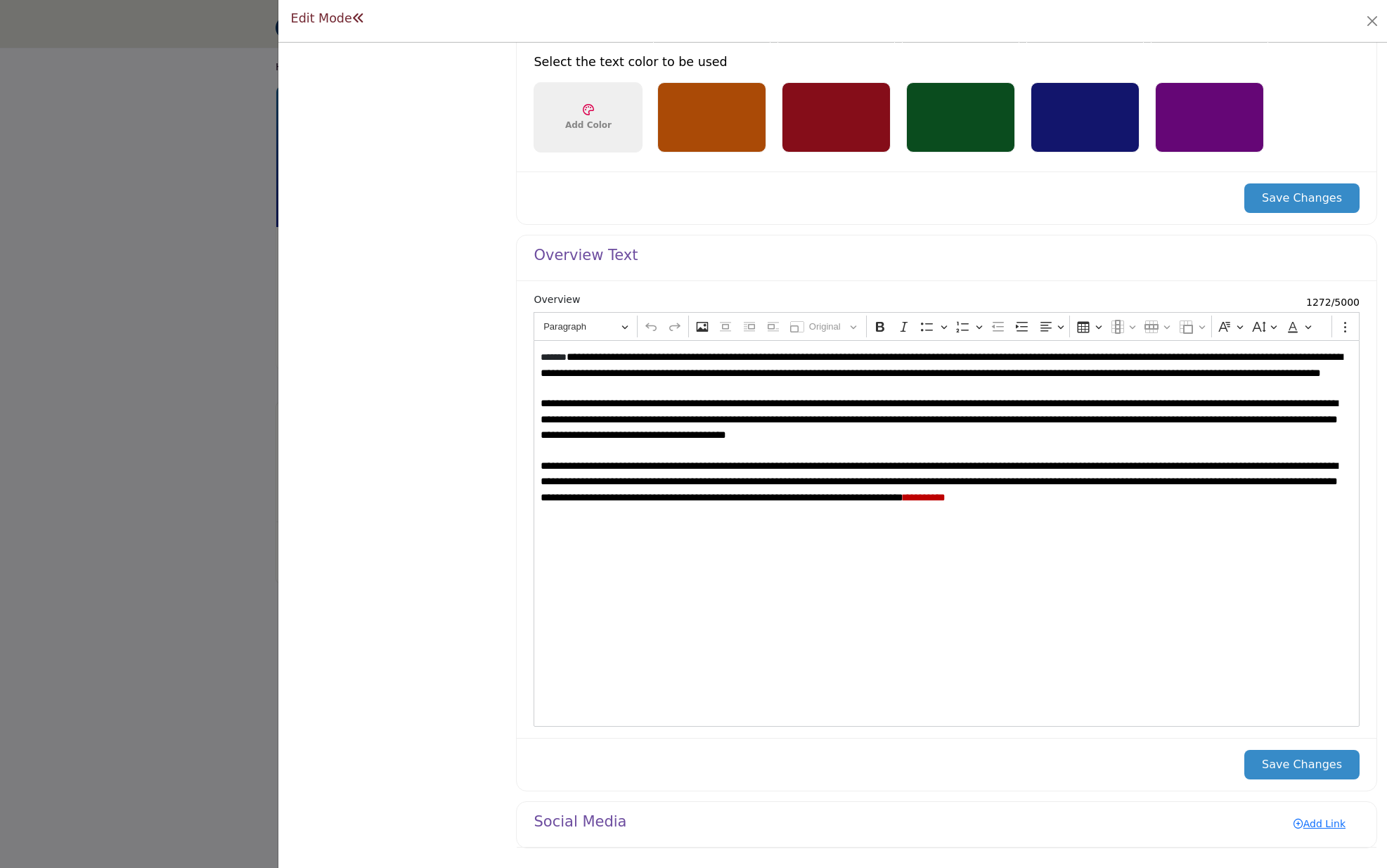
drag, startPoint x: 666, startPoint y: 821, endPoint x: 609, endPoint y: 823, distance: 57.0
click at [656, 821] on div "Social Media Add Link" at bounding box center [947, 825] width 860 height 46
drag, startPoint x: 607, startPoint y: 822, endPoint x: 640, endPoint y: 823, distance: 33.0
click at [607, 822] on h4 "Social Media" at bounding box center [580, 822] width 93 height 18
click at [1302, 823] on link "Add Link" at bounding box center [1319, 823] width 80 height 22
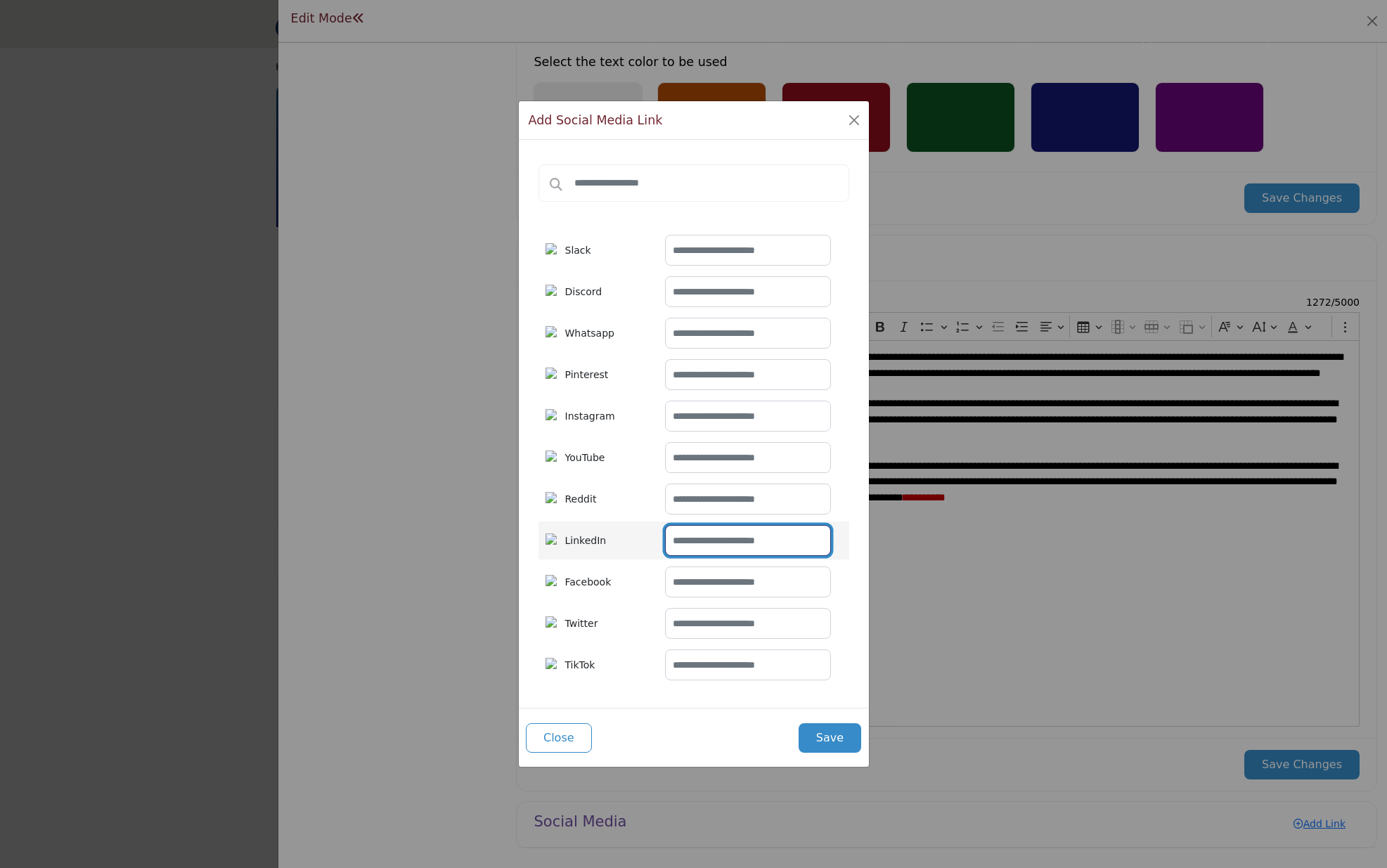
click at [689, 541] on input "text" at bounding box center [748, 541] width 166 height 31
paste input "**********"
type input "**********"
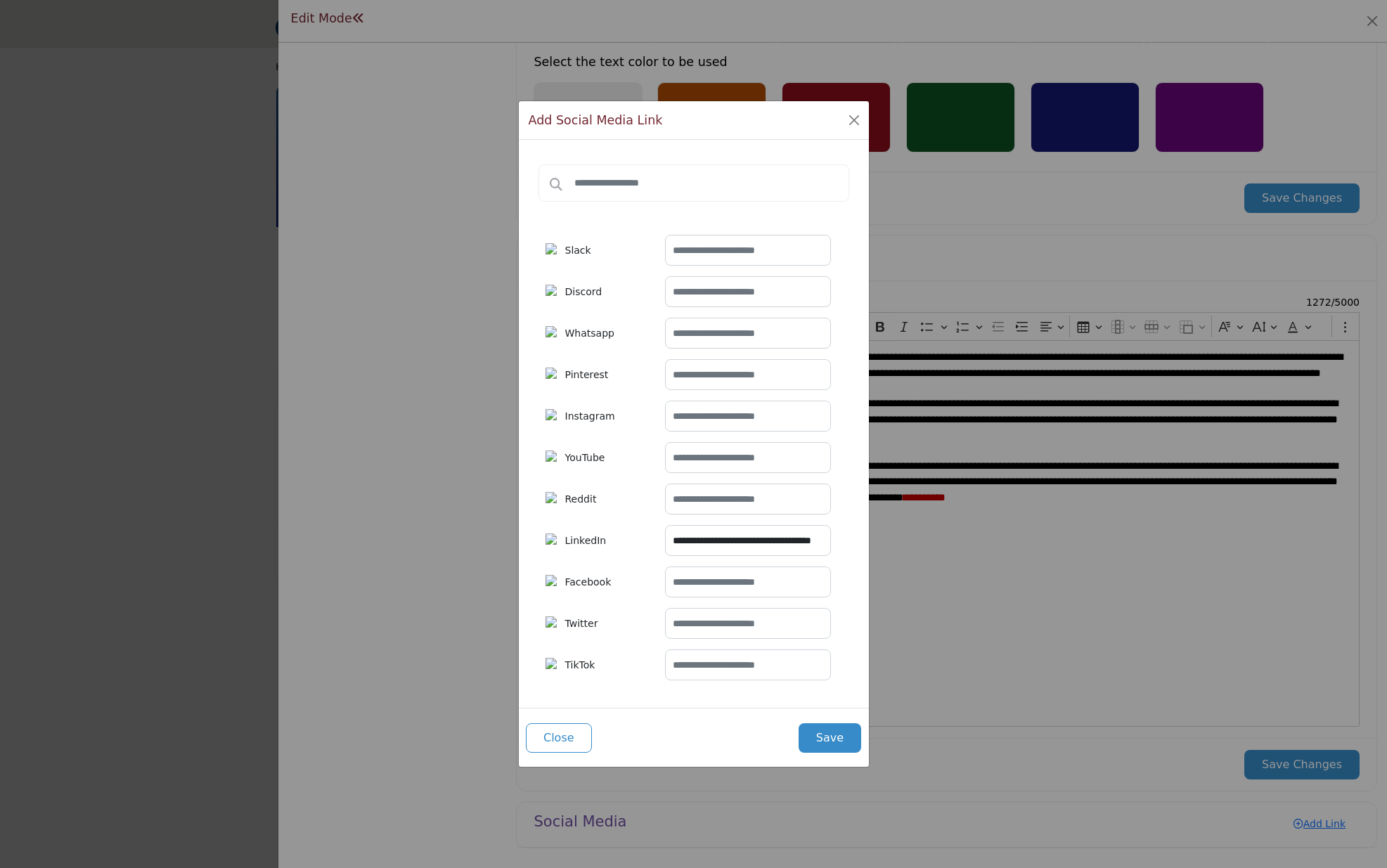
click at [832, 748] on button "Save" at bounding box center [829, 738] width 62 height 30
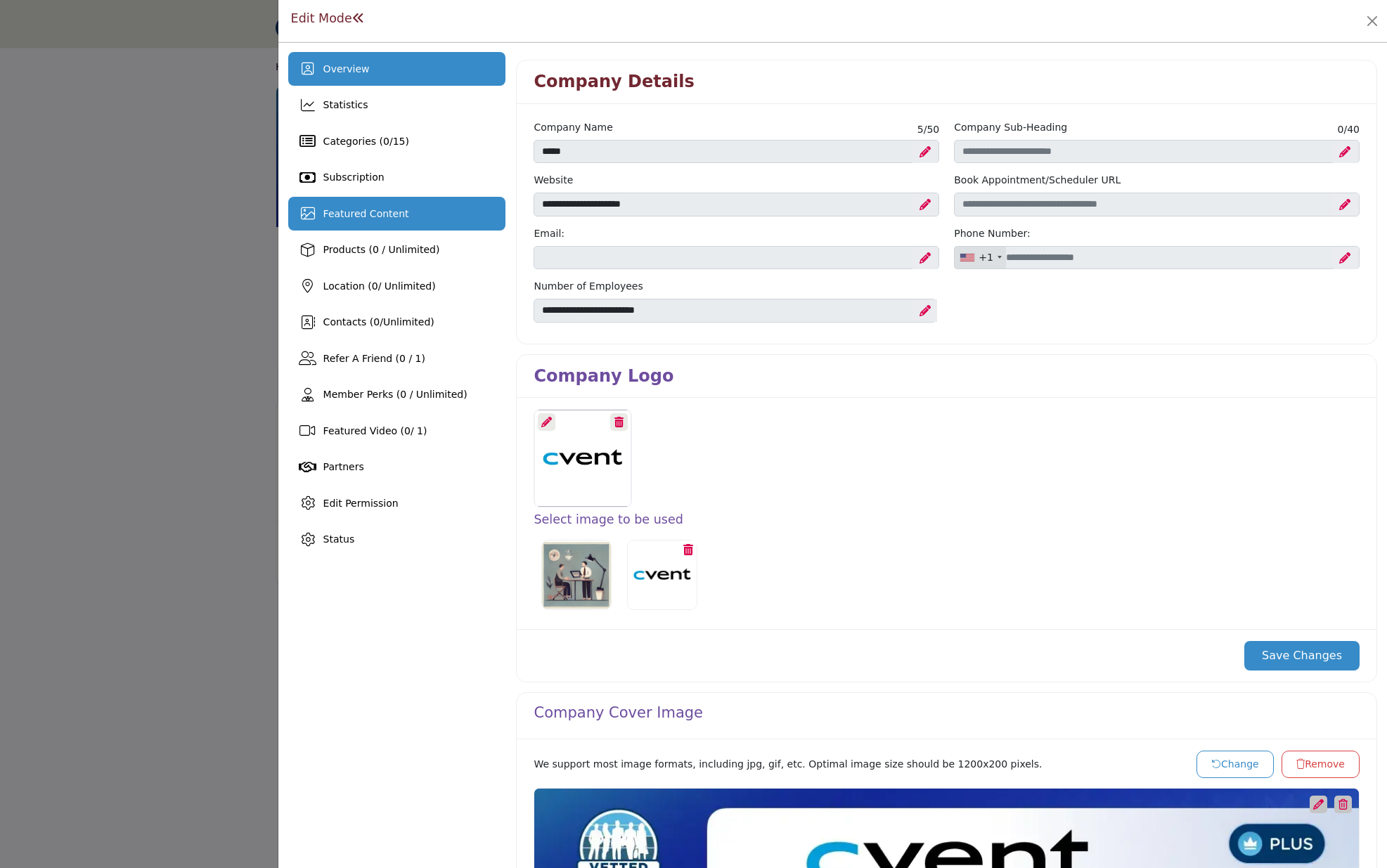
click at [392, 218] on span "Featured Content" at bounding box center [365, 213] width 85 height 11
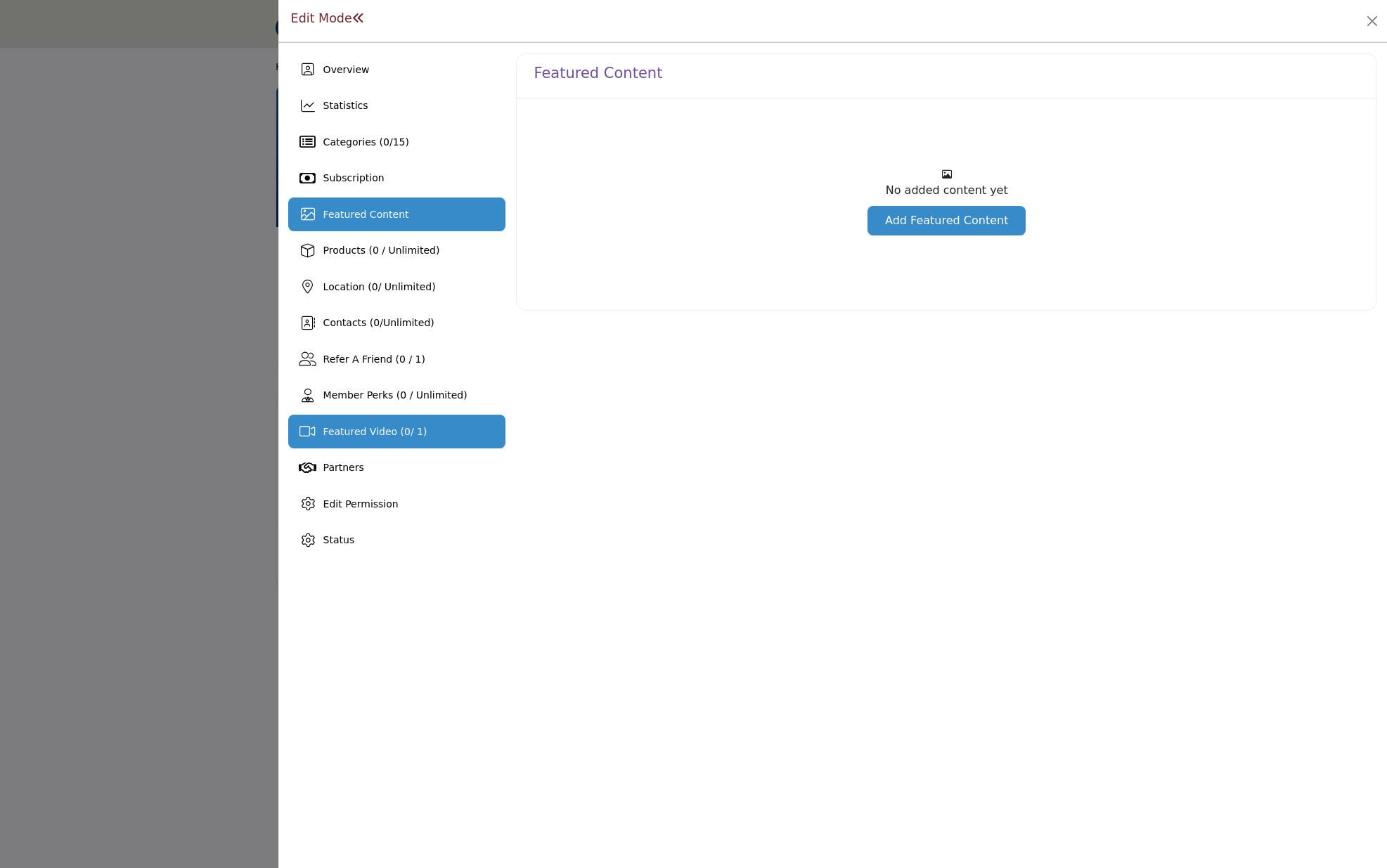
click at [404, 434] on span "0" at bounding box center [407, 431] width 7 height 11
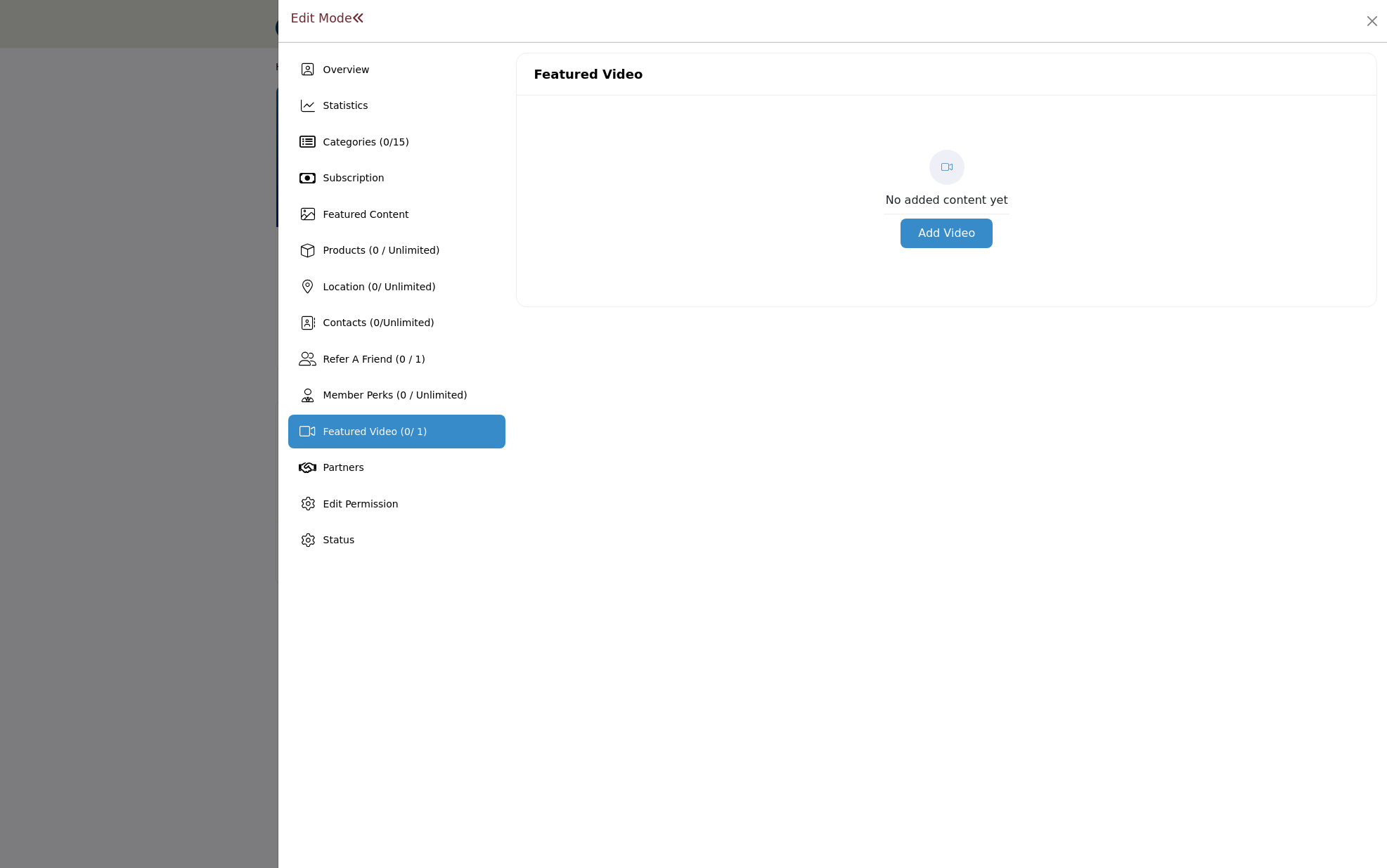
click at [924, 236] on button "Add Video" at bounding box center [947, 233] width 92 height 30
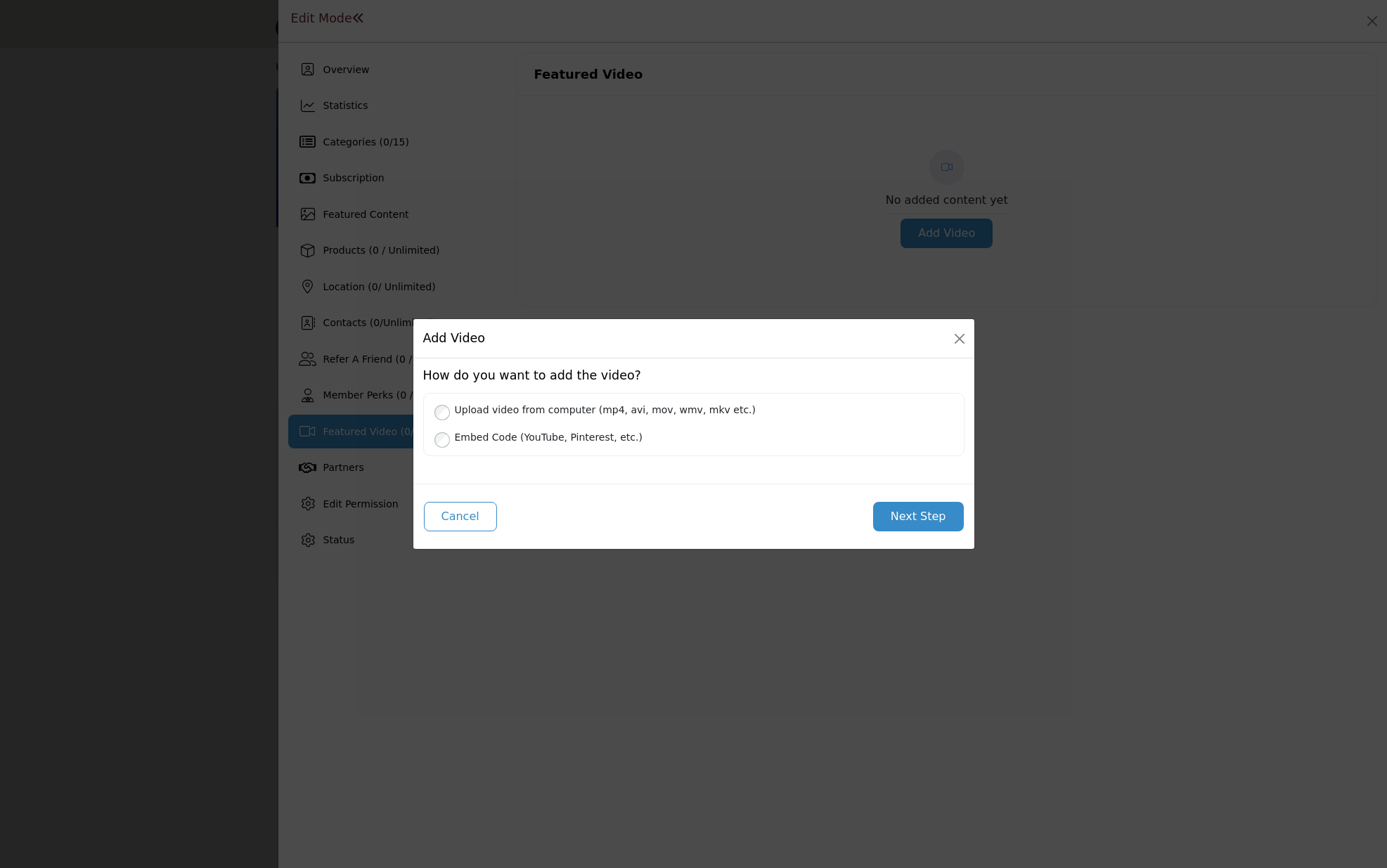
click at [558, 434] on label "Embed Code (YouTube, Pinterest, etc.)" at bounding box center [701, 437] width 504 height 18
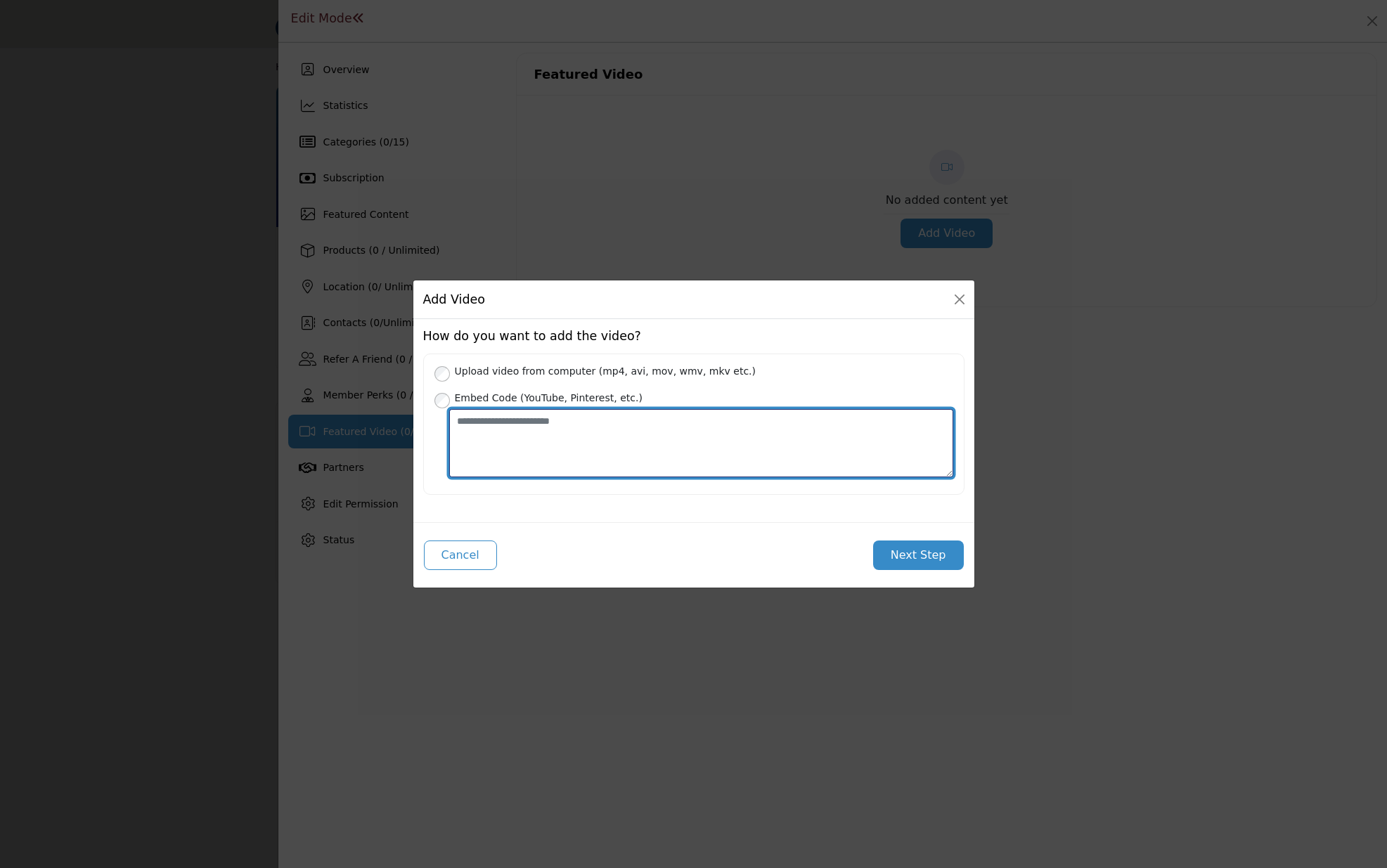
click at [628, 444] on textarea "Place your Embed Code here" at bounding box center [701, 443] width 504 height 68
paste textarea "**********"
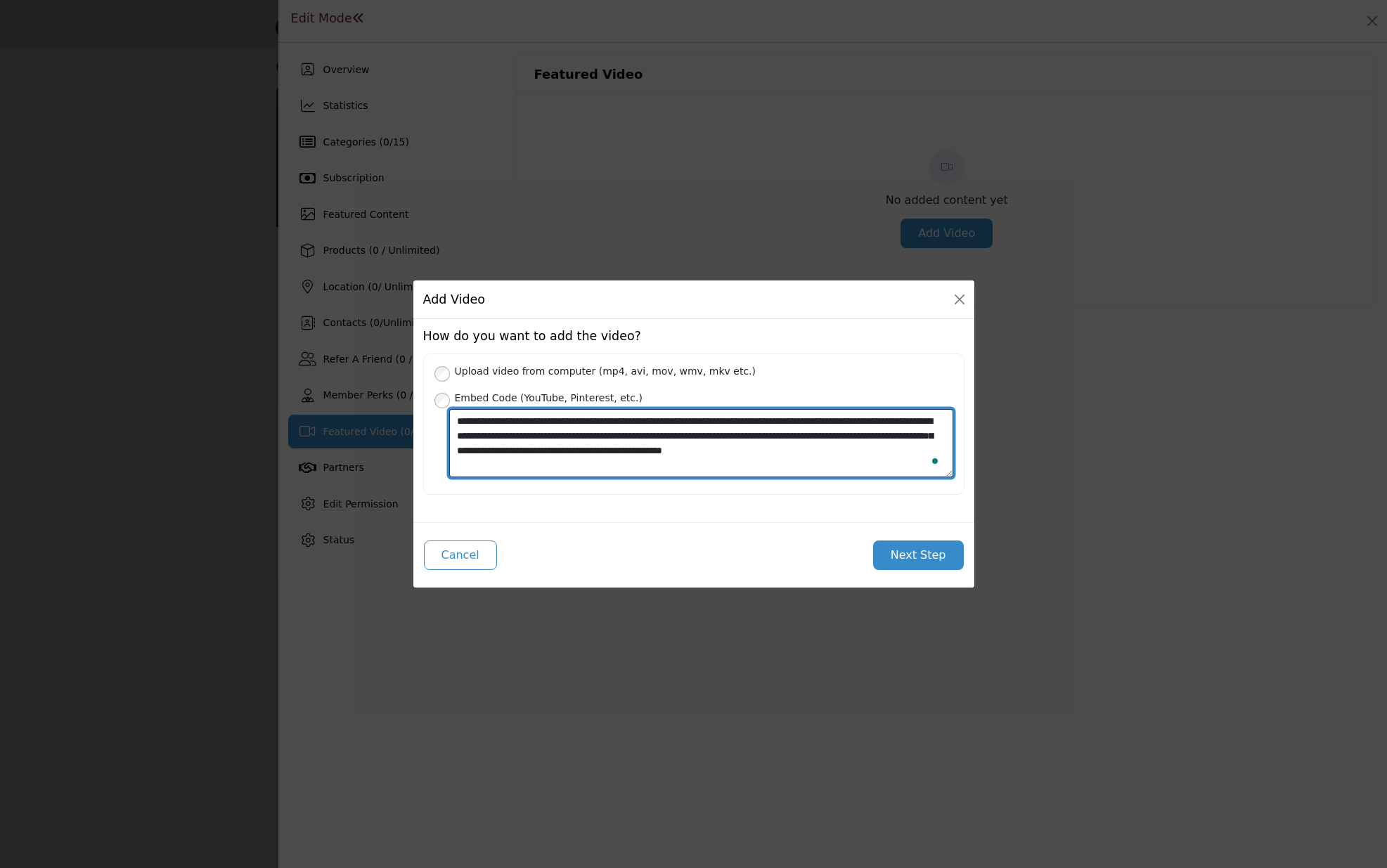
type textarea "**********"
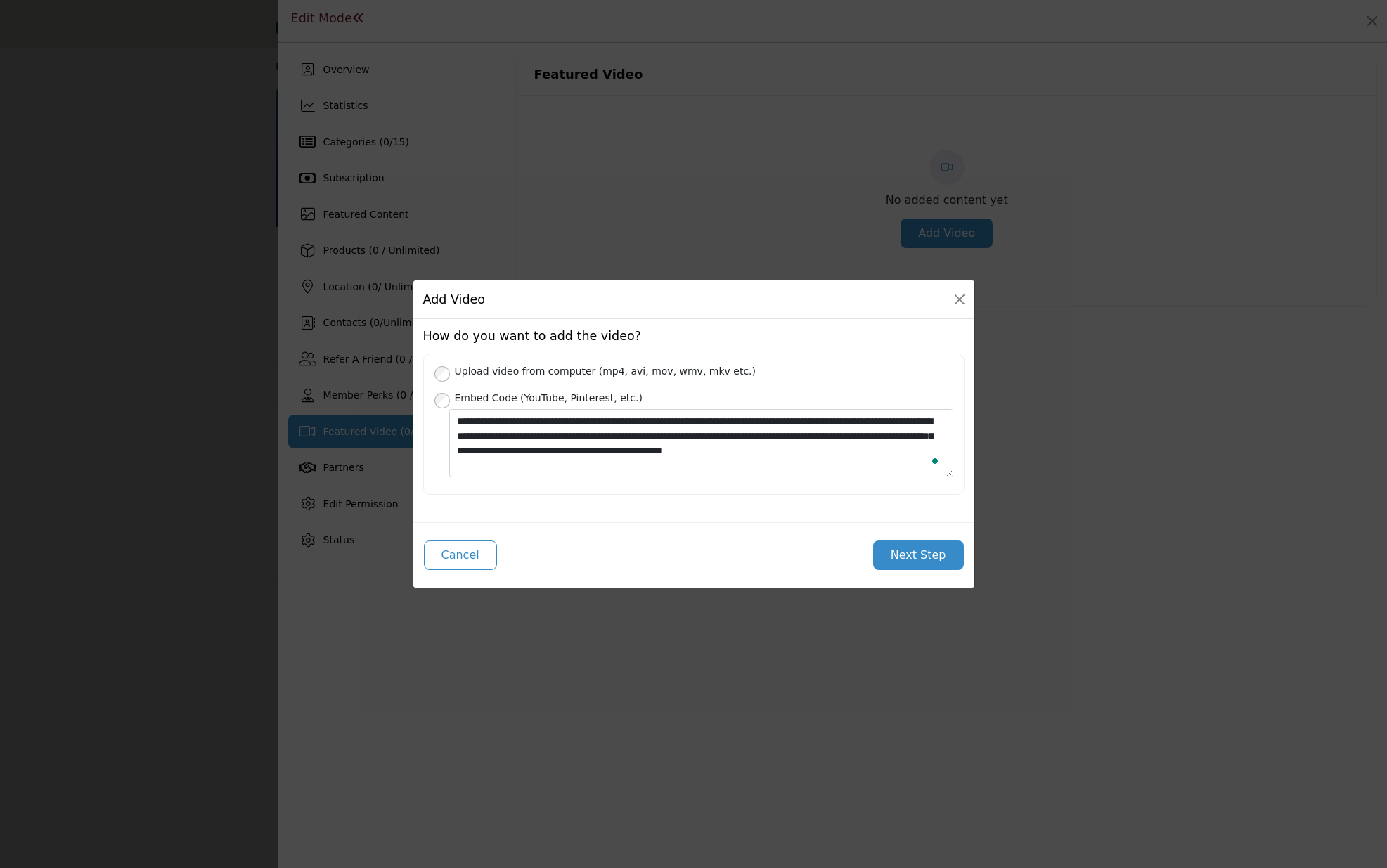
click at [921, 558] on button "Next Step" at bounding box center [918, 555] width 91 height 30
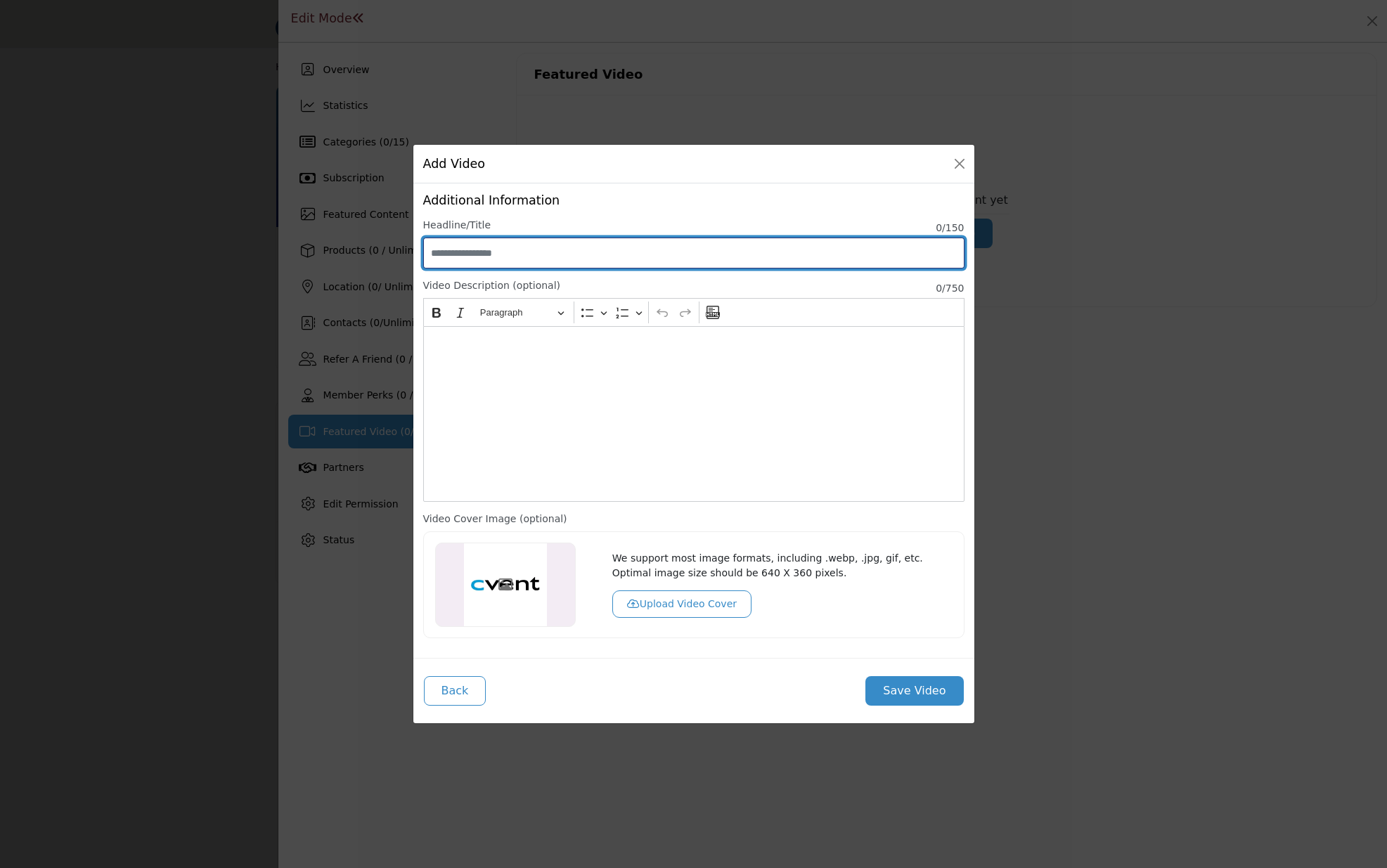
click at [517, 257] on input "Enter Video Title" at bounding box center [694, 253] width 541 height 31
paste input "**********"
type input "**********"
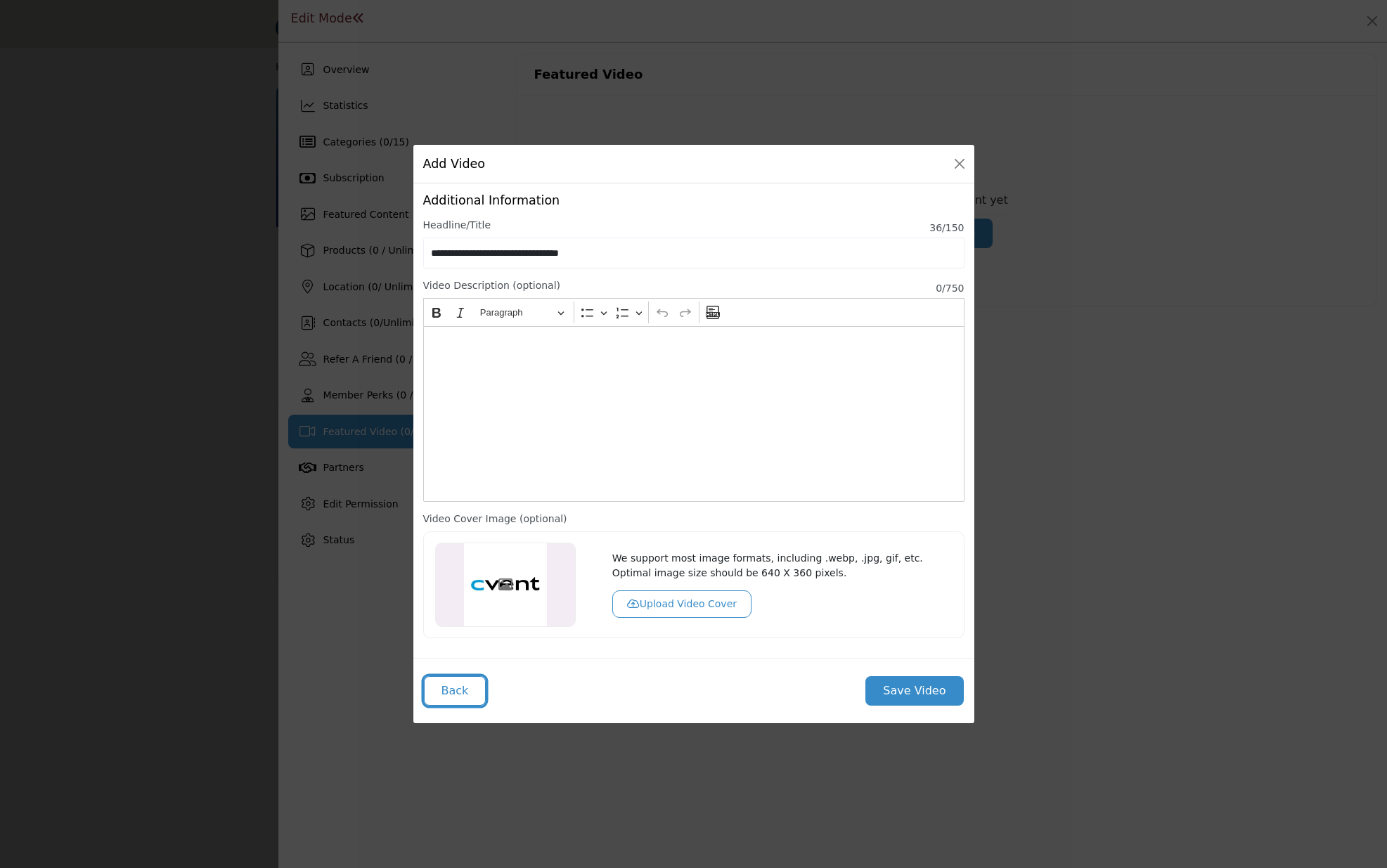
click at [459, 694] on button "Back" at bounding box center [455, 691] width 62 height 30
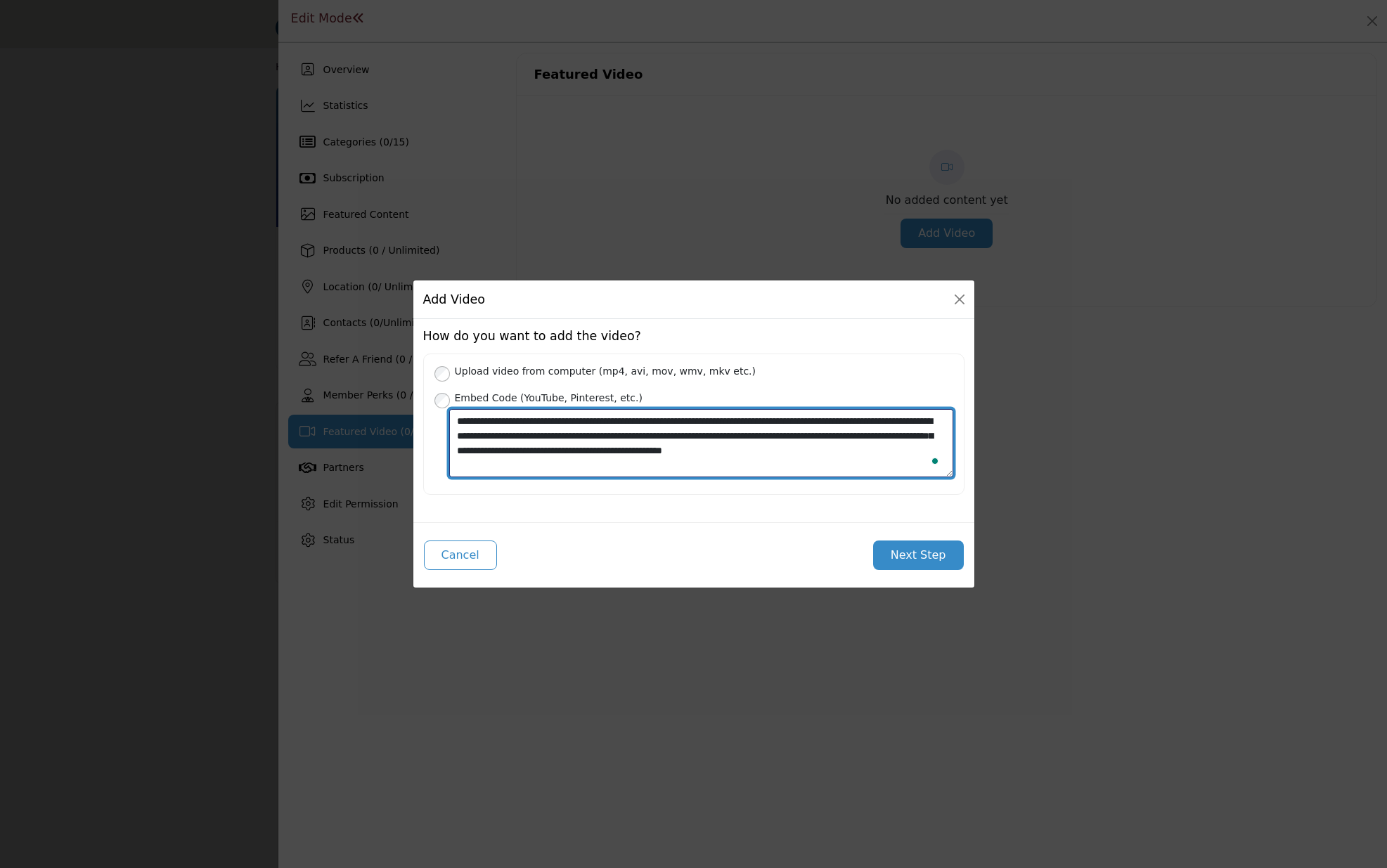
drag, startPoint x: 717, startPoint y: 472, endPoint x: 705, endPoint y: 471, distance: 12.0
click at [717, 472] on textarea "**********" at bounding box center [701, 443] width 504 height 68
drag, startPoint x: 497, startPoint y: 447, endPoint x: 362, endPoint y: 420, distance: 137.7
click at [362, 420] on div "Add Video How do you want to add the video? Upload video from computer (mp4, av…" at bounding box center [694, 434] width 1387 height 868
paste textarea "To enrich screen reader interactions, please activate Accessibility in Grammarl…"
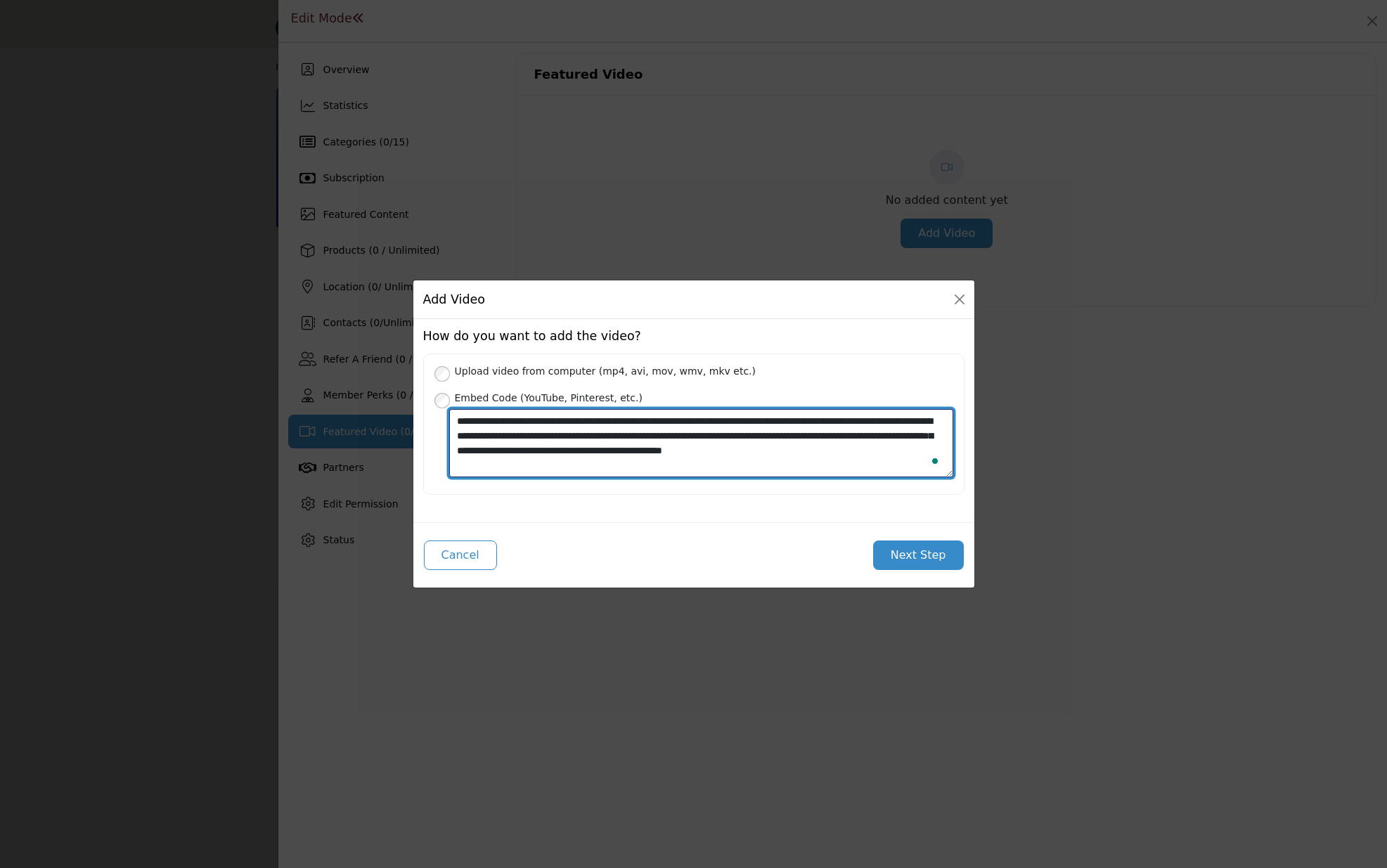
type textarea "**********"
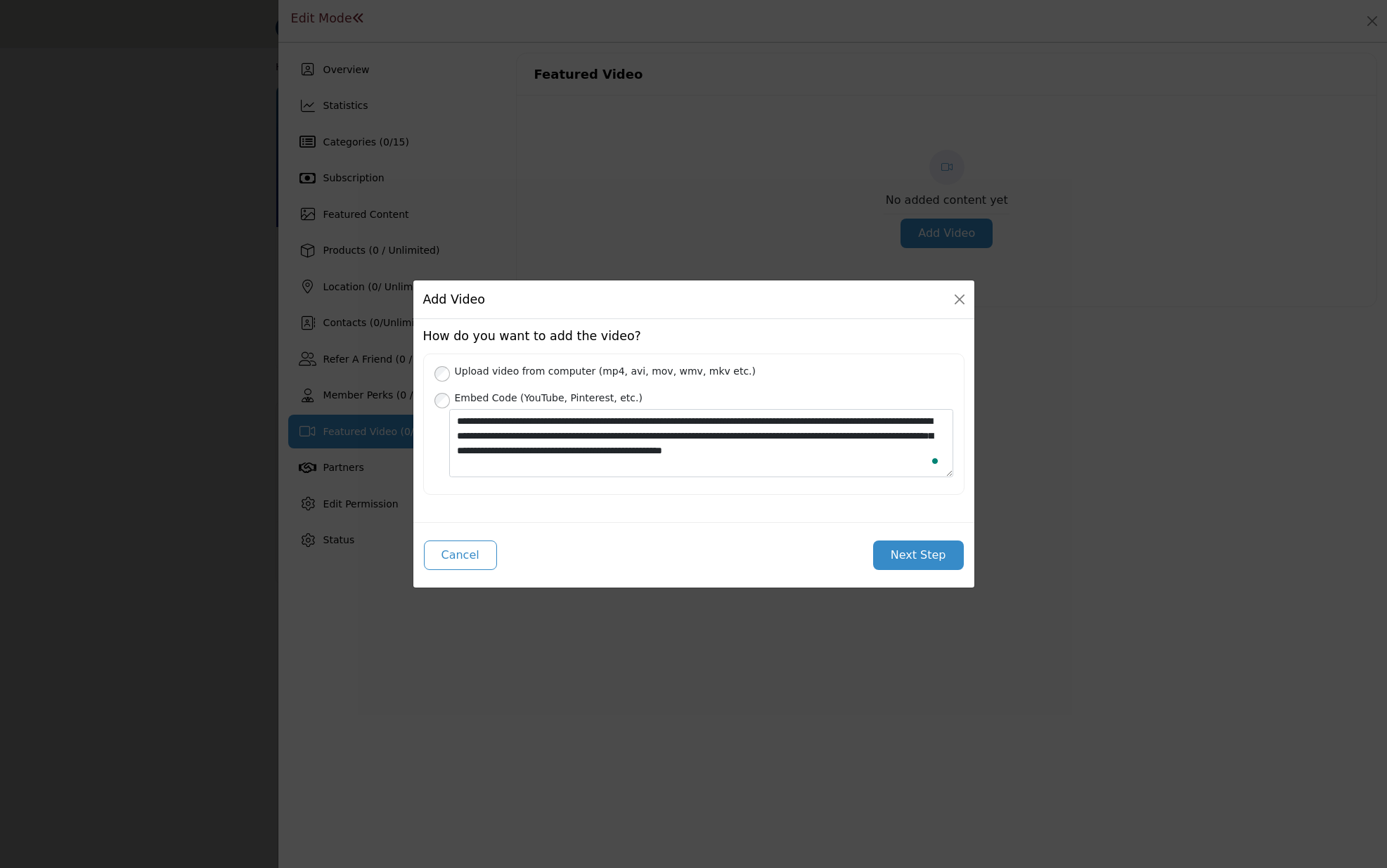
click at [922, 564] on button "Next Step" at bounding box center [918, 555] width 91 height 30
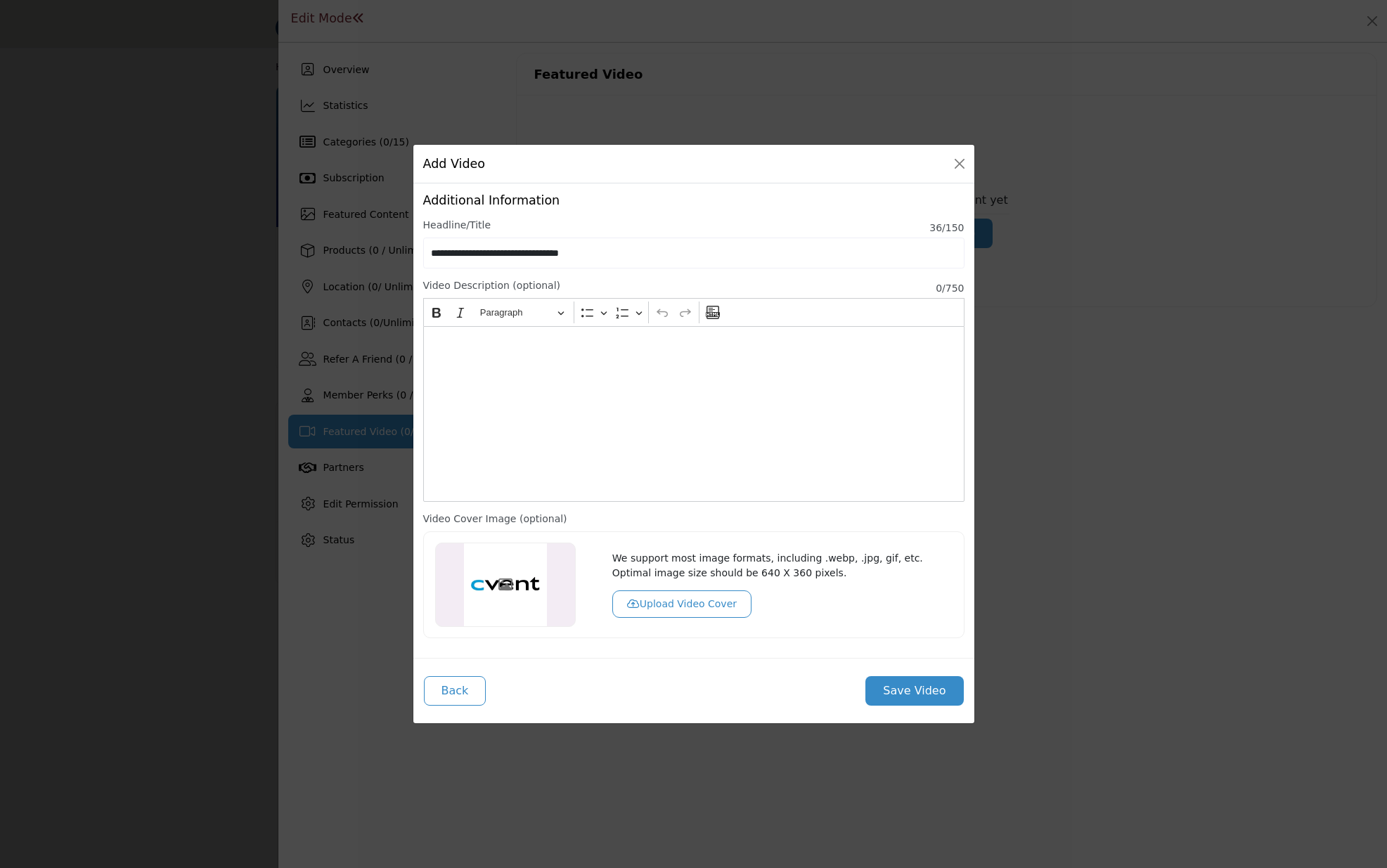
click at [538, 402] on div "Editor editing area: main" at bounding box center [694, 414] width 541 height 176
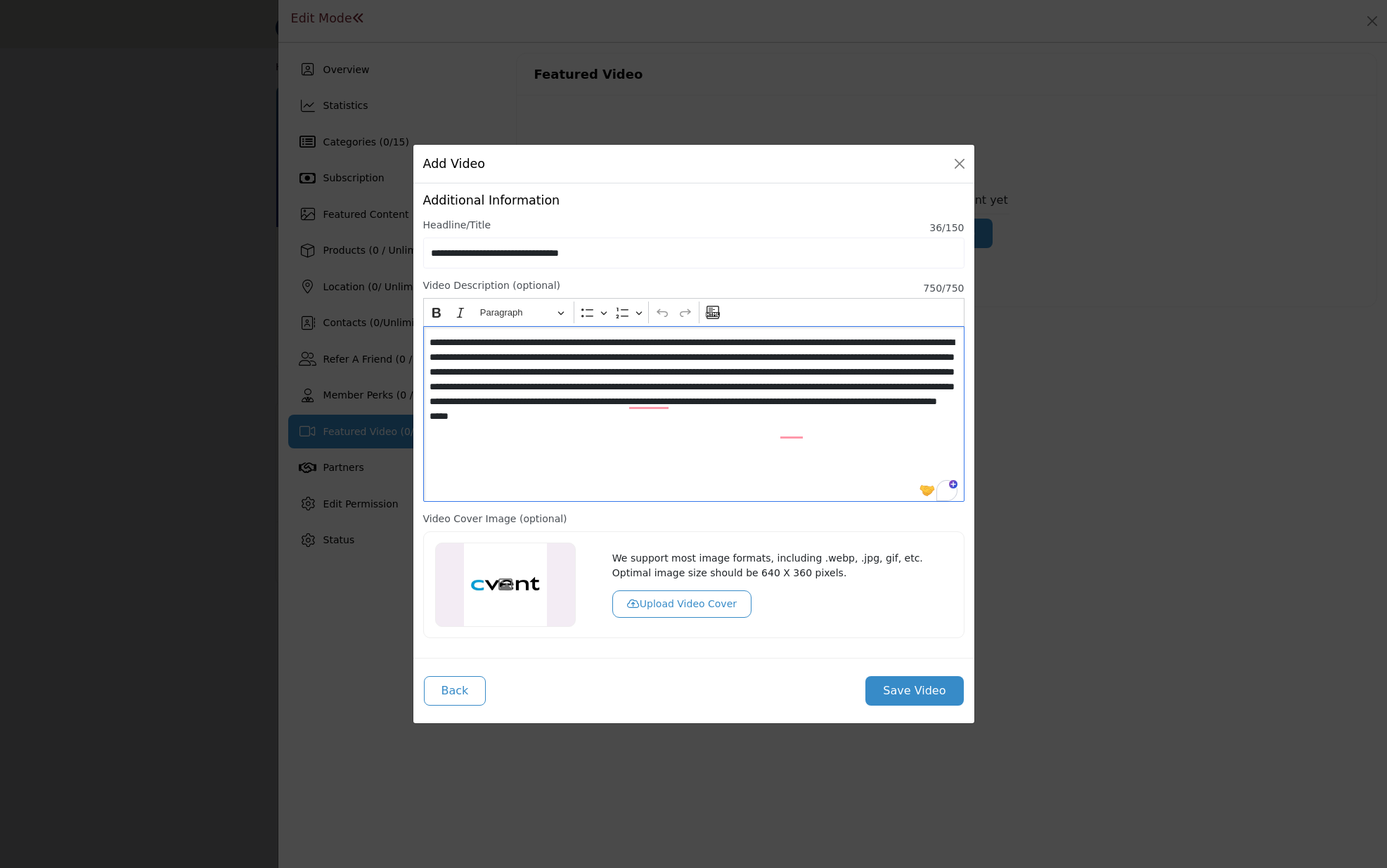
click at [832, 340] on p "**********" at bounding box center [693, 387] width 528 height 103
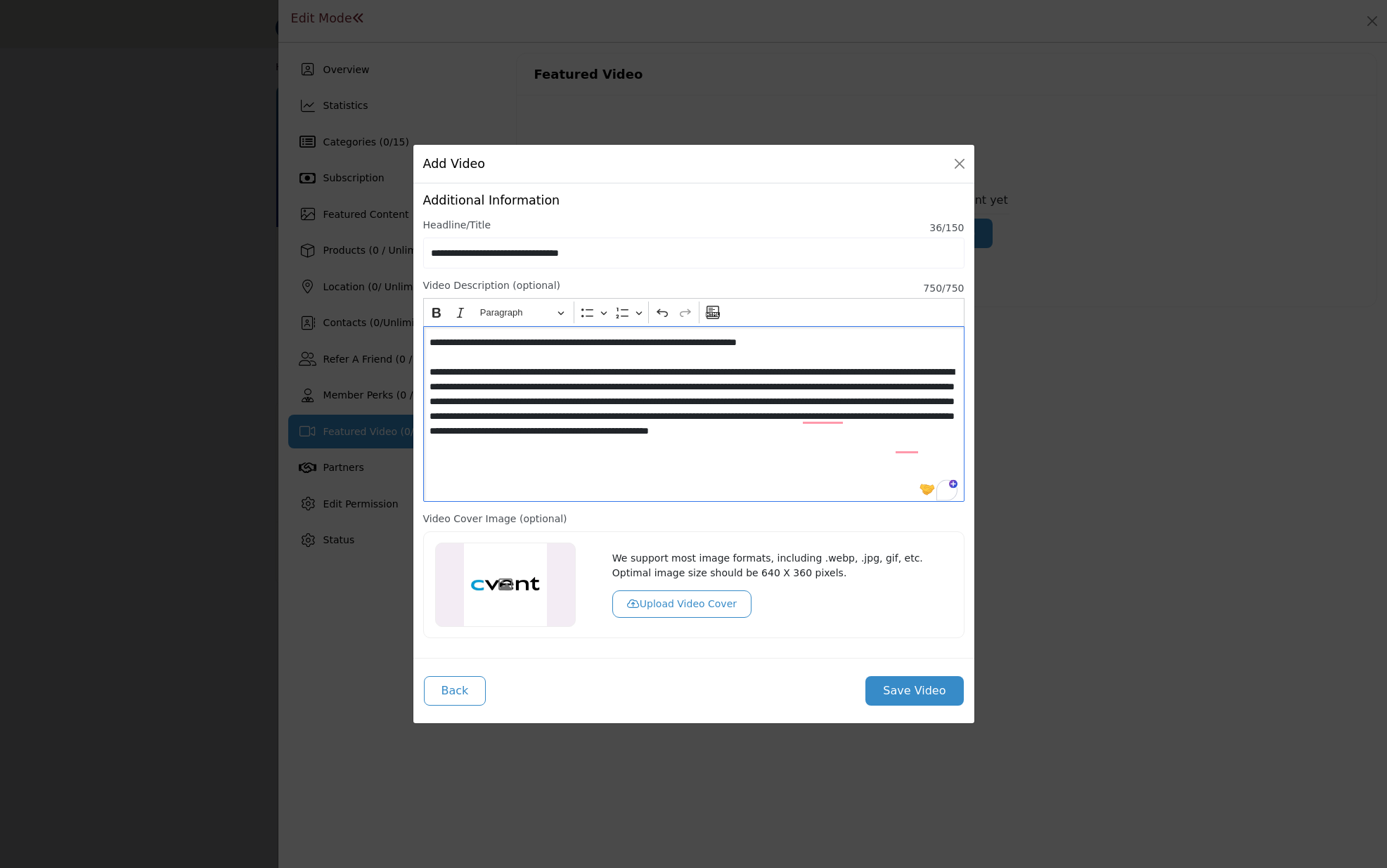
click at [932, 387] on p "**********" at bounding box center [693, 394] width 528 height 118
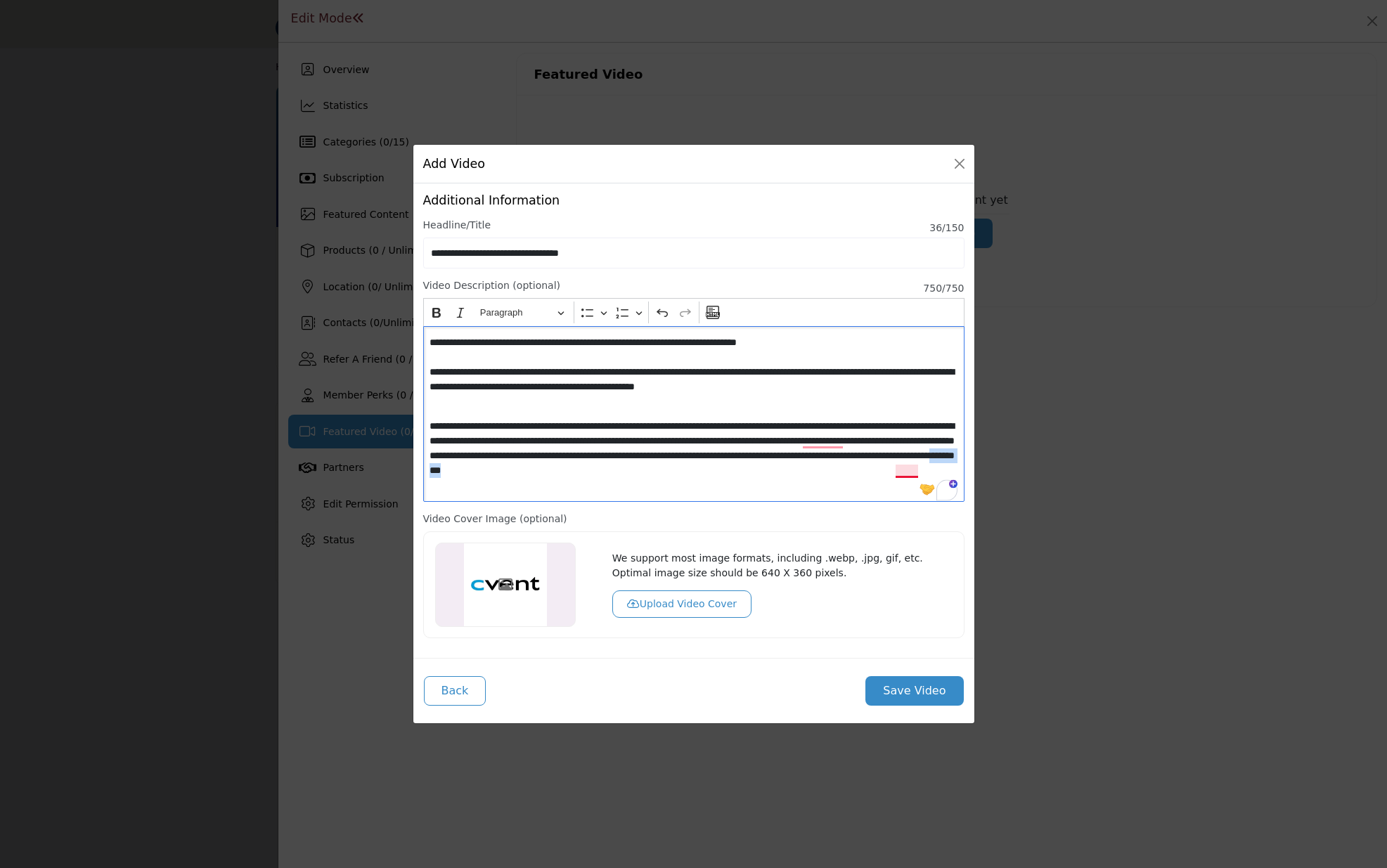
drag, startPoint x: 872, startPoint y: 474, endPoint x: 917, endPoint y: 475, distance: 45.0
click at [917, 475] on p "**********" at bounding box center [693, 448] width 528 height 59
click at [670, 601] on button "Upload Video Cover" at bounding box center [682, 604] width 139 height 27
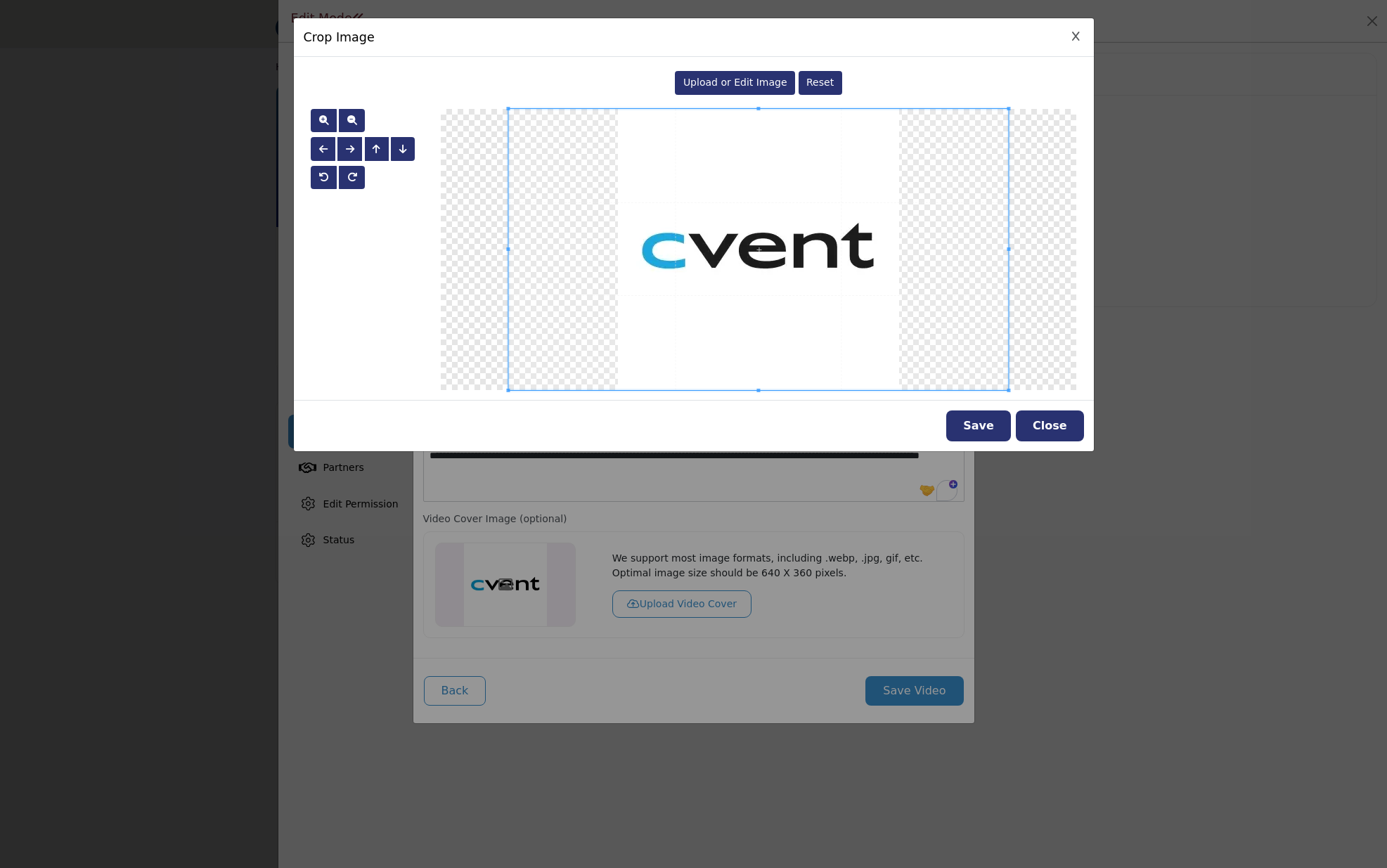
click at [778, 89] on div "Upload or Edit Image" at bounding box center [735, 83] width 120 height 24
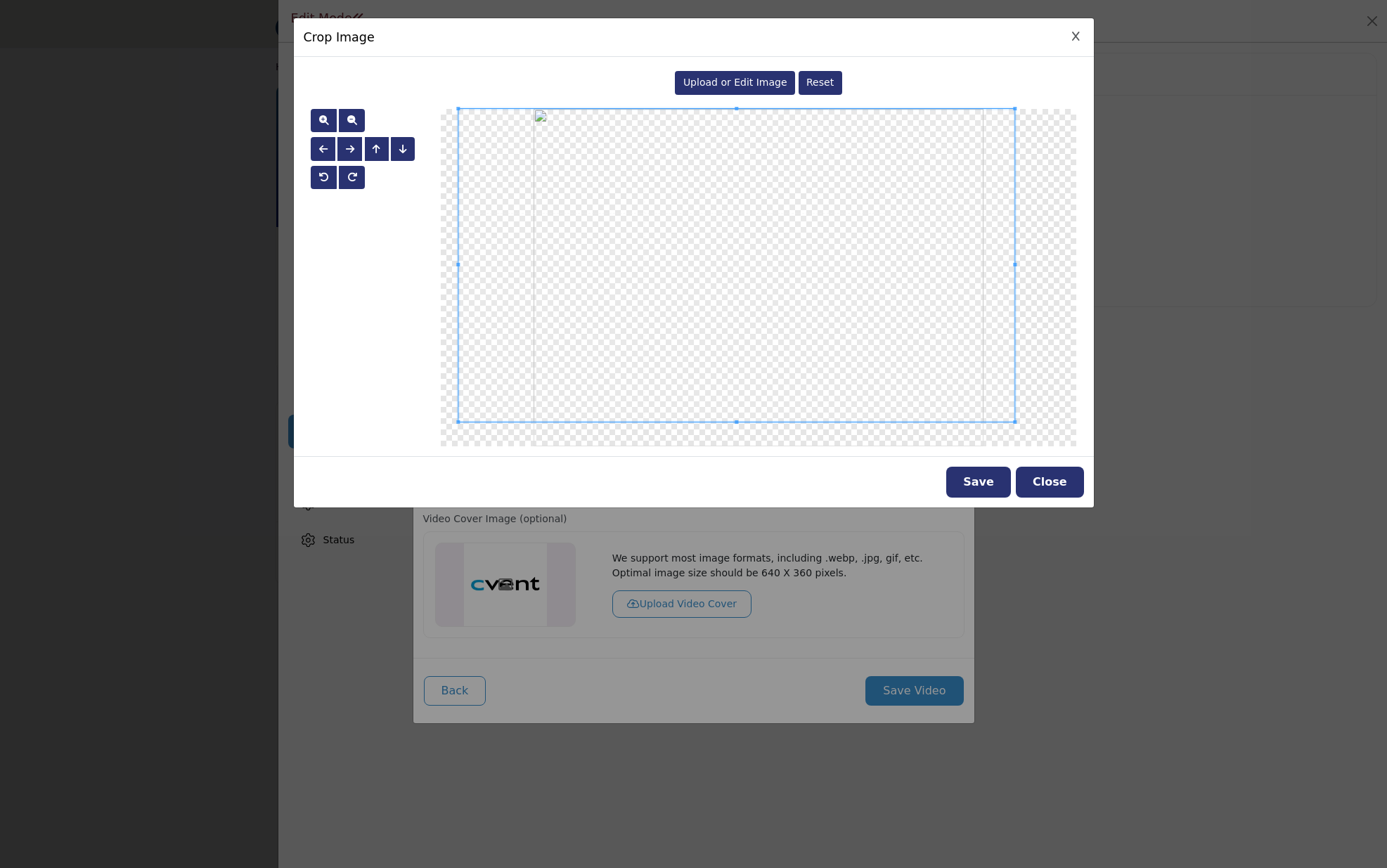
click at [1014, 420] on span at bounding box center [1015, 422] width 4 height 4
click at [985, 411] on div at bounding box center [759, 278] width 636 height 337
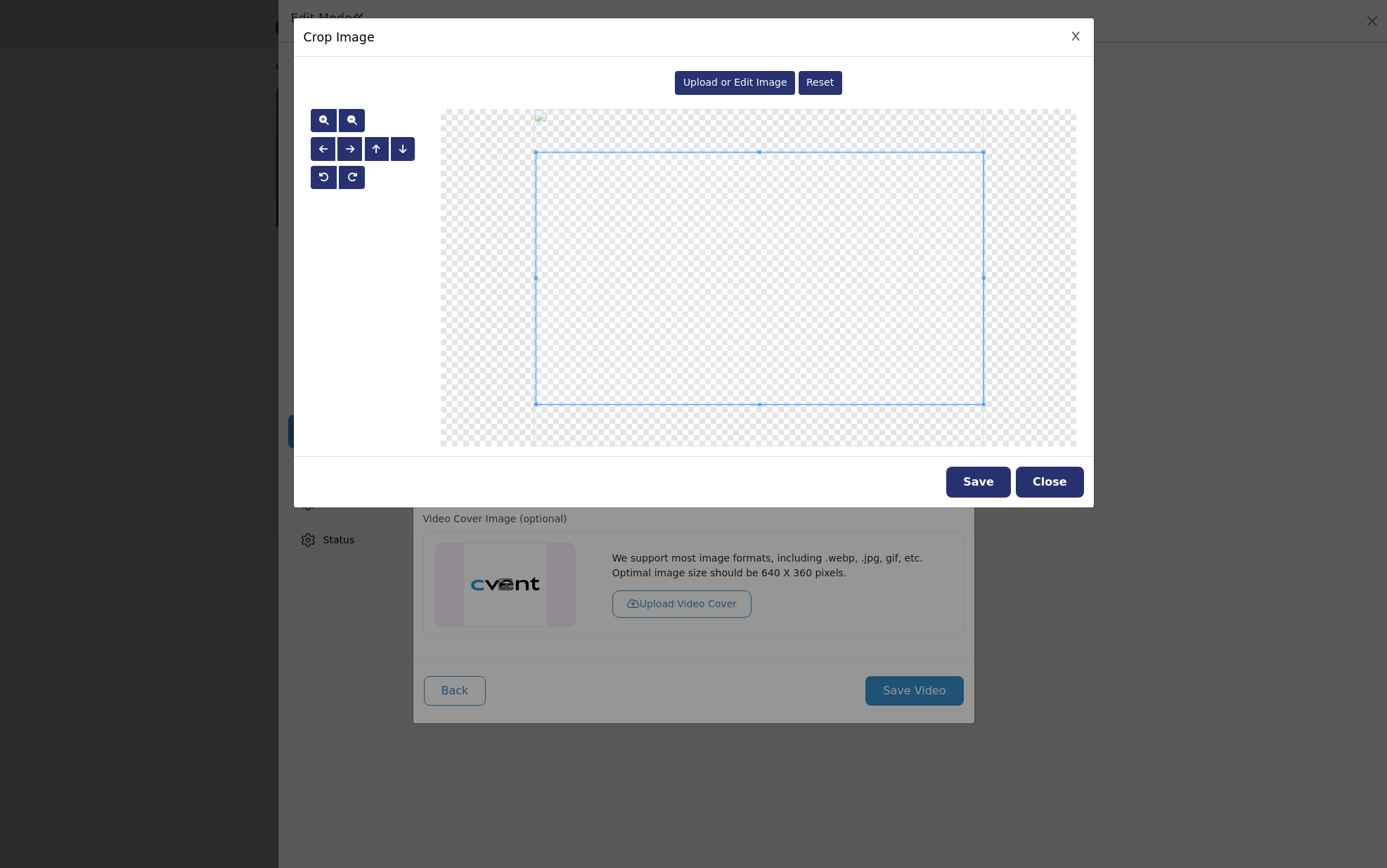
click at [584, 152] on div at bounding box center [760, 278] width 447 height 252
click at [735, 232] on span at bounding box center [760, 278] width 447 height 252
click at [998, 484] on button "Save" at bounding box center [978, 483] width 65 height 31
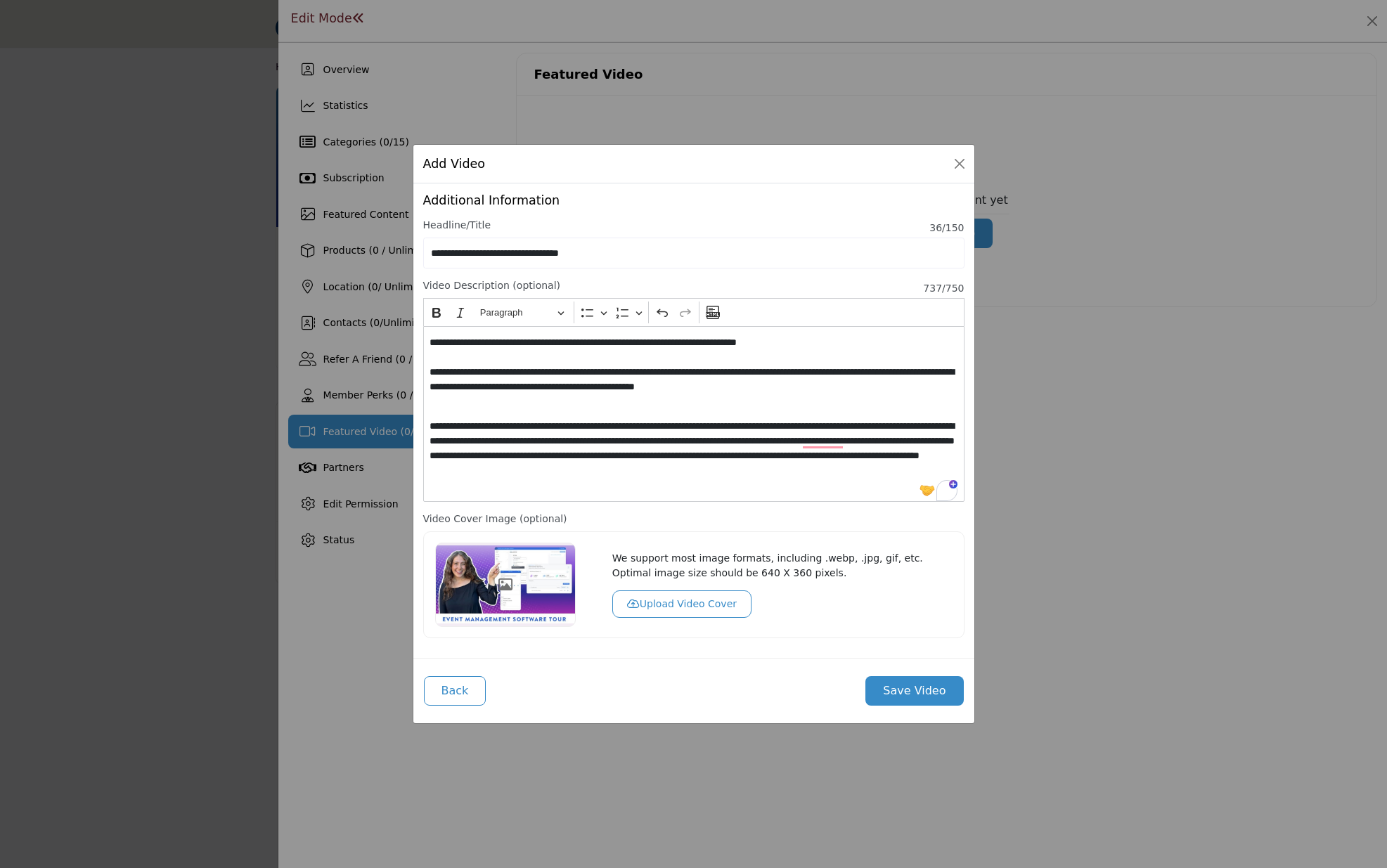
click at [903, 691] on button "Save Video" at bounding box center [914, 691] width 98 height 30
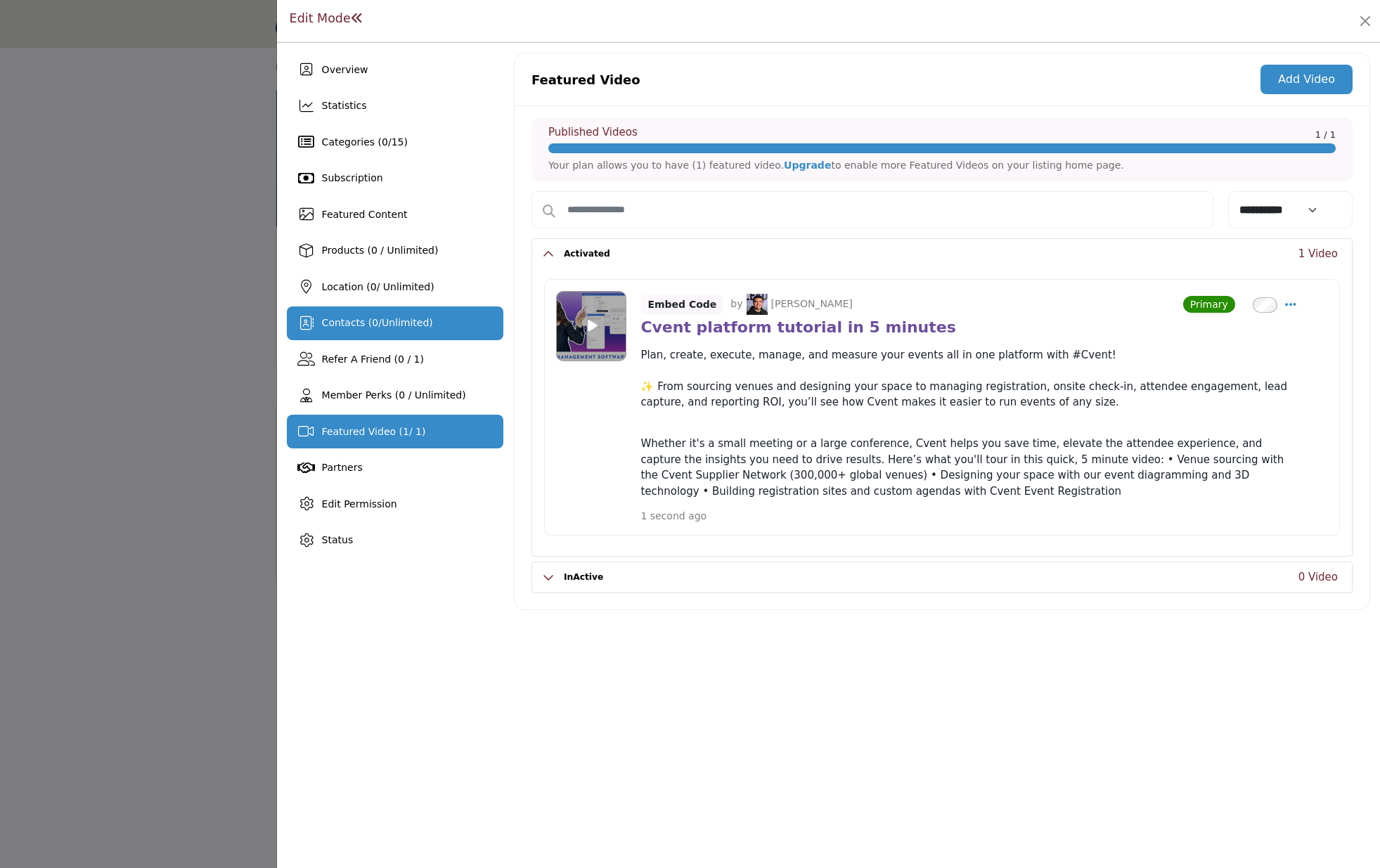
click at [392, 330] on div "Contacts ( 0 / Unlimited )" at bounding box center [378, 323] width 111 height 15
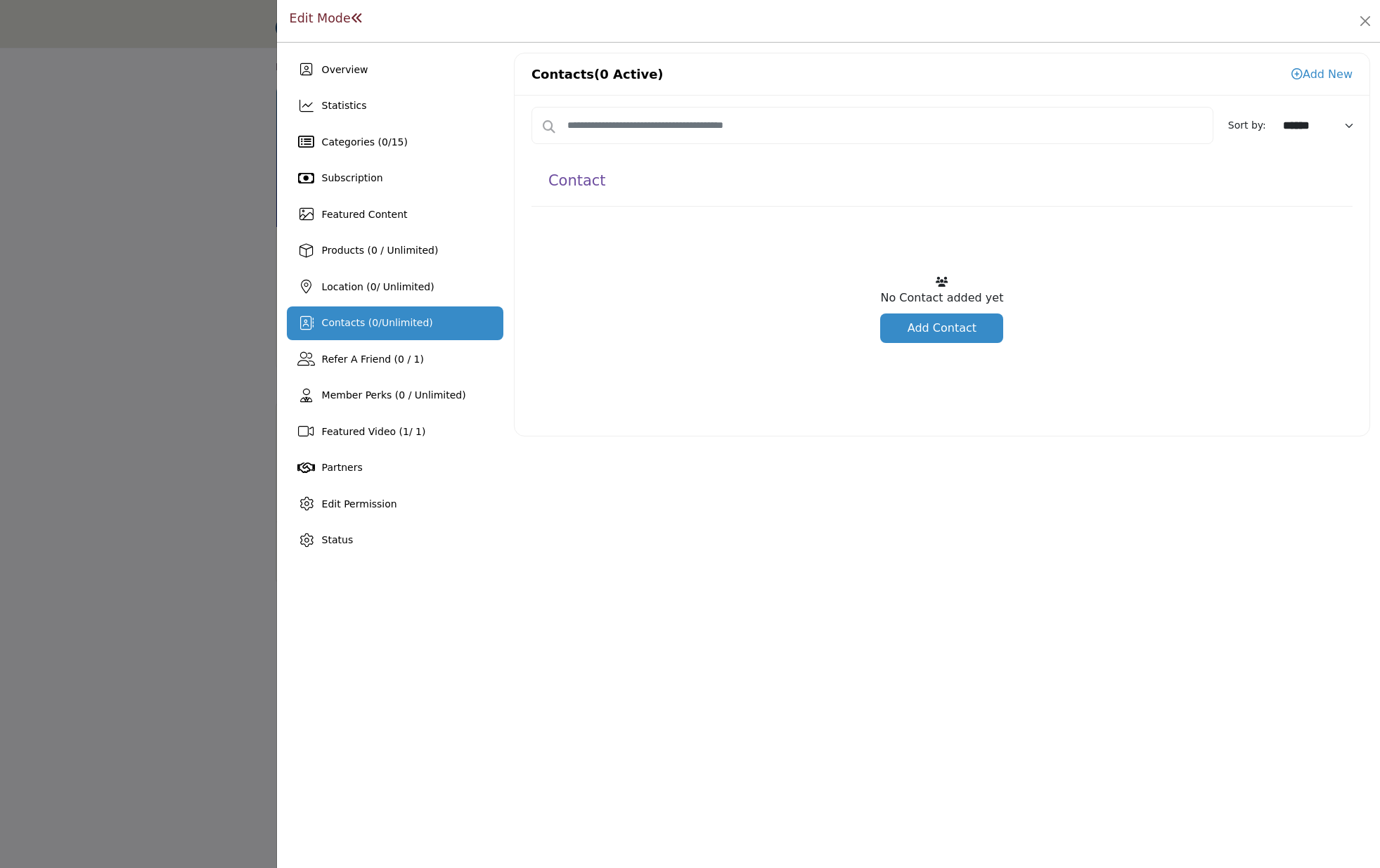
click at [934, 327] on link "Add Contact" at bounding box center [942, 328] width 123 height 30
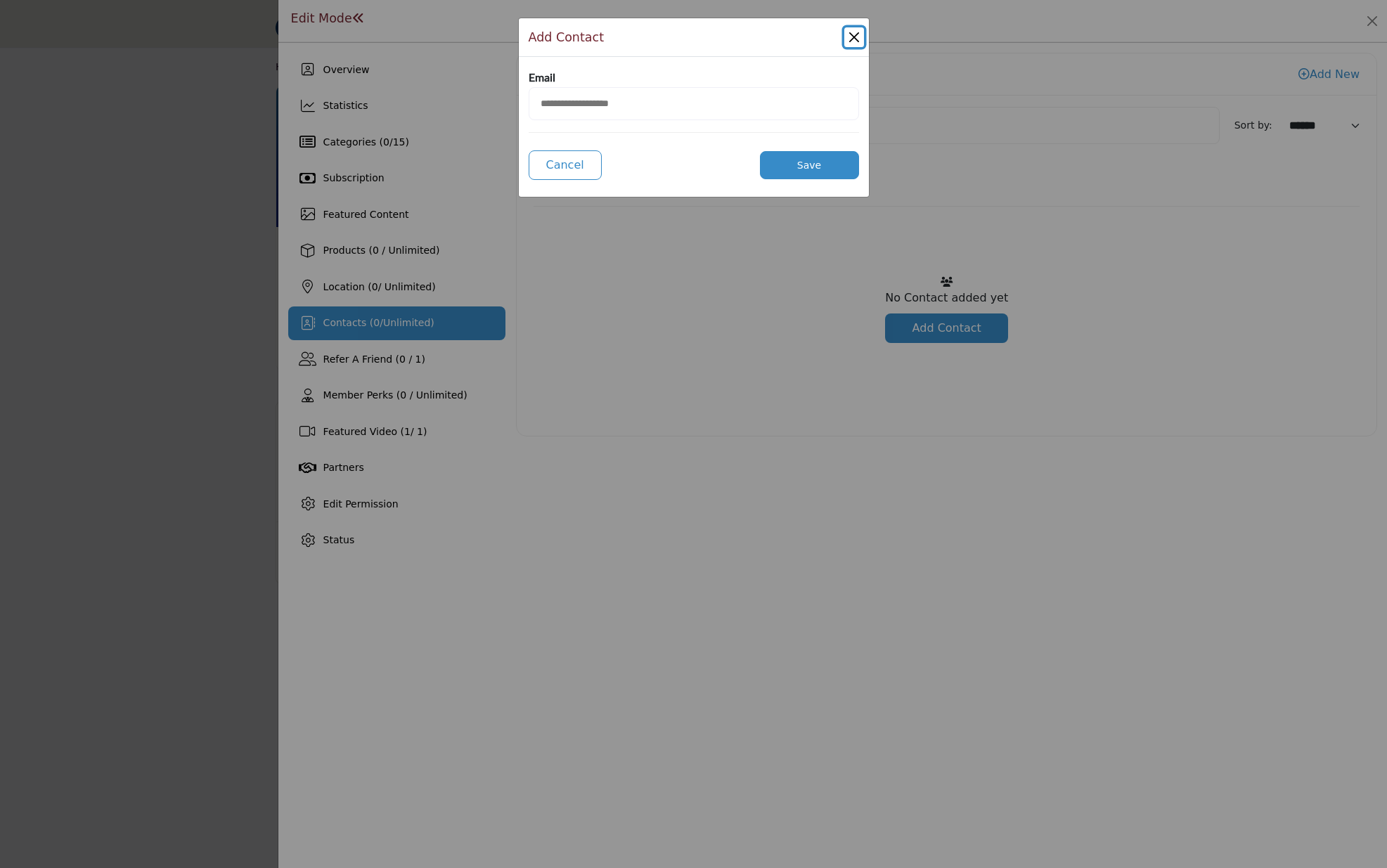
click at [861, 32] on button "Close Modal" at bounding box center [854, 37] width 20 height 20
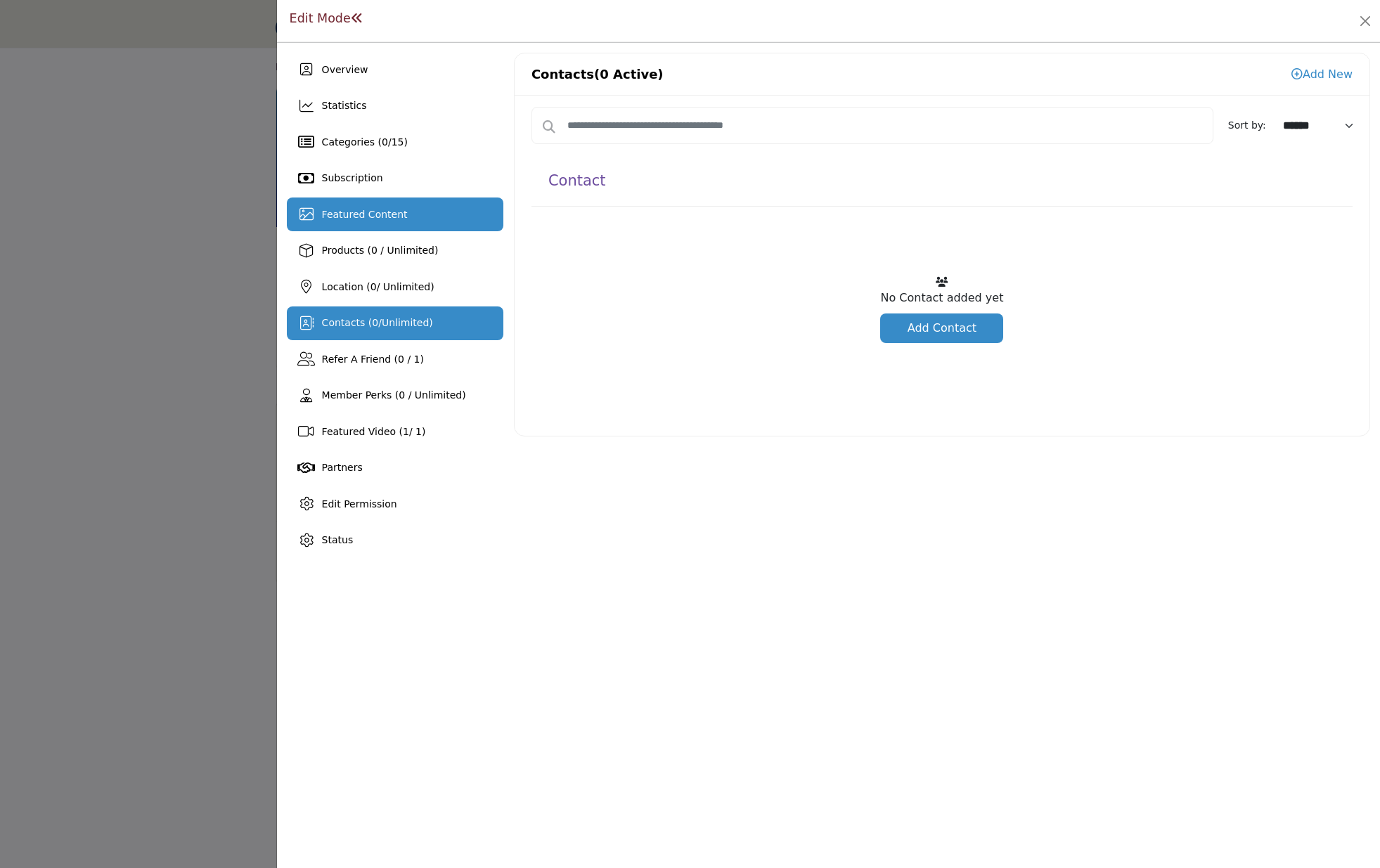
click at [389, 218] on span "Featured Content" at bounding box center [365, 214] width 85 height 11
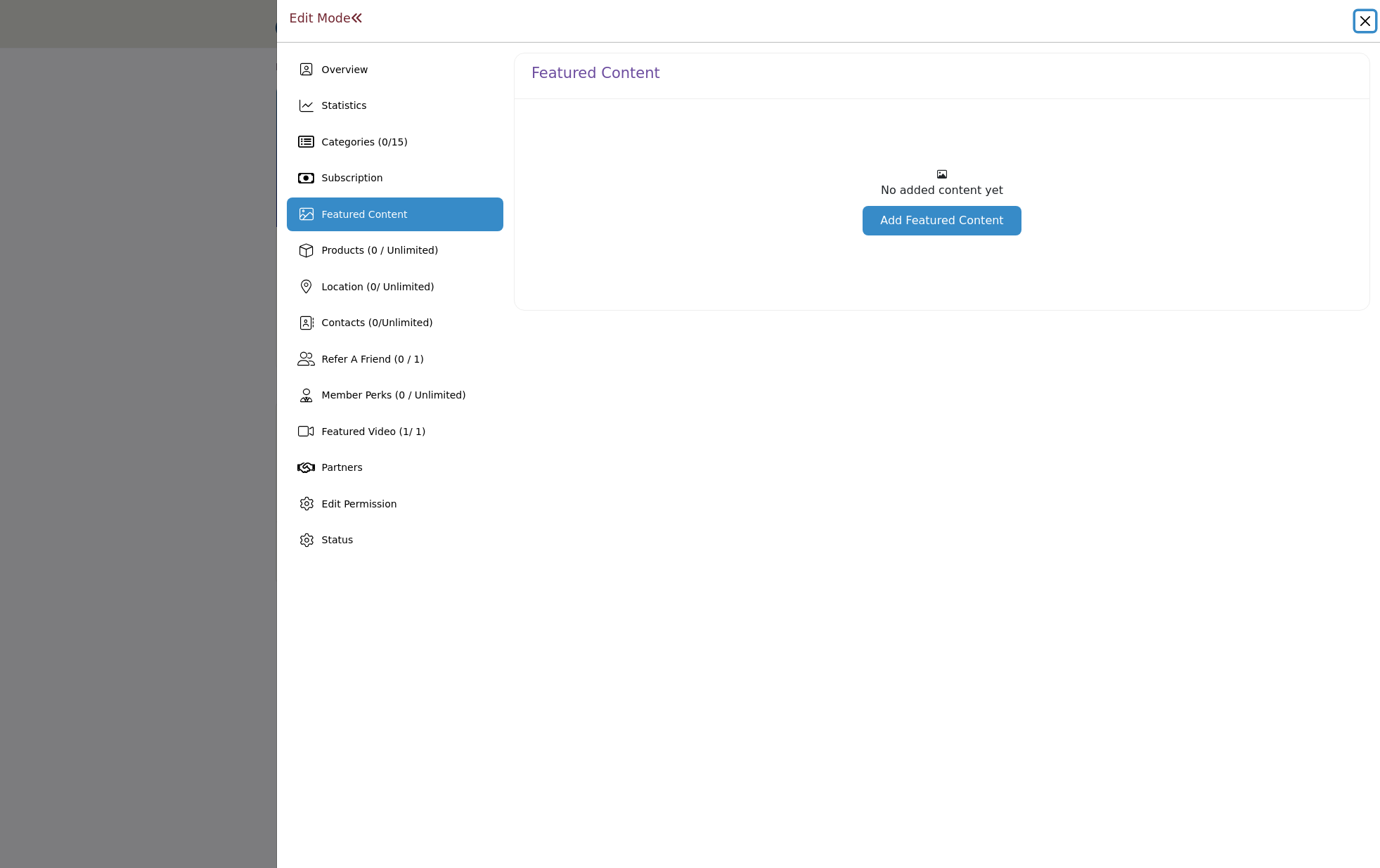
click at [1366, 20] on button "Close" at bounding box center [1365, 21] width 20 height 20
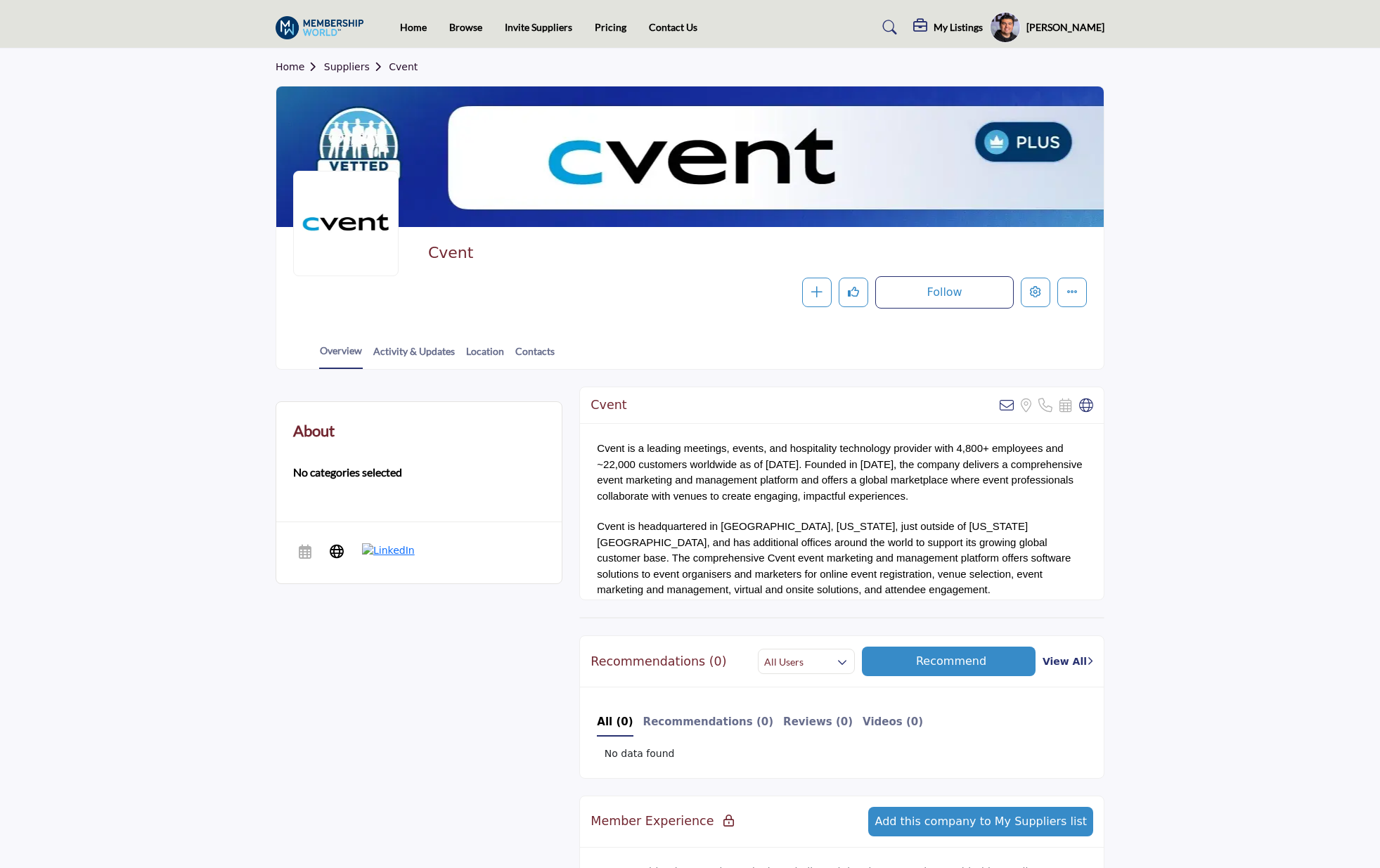
click at [1067, 26] on h5 "[PERSON_NAME]" at bounding box center [1065, 27] width 78 height 14
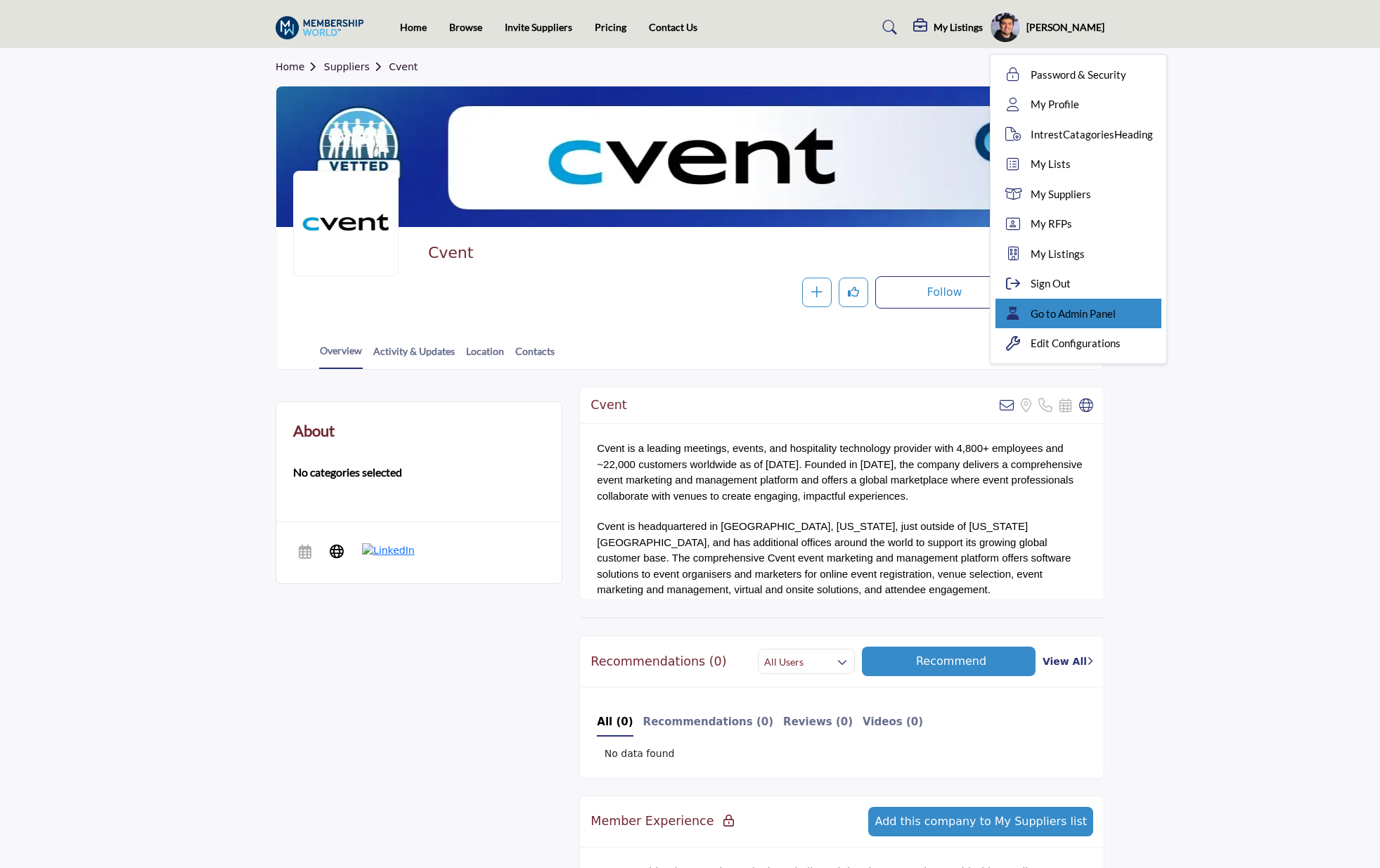
click at [1084, 310] on span "Go to Admin Panel" at bounding box center [1073, 314] width 85 height 16
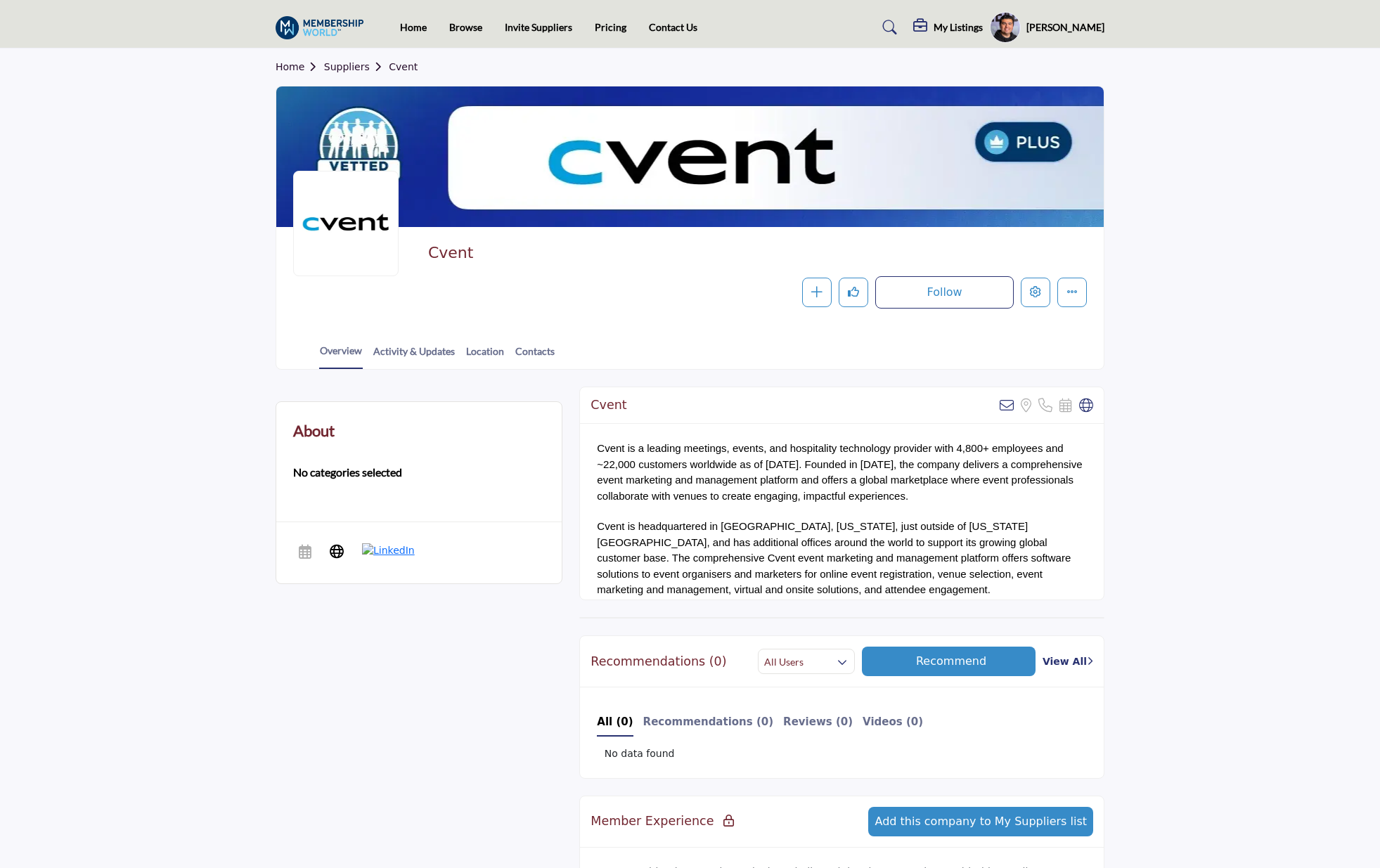
click at [1172, 144] on section "Home Suppliers Cvent Cvent Follow Following Message Recommend Add to My Supplie…" at bounding box center [690, 209] width 1380 height 322
click at [335, 23] on img at bounding box center [323, 27] width 95 height 23
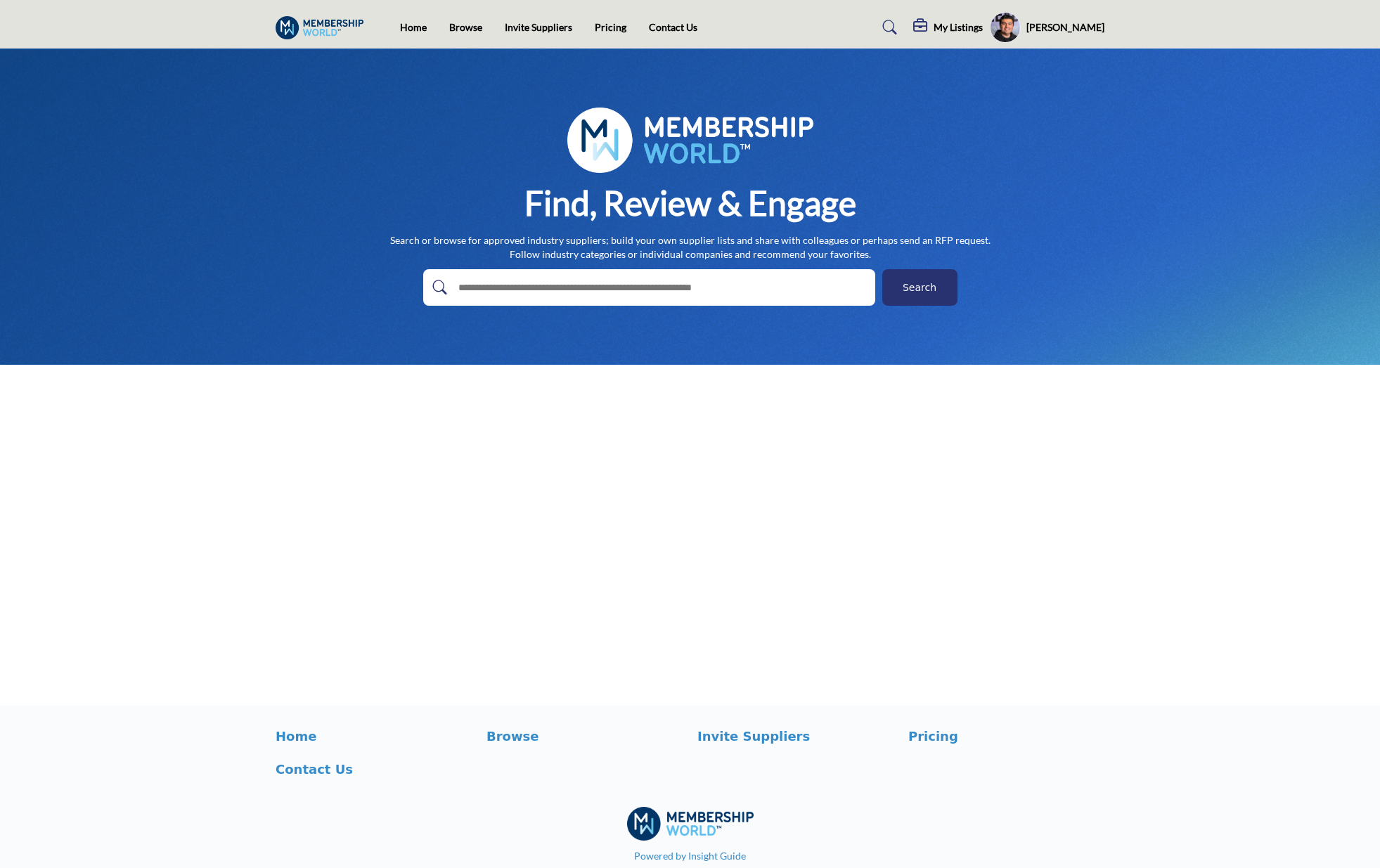
click at [741, 285] on input "text" at bounding box center [619, 287] width 336 height 21
type input "*******"
click at [882, 270] on button "Search" at bounding box center [920, 287] width 75 height 36
